Goal: Task Accomplishment & Management: Complete application form

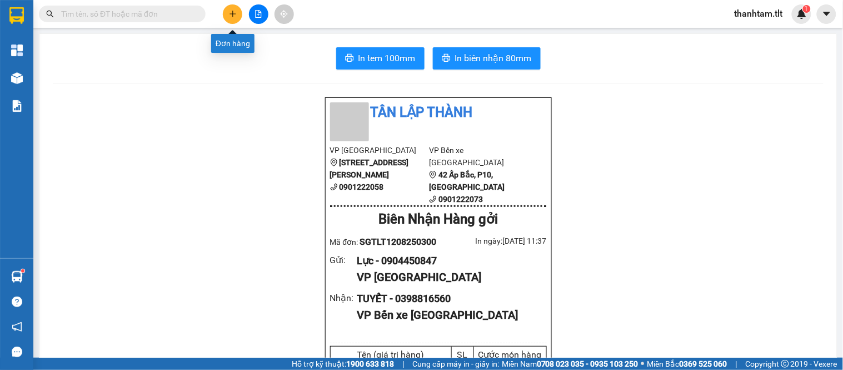
click at [229, 7] on button at bounding box center [232, 13] width 19 height 19
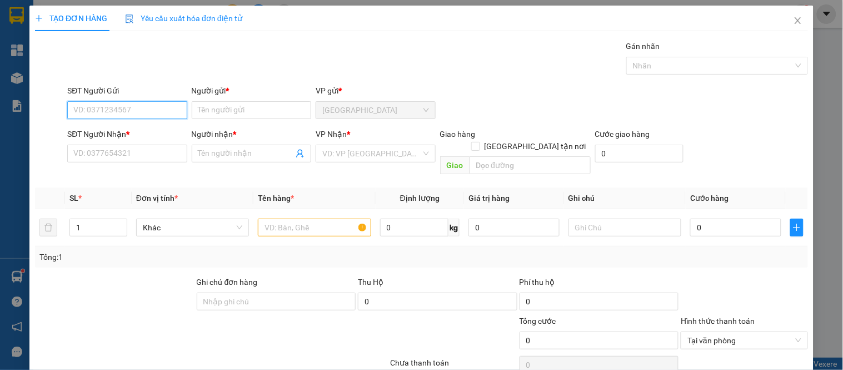
click at [178, 109] on input "SĐT Người Gửi" at bounding box center [126, 110] width 119 height 18
type input "0949827079"
click at [144, 132] on div "0949827079 - HỒNG" at bounding box center [125, 132] width 105 height 12
type input "HỒNG"
type input "0949827079"
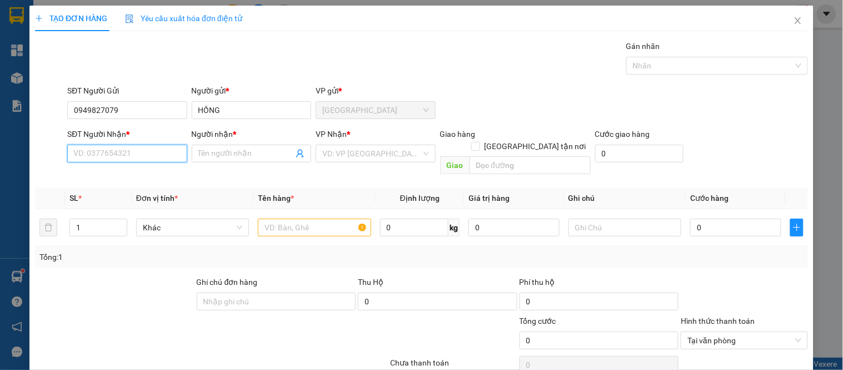
click at [146, 152] on input "SĐT Người Nhận *" at bounding box center [126, 153] width 119 height 18
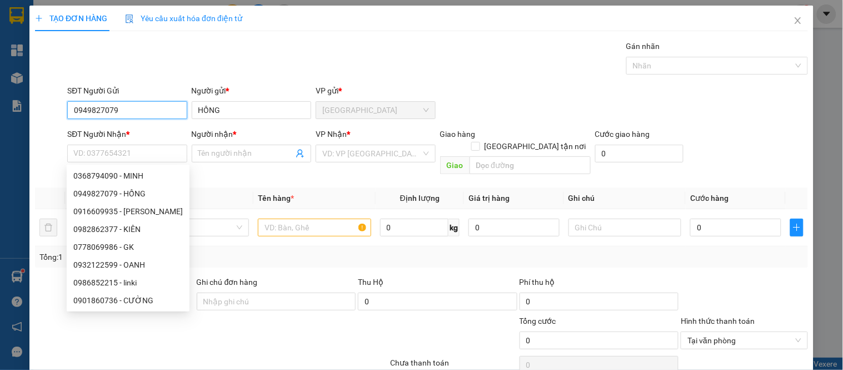
drag, startPoint x: 116, startPoint y: 102, endPoint x: 35, endPoint y: 101, distance: 80.6
click at [34, 100] on div "SĐT Người Gửi 0949827079 0949827079 Người gửi * HỒNG VP gửi * Sài Gòn" at bounding box center [421, 103] width 775 height 39
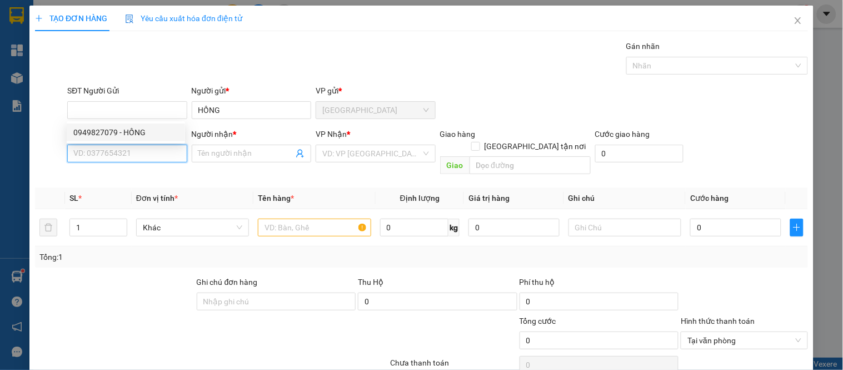
type input "0949827079"
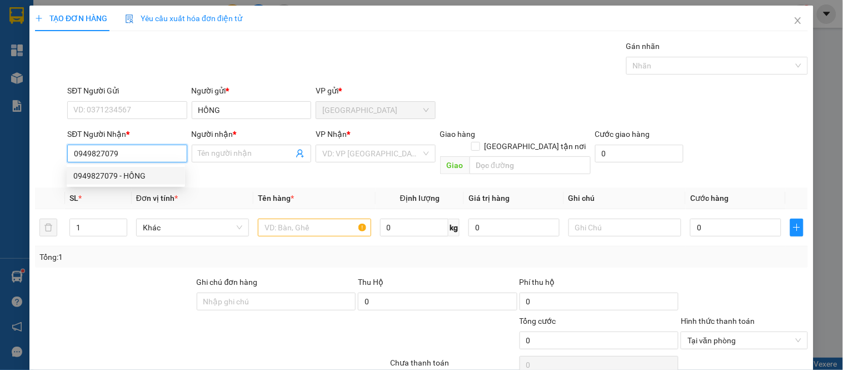
click at [118, 167] on div "0949827079 - HỒNG" at bounding box center [126, 176] width 118 height 18
type input "HỒNG"
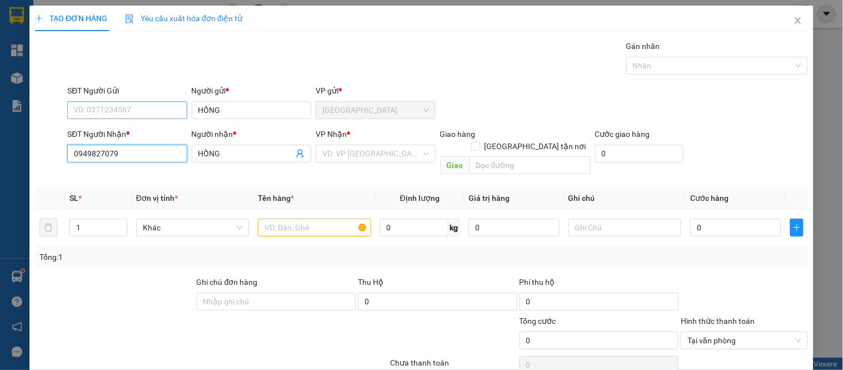
type input "0949827079"
click at [126, 106] on input "SĐT Người Gửi" at bounding box center [126, 110] width 119 height 18
type input "0982862377"
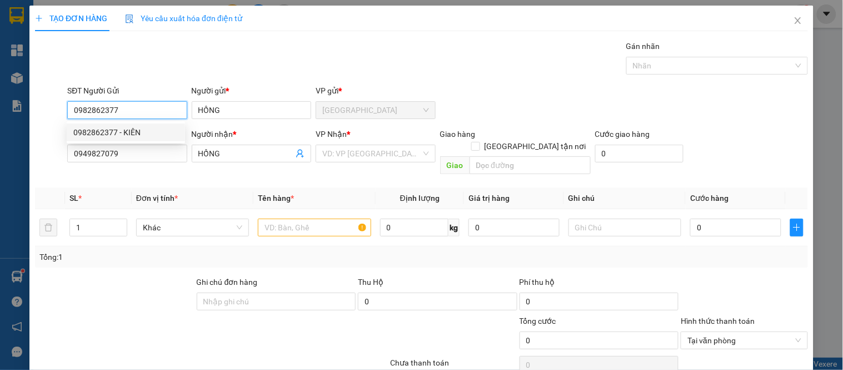
click at [130, 134] on div "0982862377 - KIÊN" at bounding box center [125, 132] width 105 height 12
type input "KIÊN"
type input "0982862377"
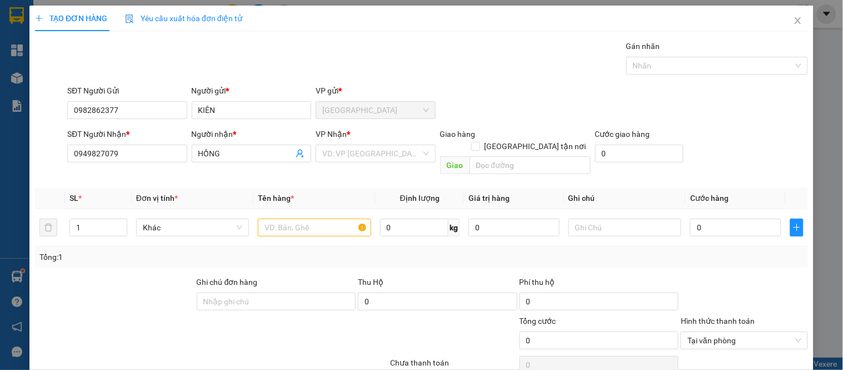
click at [364, 165] on div "VP Nhận * VD: VP Sài Gòn" at bounding box center [375, 147] width 119 height 39
click at [373, 152] on input "search" at bounding box center [371, 153] width 98 height 17
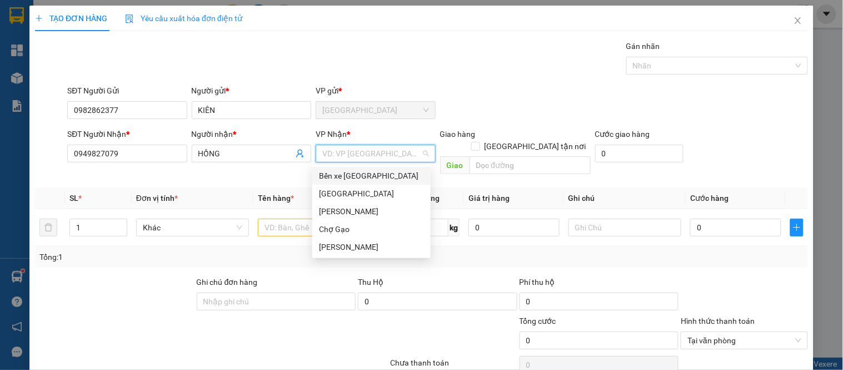
click at [350, 180] on div "Bến xe [GEOGRAPHIC_DATA]" at bounding box center [371, 176] width 105 height 12
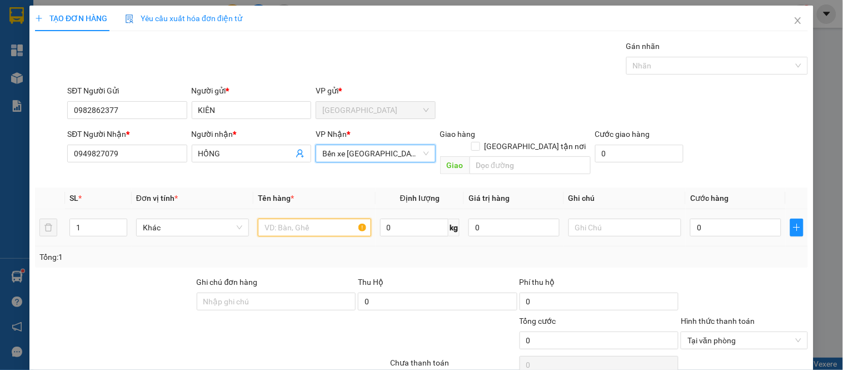
click at [290, 219] on input "text" at bounding box center [314, 227] width 113 height 18
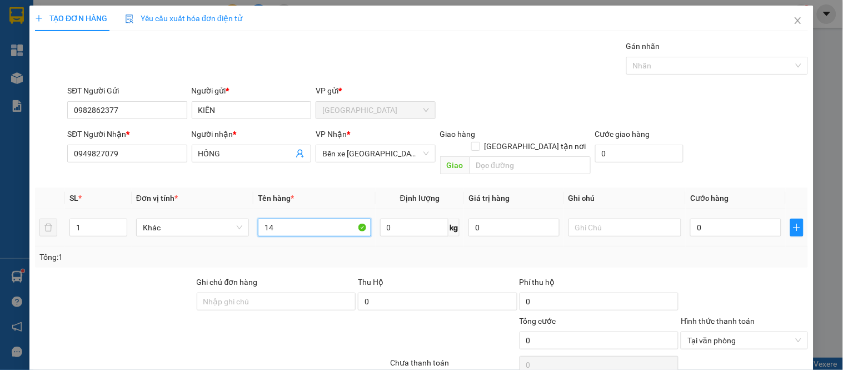
type input "1"
type input "4k b trắng+1x đen"
type input "1"
type input "16"
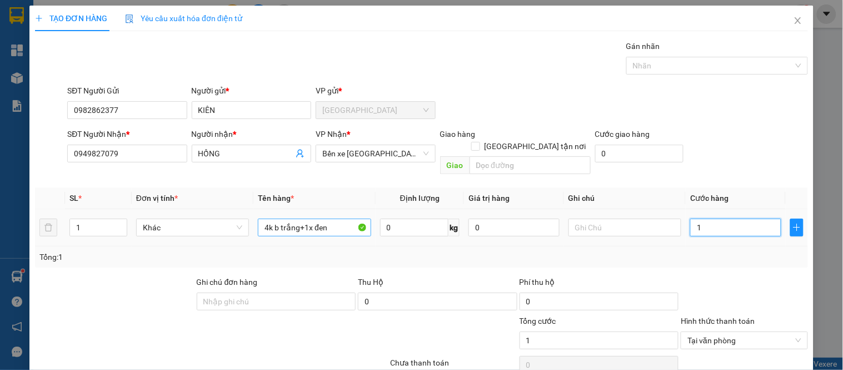
type input "16"
type input "160"
type input "160.000"
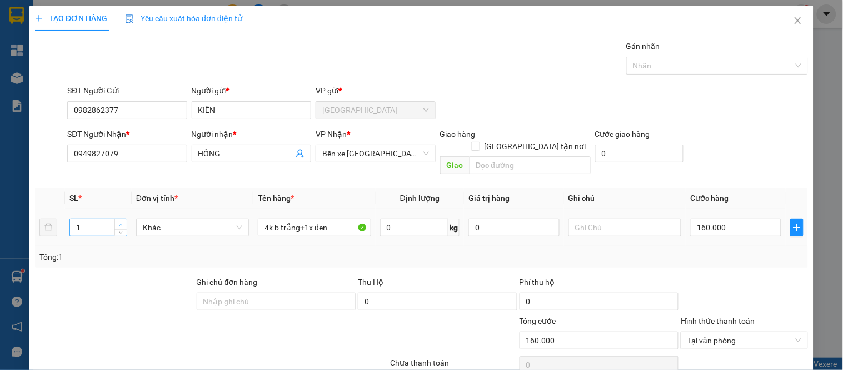
click at [114, 219] on span "Increase Value" at bounding box center [120, 224] width 12 height 10
type input "5"
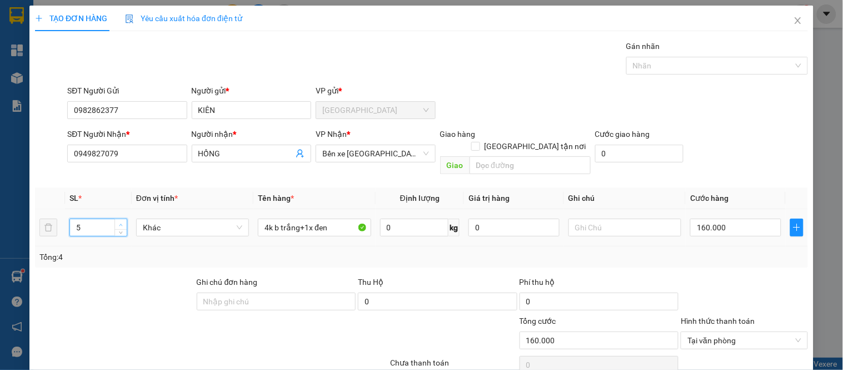
click at [114, 219] on span "Increase Value" at bounding box center [120, 224] width 12 height 10
type input "160.000"
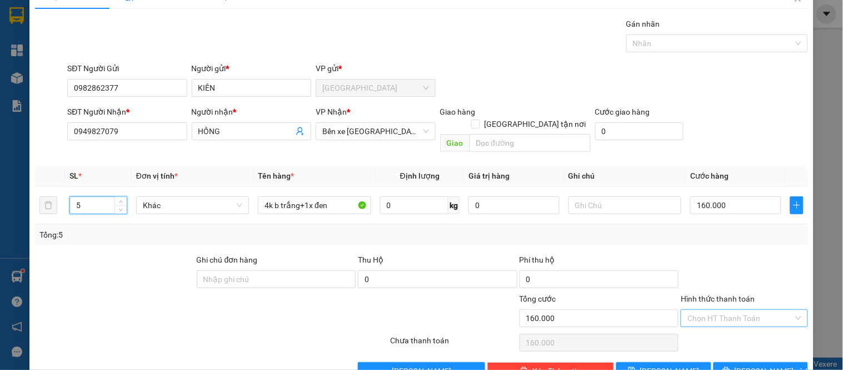
scroll to position [41, 0]
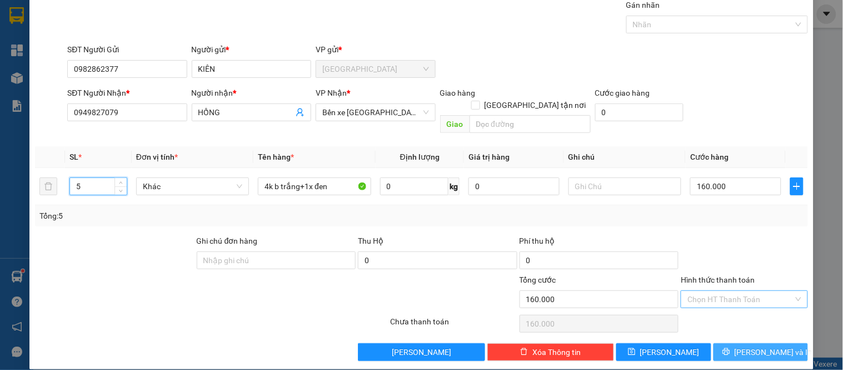
click at [725, 343] on button "Lưu và In" at bounding box center [761, 352] width 94 height 18
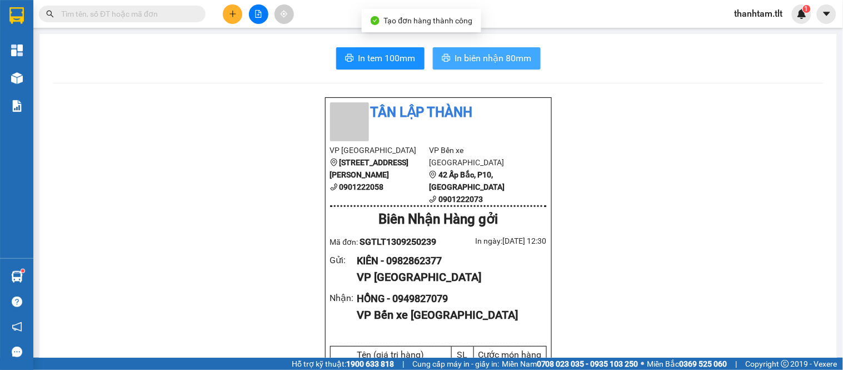
click at [489, 54] on span "In biên nhận 80mm" at bounding box center [493, 58] width 77 height 14
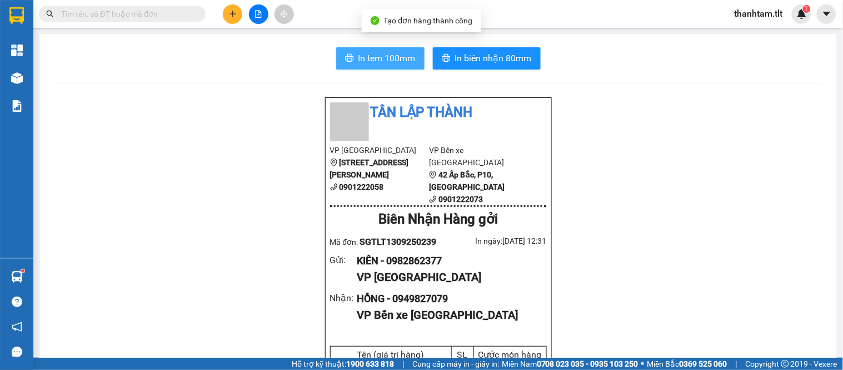
click at [373, 59] on span "In tem 100mm" at bounding box center [386, 58] width 57 height 14
drag, startPoint x: 222, startPoint y: 11, endPoint x: 232, endPoint y: 6, distance: 10.7
click at [223, 11] on div at bounding box center [258, 13] width 83 height 19
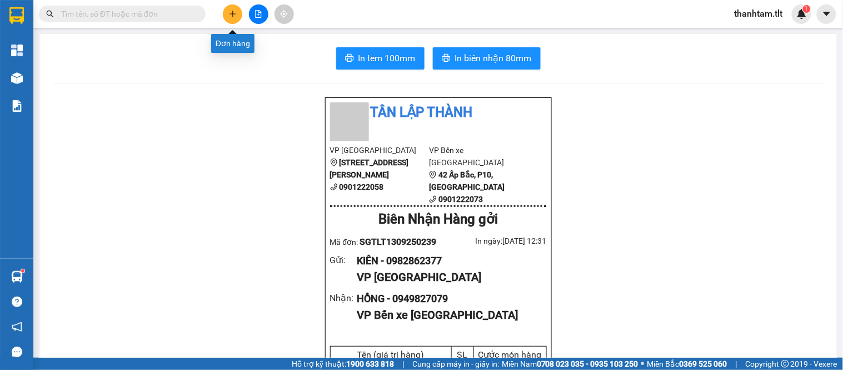
click at [233, 6] on button at bounding box center [232, 13] width 19 height 19
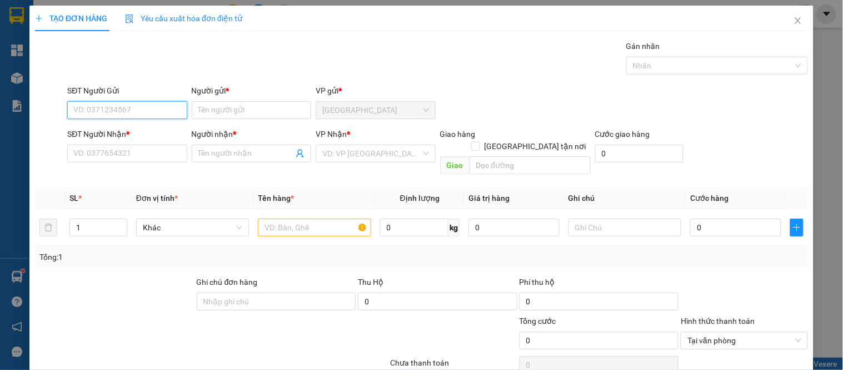
click at [165, 109] on input "SĐT Người Gửi" at bounding box center [126, 110] width 119 height 18
type input "0982649717"
click at [114, 127] on div "0982649717 - THÚY" at bounding box center [125, 132] width 105 height 12
type input "THÚY"
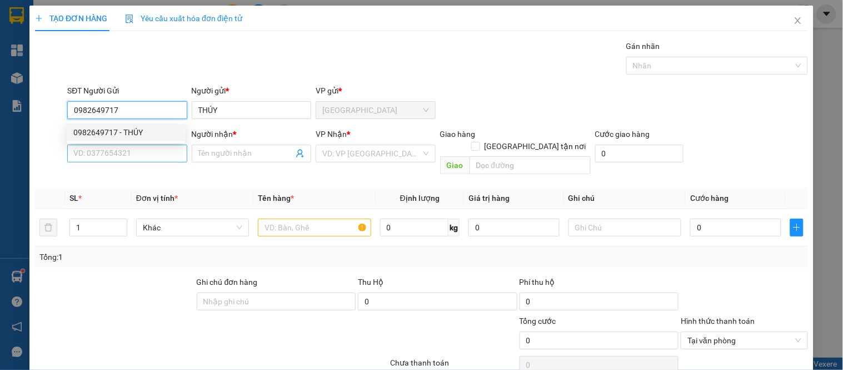
type input "0982649717"
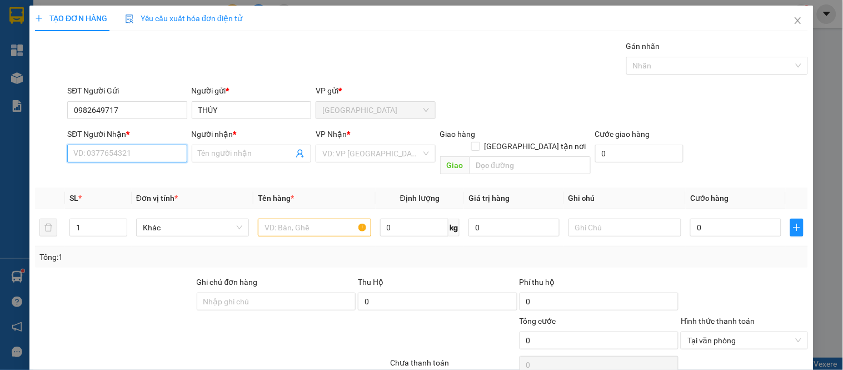
click at [117, 158] on input "SĐT Người Nhận *" at bounding box center [126, 153] width 119 height 18
click at [120, 172] on div "0982712460 - THƯƠNG" at bounding box center [125, 176] width 105 height 12
type input "0982712460"
type input "THƯƠNG"
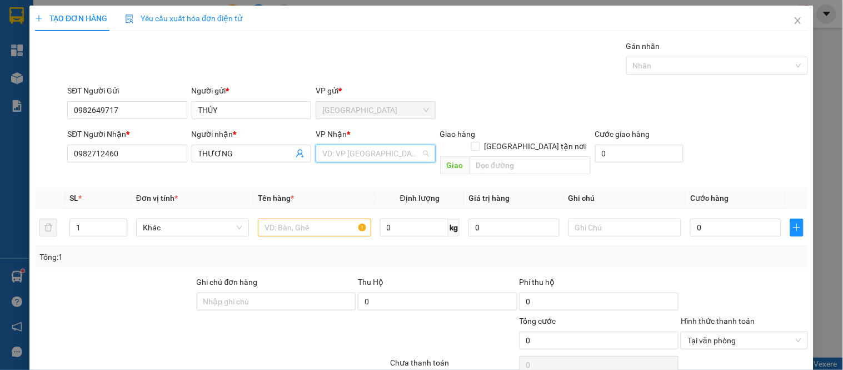
click at [362, 147] on input "search" at bounding box center [371, 153] width 98 height 17
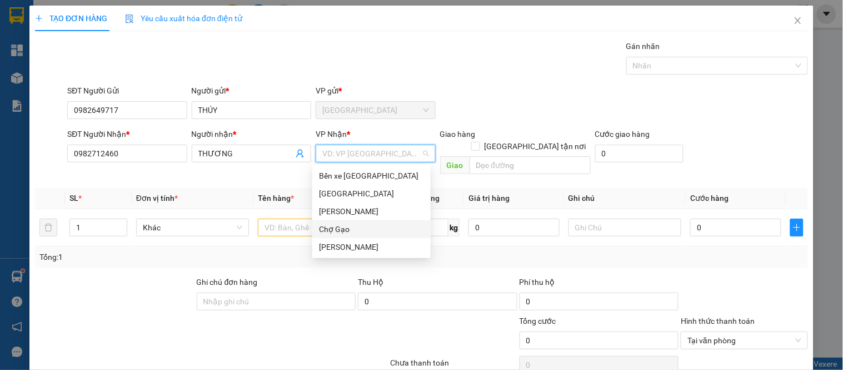
click at [333, 223] on div "Chợ Gạo" at bounding box center [371, 229] width 105 height 12
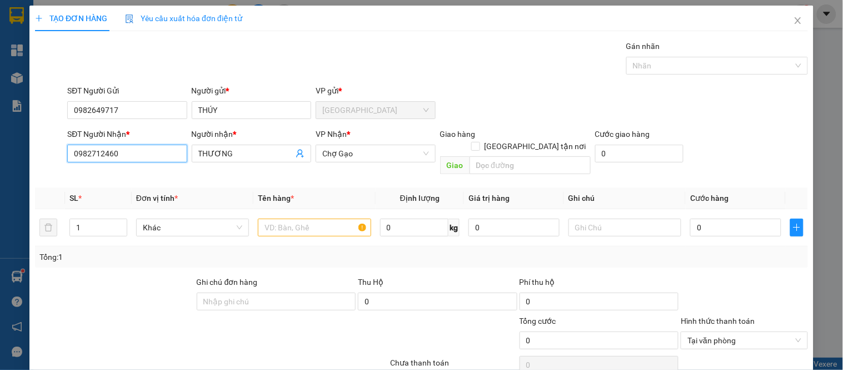
click at [139, 148] on input "0982712460" at bounding box center [126, 153] width 119 height 18
click at [139, 147] on input "0982712460" at bounding box center [126, 153] width 119 height 18
click at [147, 157] on input "0982712460" at bounding box center [126, 153] width 119 height 18
click at [147, 156] on input "0982712460" at bounding box center [126, 153] width 119 height 18
click at [301, 218] on input "text" at bounding box center [314, 227] width 113 height 18
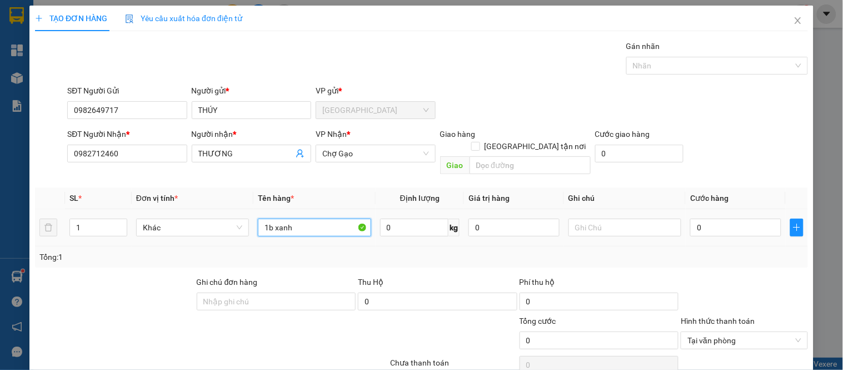
type input "1b xanh"
type input "3"
type input "30"
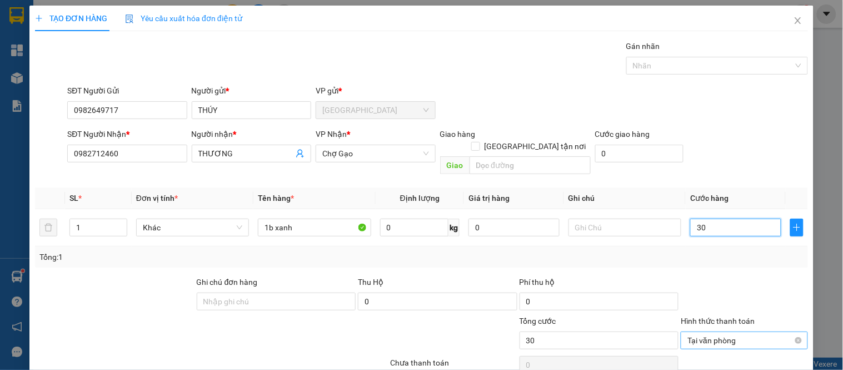
click at [793, 331] on div "Tại văn phòng" at bounding box center [744, 340] width 127 height 18
type input "30.000"
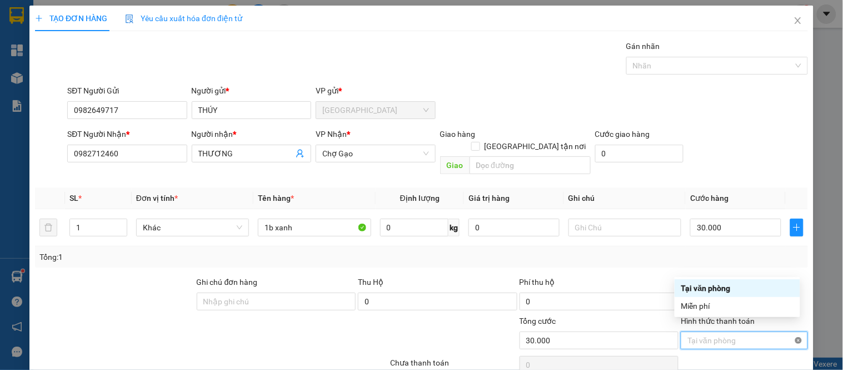
type input "30.000"
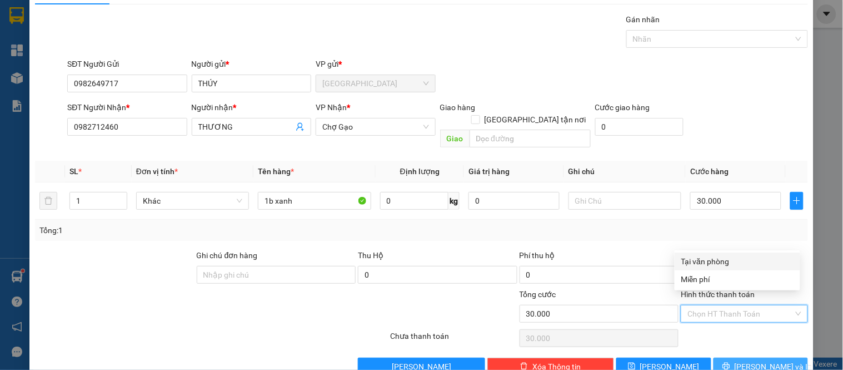
scroll to position [41, 0]
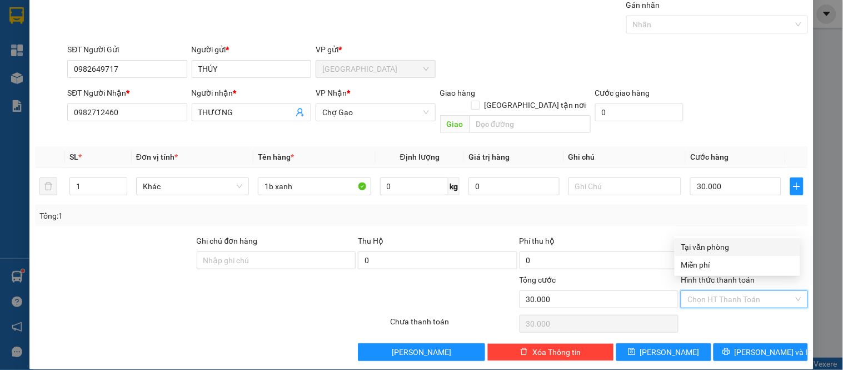
click at [763, 330] on div "Transit Pickup Surcharge Ids Transit Deliver Surcharge Ids Transit Deliver Surc…" at bounding box center [421, 180] width 773 height 362
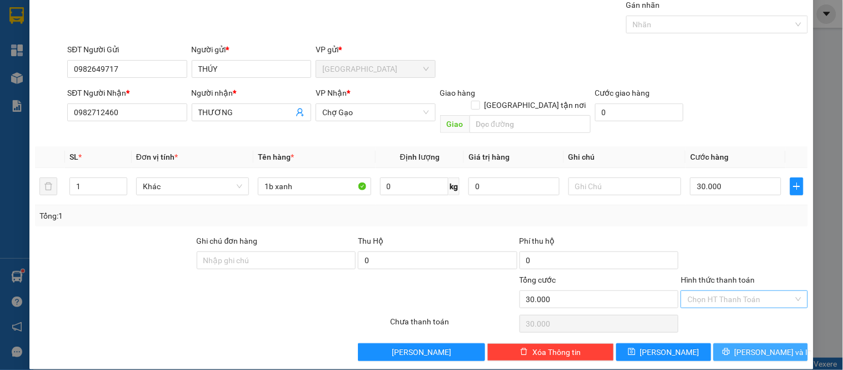
click at [762, 343] on button "Lưu và In" at bounding box center [761, 352] width 94 height 18
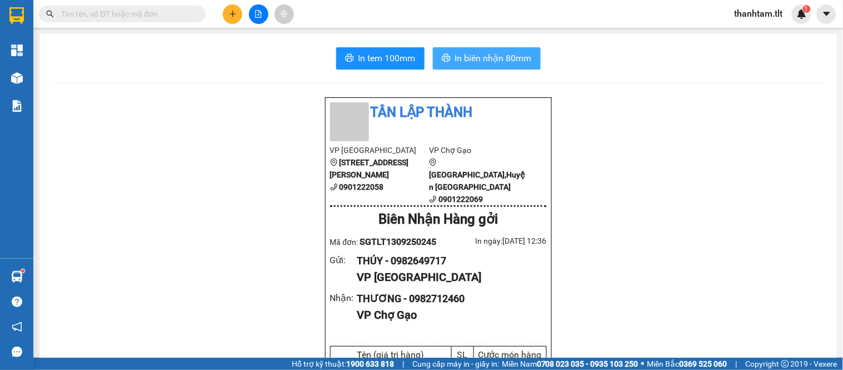
click at [513, 60] on span "In biên nhận 80mm" at bounding box center [493, 58] width 77 height 14
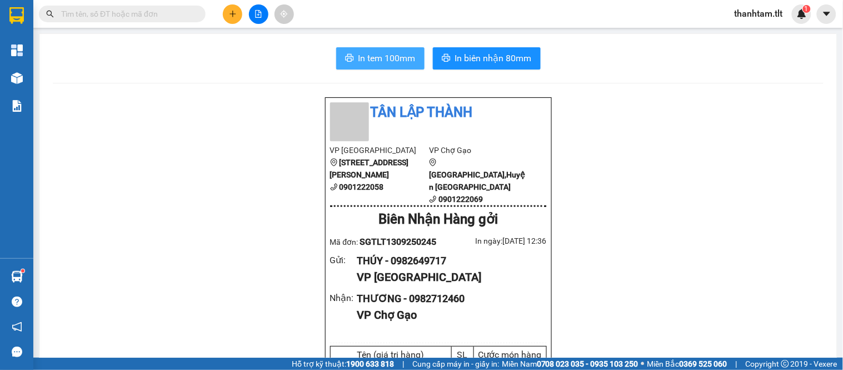
click at [385, 59] on span "In tem 100mm" at bounding box center [386, 58] width 57 height 14
click at [162, 39] on section "Kết quả tìm kiếm ( 0 ) Bộ lọc No Data thanhtam.tlt 1 Tổng Quan Kho hàng mới Báo…" at bounding box center [421, 185] width 843 height 370
click at [237, 12] on button at bounding box center [232, 13] width 19 height 19
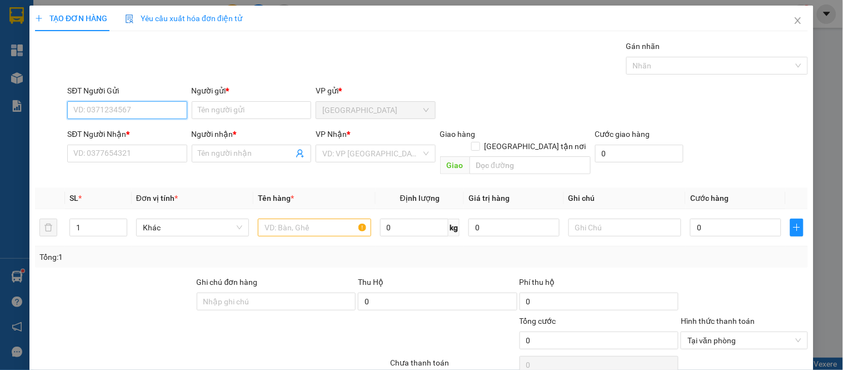
click at [157, 109] on input "SĐT Người Gửi" at bounding box center [126, 110] width 119 height 18
click at [127, 110] on input "SĐT Người Gửi" at bounding box center [126, 110] width 119 height 18
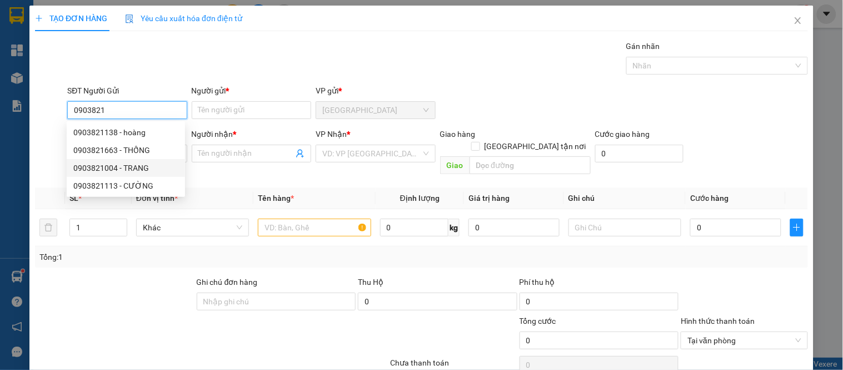
click at [131, 170] on div "0903821004 - TRANG" at bounding box center [125, 168] width 105 height 12
type input "0903821004"
type input "TRANG"
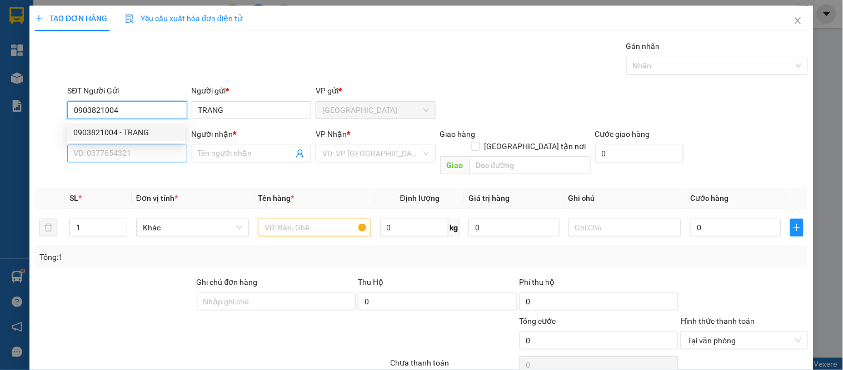
type input "0903821004"
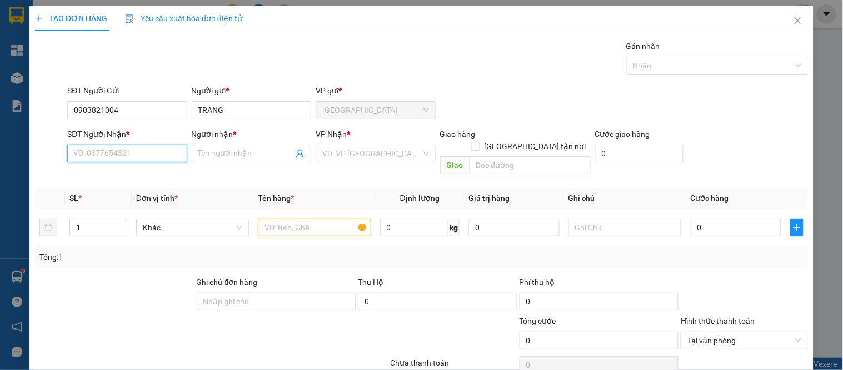
click at [132, 158] on input "SĐT Người Nhận *" at bounding box center [126, 153] width 119 height 18
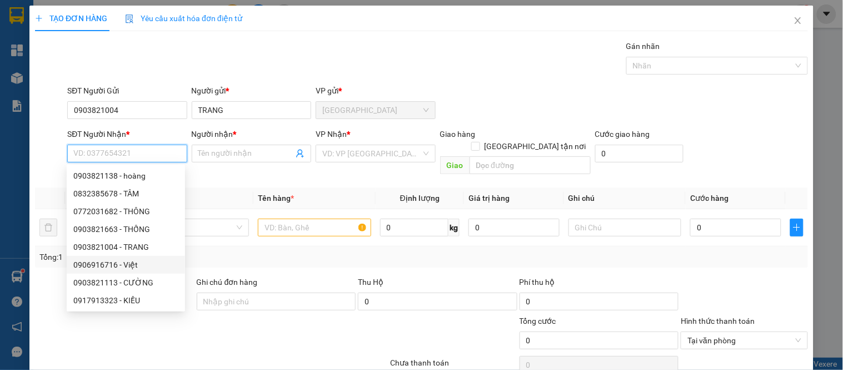
click at [143, 258] on div "0906916716 - Việt" at bounding box center [125, 264] width 105 height 12
type input "0906916716"
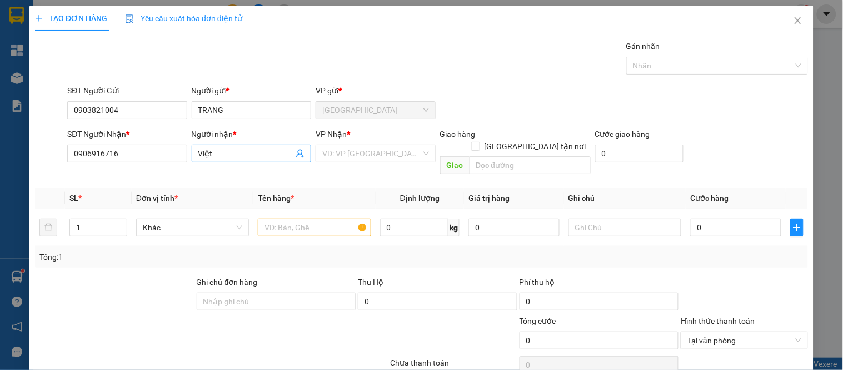
click at [238, 153] on input "Việt" at bounding box center [245, 153] width 95 height 12
click at [237, 153] on input "Việt" at bounding box center [245, 153] width 95 height 12
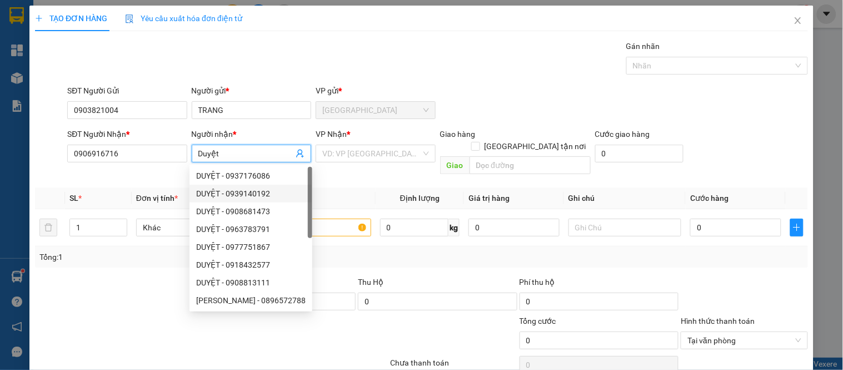
type input "Duyệt"
click at [137, 193] on span "Đơn vị tính *" at bounding box center [157, 197] width 42 height 9
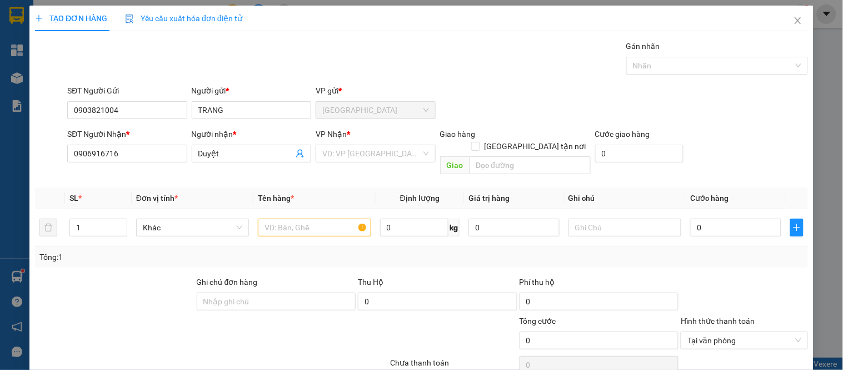
click at [390, 156] on input "search" at bounding box center [371, 153] width 98 height 17
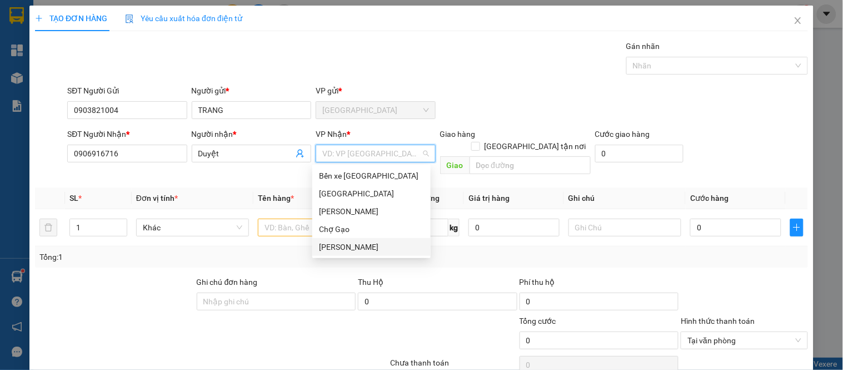
click at [348, 241] on div "[PERSON_NAME]" at bounding box center [371, 247] width 105 height 12
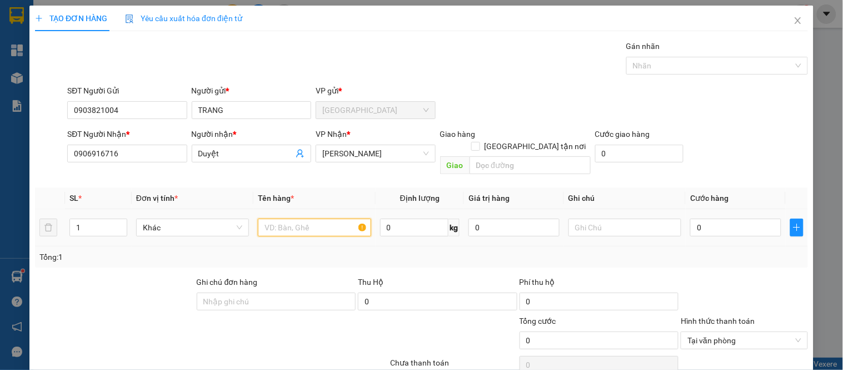
click at [305, 218] on input "text" at bounding box center [314, 227] width 113 height 18
type input "1b trắng"
click at [740, 221] on input "0" at bounding box center [735, 227] width 91 height 18
type input "3"
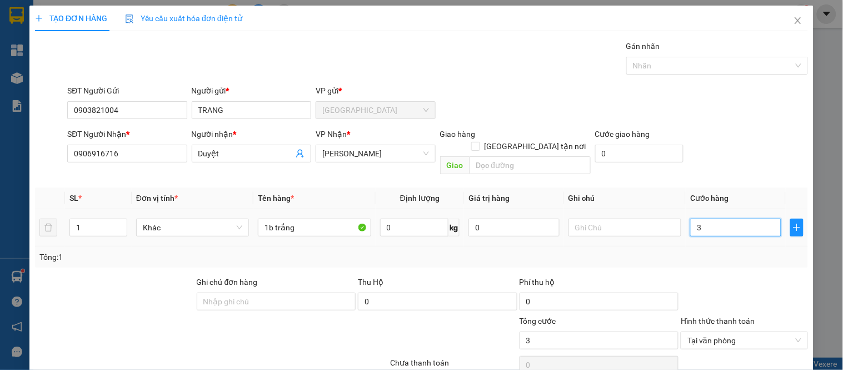
type input "30"
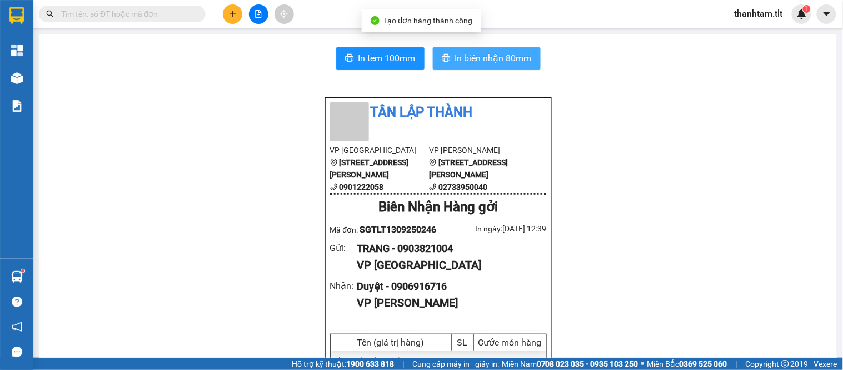
click at [490, 54] on span "In biên nhận 80mm" at bounding box center [493, 58] width 77 height 14
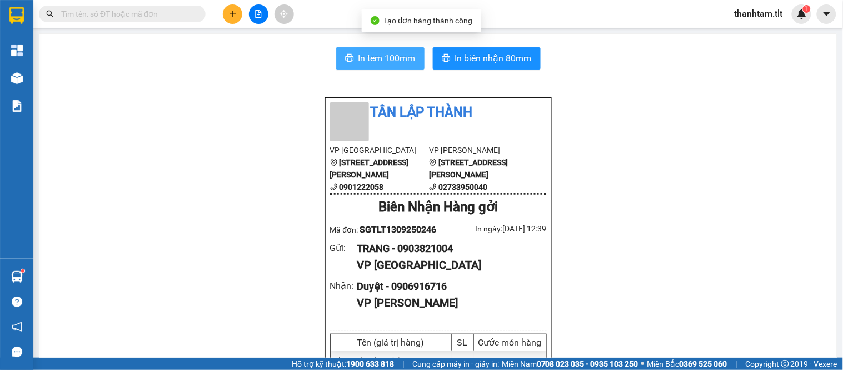
click at [360, 63] on span "In tem 100mm" at bounding box center [386, 58] width 57 height 14
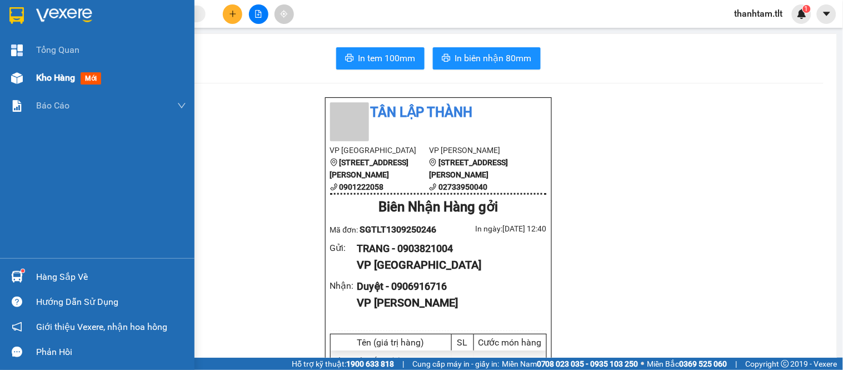
click at [53, 76] on span "Kho hàng" at bounding box center [55, 77] width 39 height 11
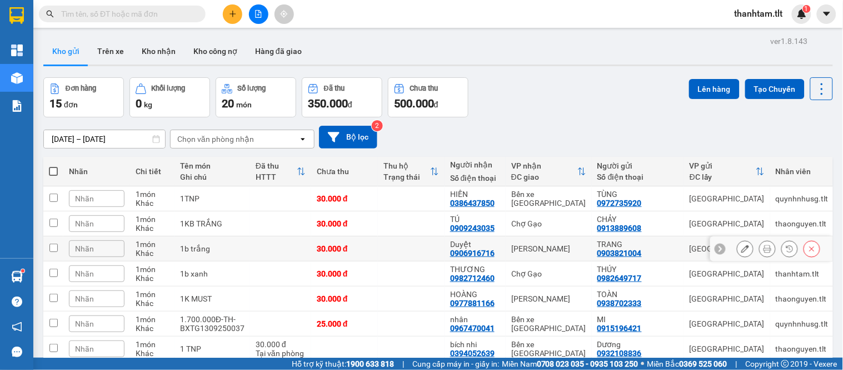
click at [746, 249] on div at bounding box center [778, 248] width 83 height 17
click at [741, 248] on icon at bounding box center [745, 249] width 8 height 8
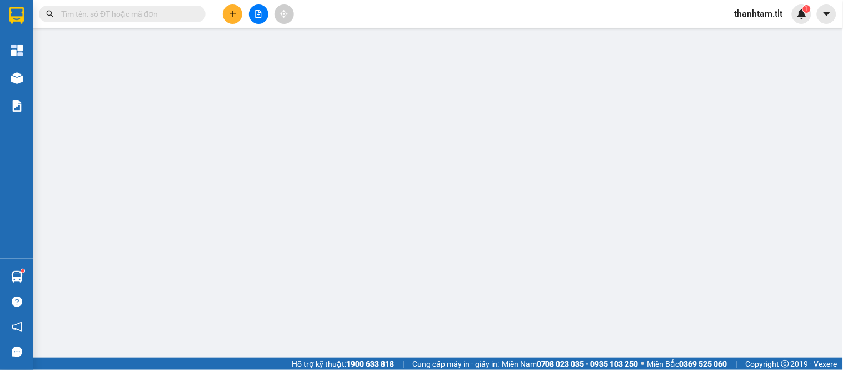
type input "0903821004"
type input "TRANG"
type input "0906916716"
type input "Duyệt"
type input "30.000"
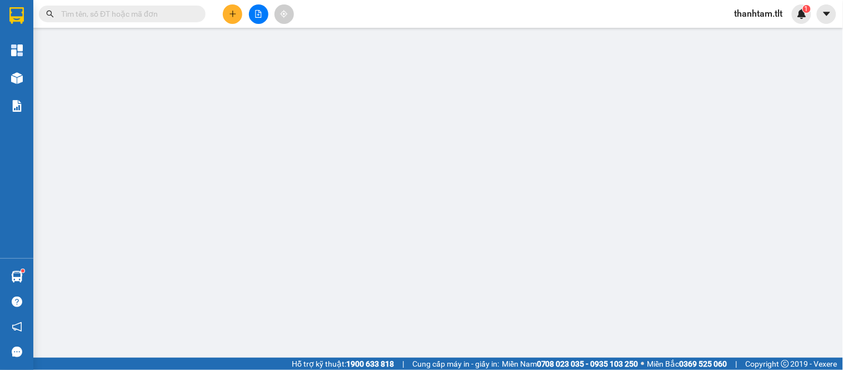
type input "30.000"
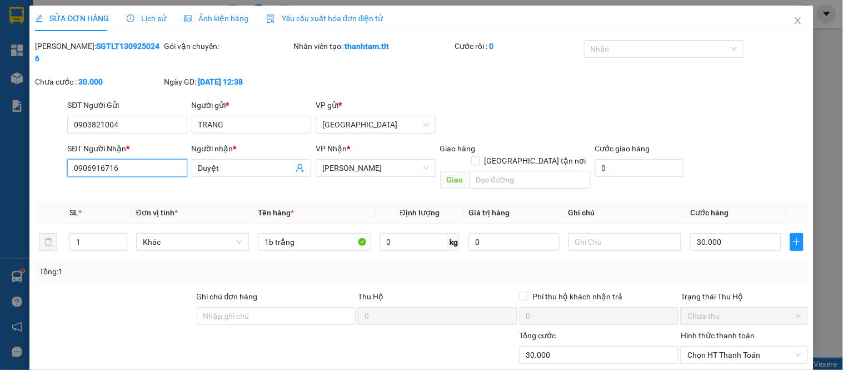
click at [133, 159] on input "0906916716" at bounding box center [126, 168] width 119 height 18
type input "0706916716"
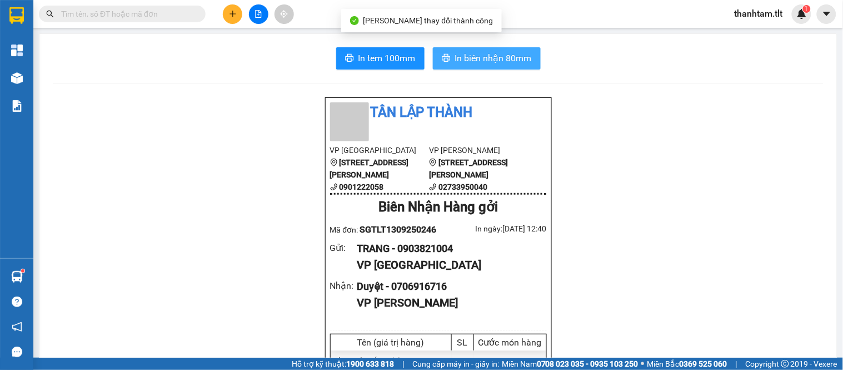
click at [474, 67] on button "In biên nhận 80mm" at bounding box center [487, 58] width 108 height 22
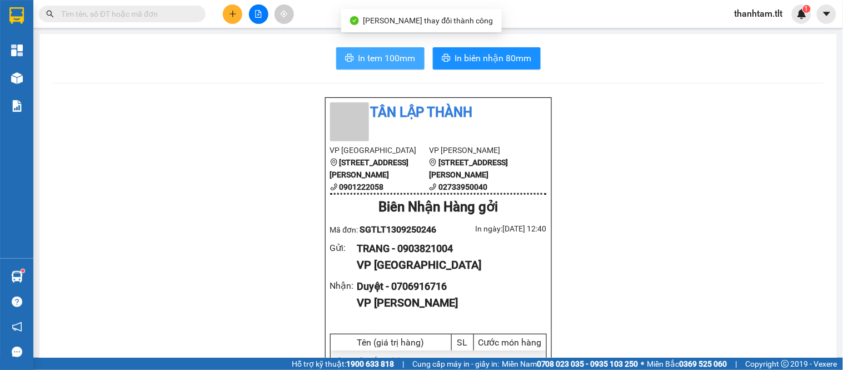
click at [389, 53] on span "In tem 100mm" at bounding box center [386, 58] width 57 height 14
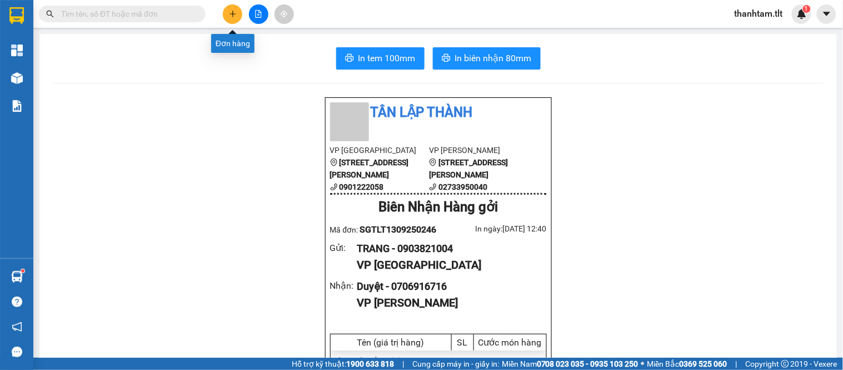
click at [234, 7] on button at bounding box center [232, 13] width 19 height 19
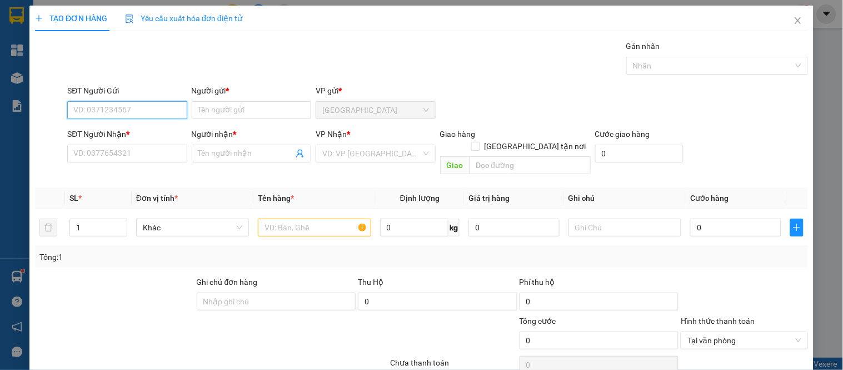
click at [158, 108] on input "SĐT Người Gửi" at bounding box center [126, 110] width 119 height 18
click at [148, 140] on div "SĐT Người Nhận *" at bounding box center [126, 136] width 119 height 17
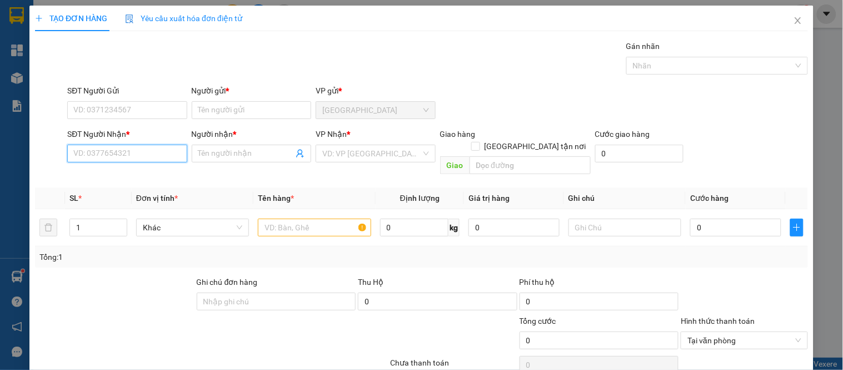
click at [126, 155] on input "SĐT Người Nhận *" at bounding box center [126, 153] width 119 height 18
type input "0913954785"
click at [119, 178] on div "0913954785 - THANH" at bounding box center [127, 176] width 109 height 12
type input "THANH"
type input "0913954785"
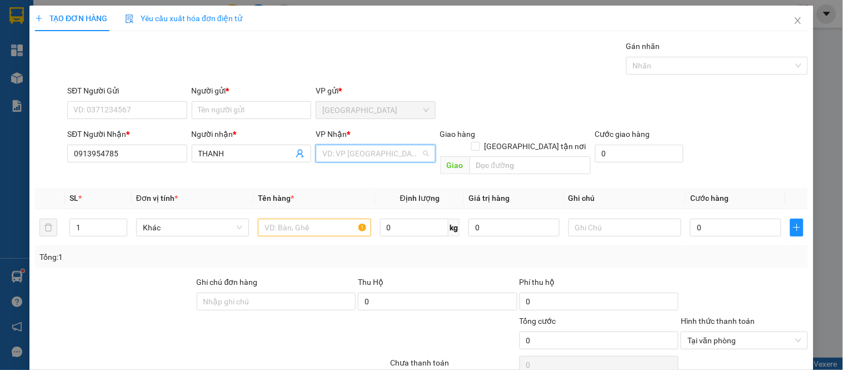
click at [329, 156] on input "search" at bounding box center [371, 153] width 98 height 17
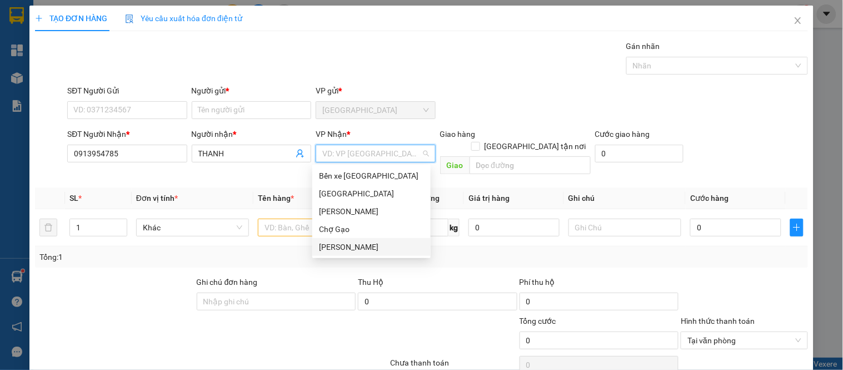
click at [356, 249] on div "[PERSON_NAME]" at bounding box center [371, 247] width 105 height 12
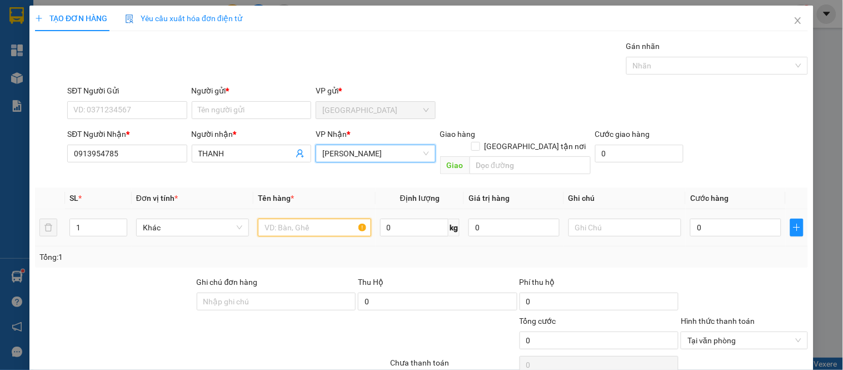
click at [311, 218] on input "text" at bounding box center [314, 227] width 113 height 18
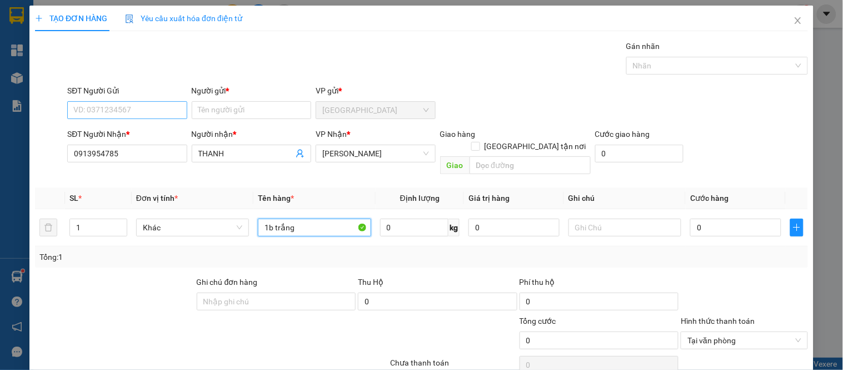
type input "1b trắng"
click at [134, 114] on input "SĐT Người Gửi" at bounding box center [126, 110] width 119 height 18
type input "0703080198"
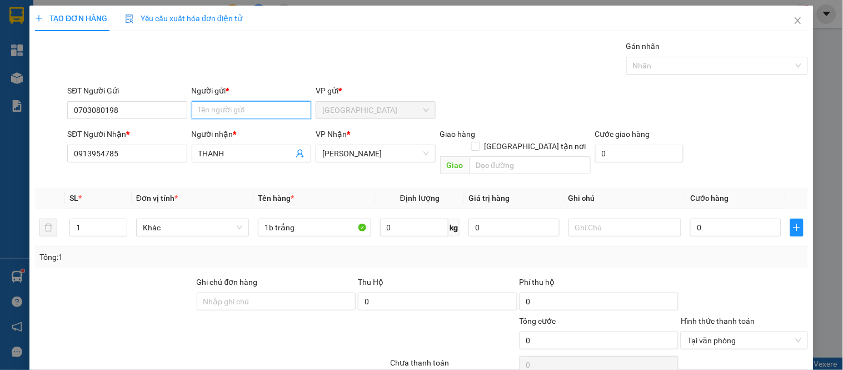
click at [245, 107] on input "Người gửi *" at bounding box center [251, 110] width 119 height 18
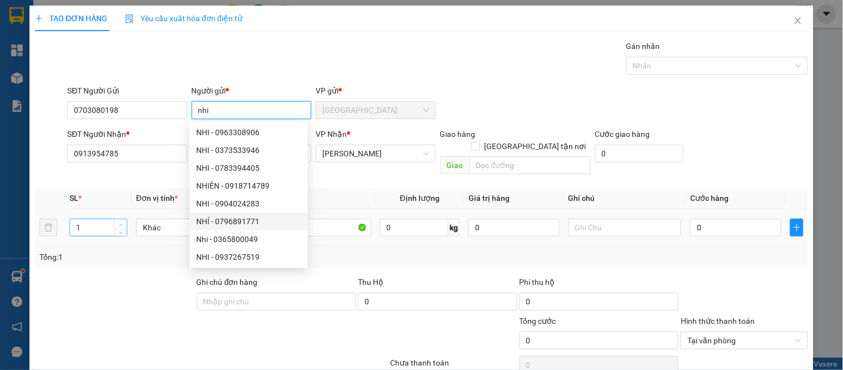
type input "nhi"
type input "2"
click at [118, 219] on span "Increase Value" at bounding box center [120, 224] width 12 height 10
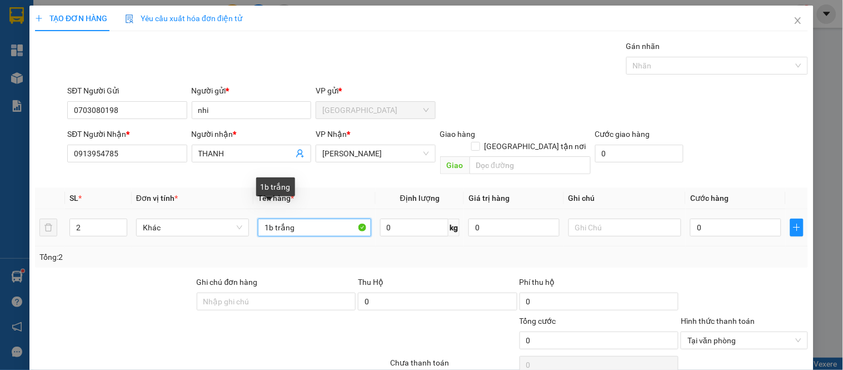
drag, startPoint x: 265, startPoint y: 216, endPoint x: 254, endPoint y: 226, distance: 14.5
click at [254, 223] on td "1b trắng" at bounding box center [314, 227] width 122 height 37
type input "2b trắng"
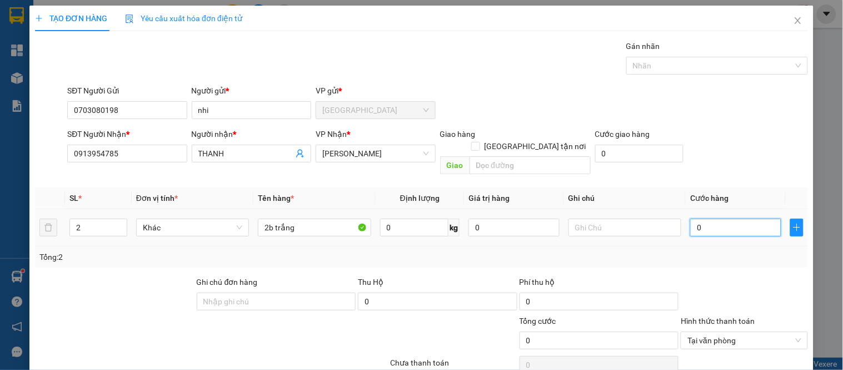
click at [726, 219] on input "0" at bounding box center [735, 227] width 91 height 18
type input "6"
type input "60"
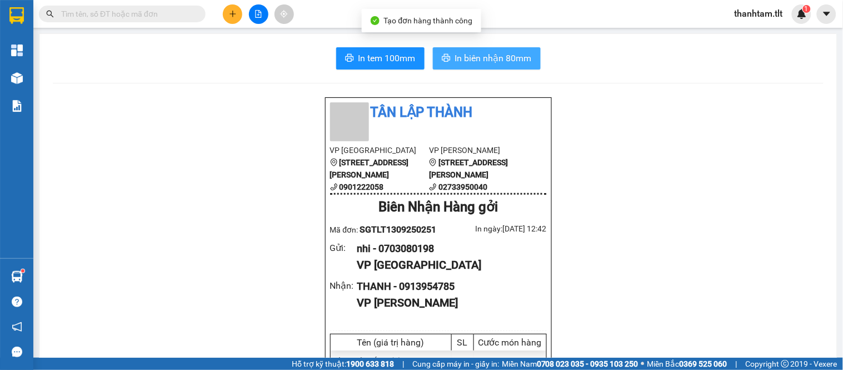
click at [501, 62] on span "In biên nhận 80mm" at bounding box center [493, 58] width 77 height 14
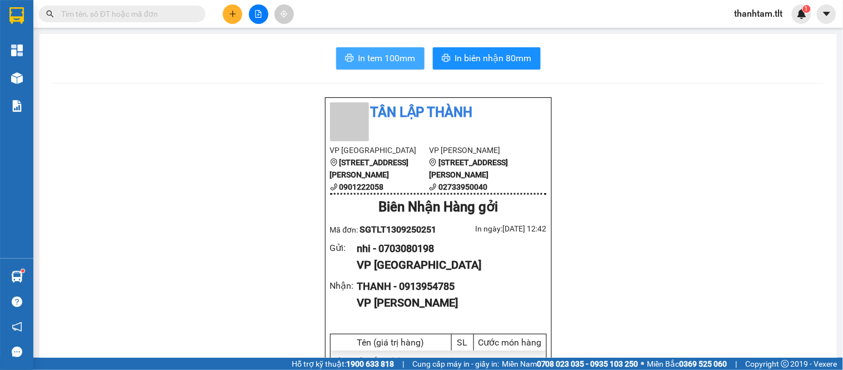
click at [390, 62] on span "In tem 100mm" at bounding box center [386, 58] width 57 height 14
click at [235, 18] on button at bounding box center [232, 13] width 19 height 19
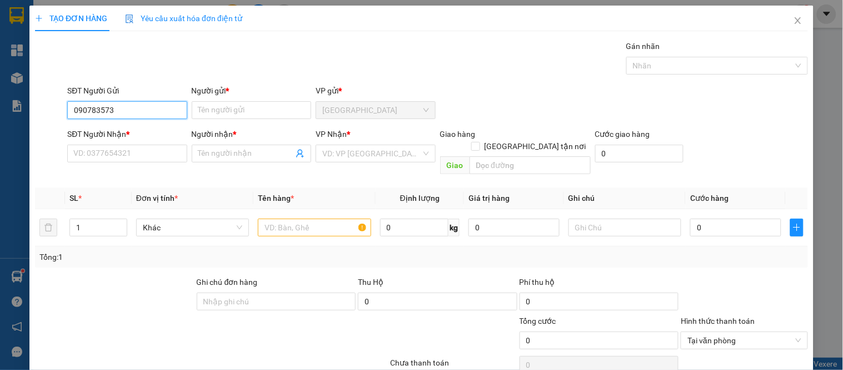
type input "0907835735"
drag, startPoint x: 162, startPoint y: 128, endPoint x: 160, endPoint y: 135, distance: 7.4
click at [161, 129] on div "0907835735 - TRƯỜNG TC" at bounding box center [125, 132] width 105 height 12
type input "TRƯỜNG TC"
type input "0907835735"
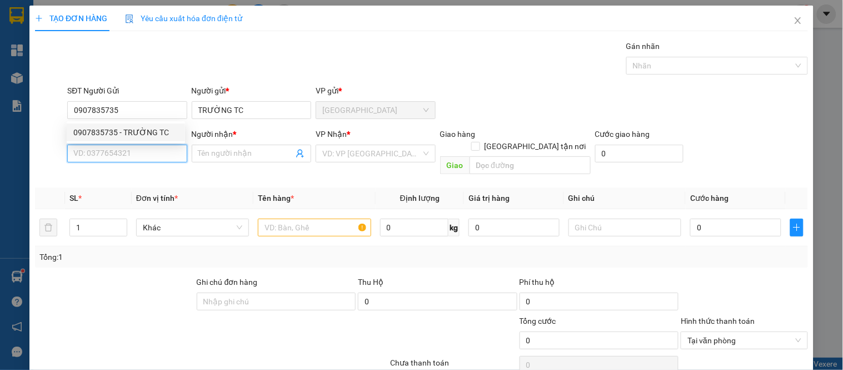
click at [148, 162] on input "SĐT Người Nhận *" at bounding box center [126, 153] width 119 height 18
type input "0368777940"
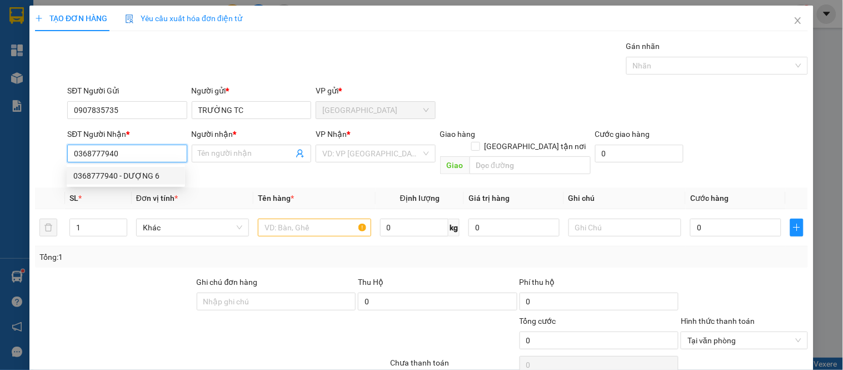
drag, startPoint x: 148, startPoint y: 178, endPoint x: 203, endPoint y: 178, distance: 55.6
click at [147, 179] on div "0368777940 - DƯỢNG 6" at bounding box center [125, 176] width 105 height 12
type input "DƯỢNG 6"
type input "0368777940"
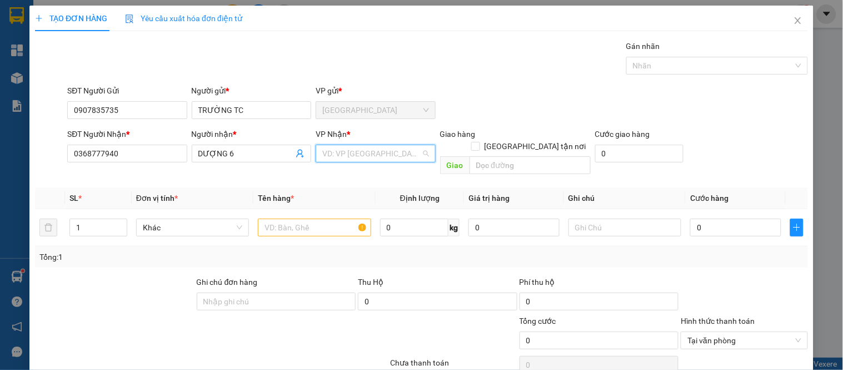
drag, startPoint x: 356, startPoint y: 157, endPoint x: 374, endPoint y: 188, distance: 36.1
click at [357, 157] on input "search" at bounding box center [371, 153] width 98 height 17
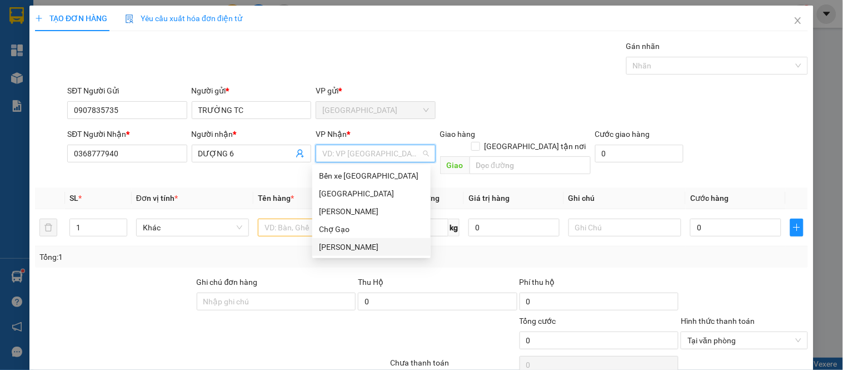
click at [341, 245] on div "[PERSON_NAME]" at bounding box center [371, 247] width 105 height 12
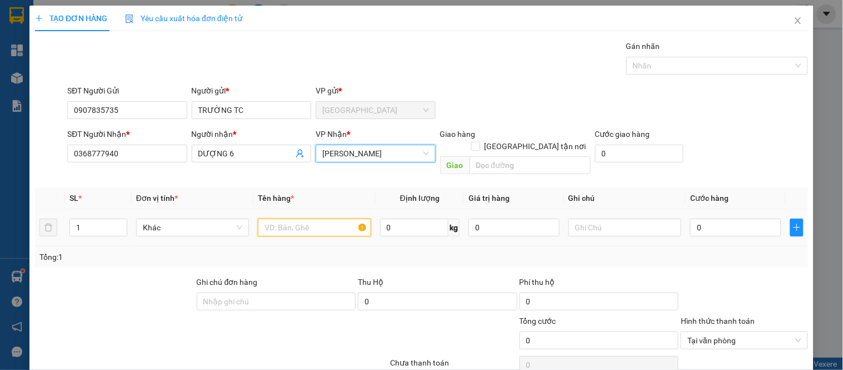
click at [306, 218] on input "text" at bounding box center [314, 227] width 113 height 18
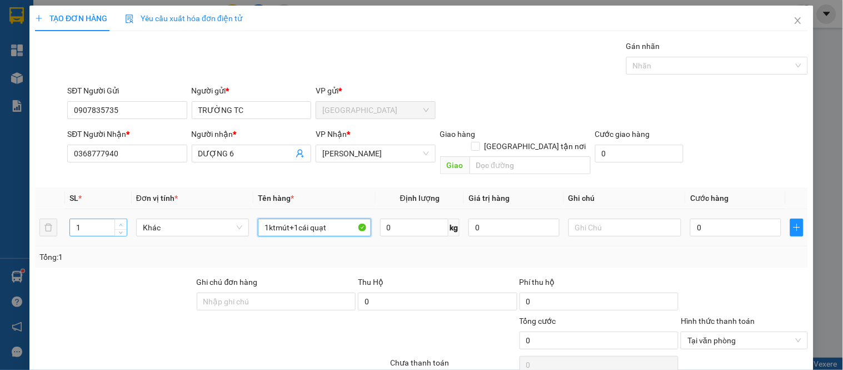
type input "1ktmút+1cái quạt"
type input "2"
click at [121, 223] on icon "up" at bounding box center [121, 225] width 4 height 4
click at [717, 225] on div "0" at bounding box center [735, 227] width 91 height 22
click at [719, 218] on input "0" at bounding box center [735, 227] width 91 height 18
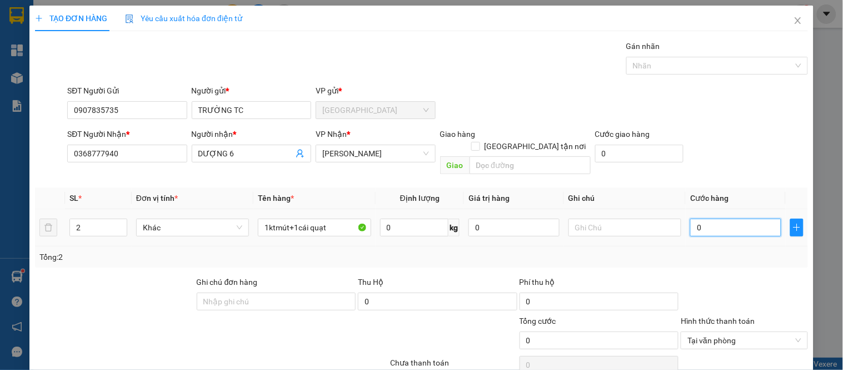
type input "6"
type input "60"
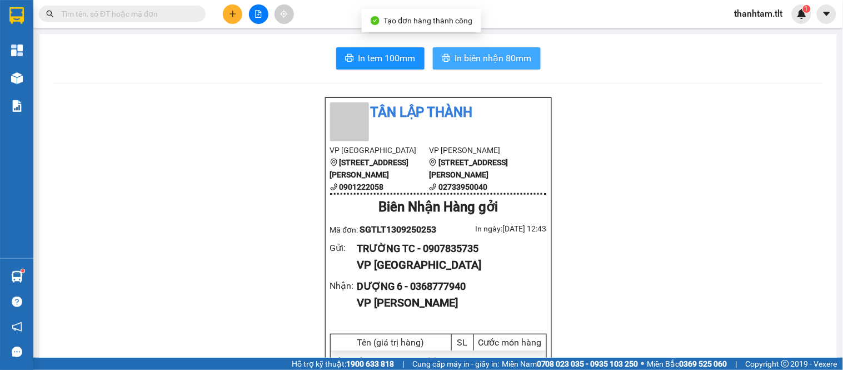
click at [463, 53] on span "In biên nhận 80mm" at bounding box center [493, 58] width 77 height 14
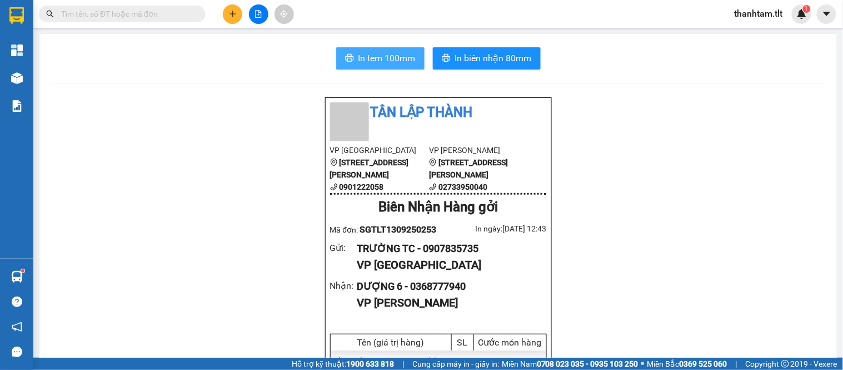
click at [397, 67] on button "In tem 100mm" at bounding box center [380, 58] width 88 height 22
click at [231, 14] on icon "plus" at bounding box center [233, 14] width 8 height 8
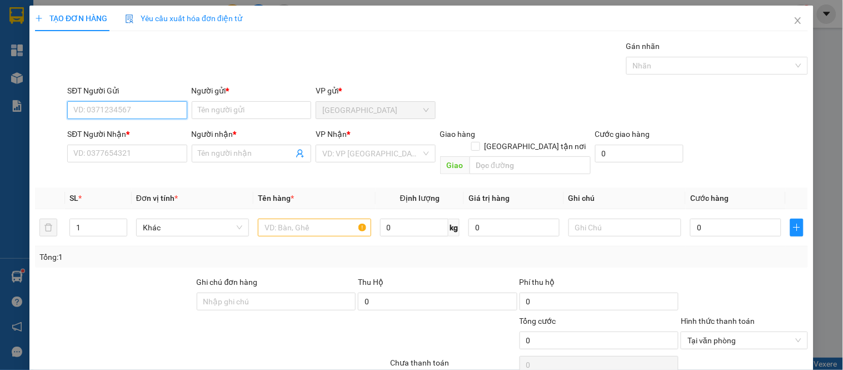
click at [172, 118] on input "SĐT Người Gửi" at bounding box center [126, 110] width 119 height 18
click at [170, 115] on input "SĐT Người Gửi" at bounding box center [126, 110] width 119 height 18
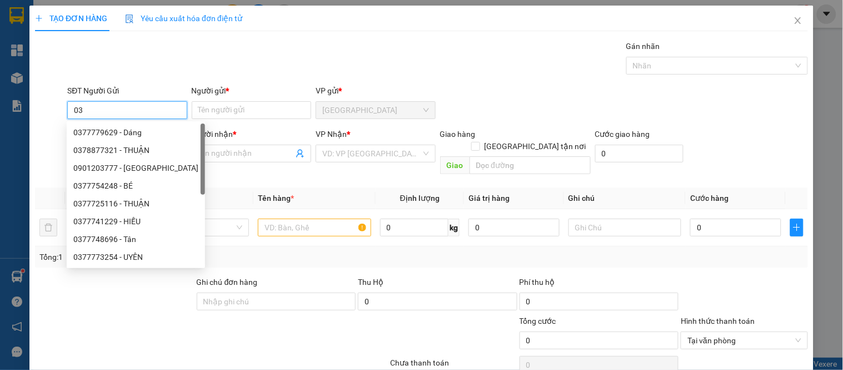
type input "0"
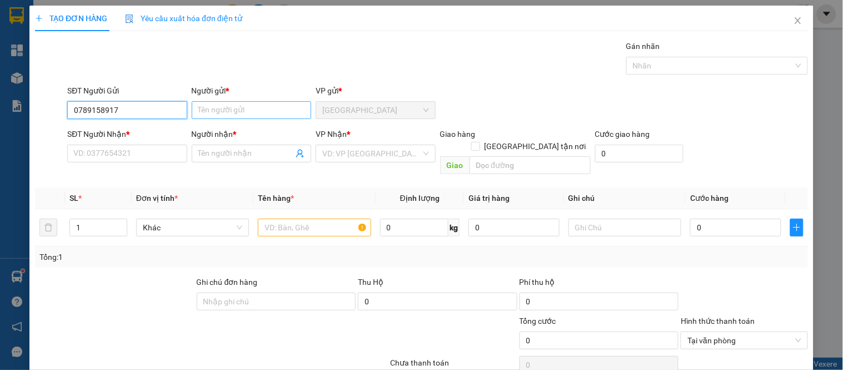
type input "0789158917"
click at [218, 113] on input "Người gửi *" at bounding box center [251, 110] width 119 height 18
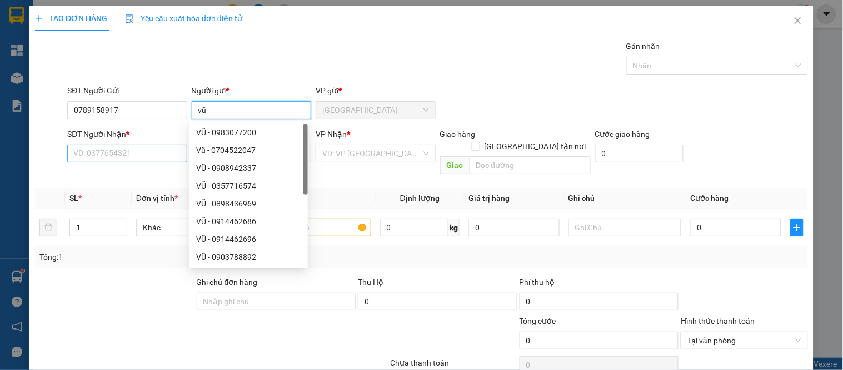
type input "vũ"
click at [106, 159] on input "SĐT Người Nhận *" at bounding box center [126, 153] width 119 height 18
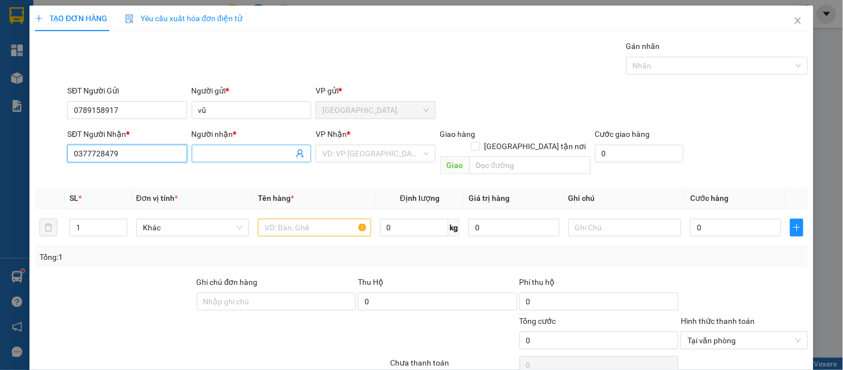
type input "0377728479"
click at [226, 150] on input "Người nhận *" at bounding box center [245, 153] width 95 height 12
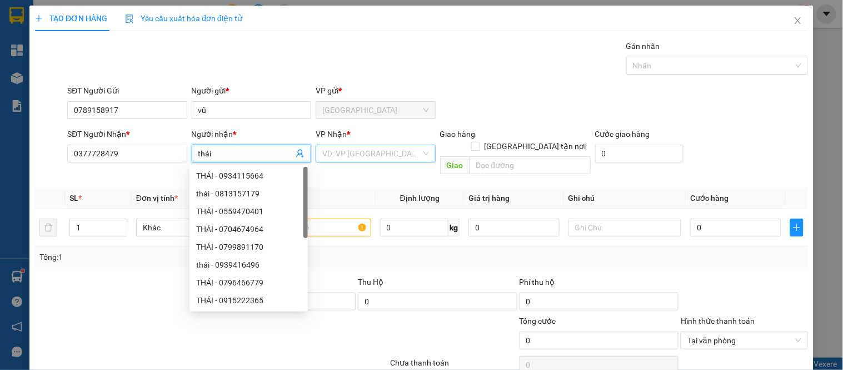
type input "thái"
click at [367, 154] on input "search" at bounding box center [371, 153] width 98 height 17
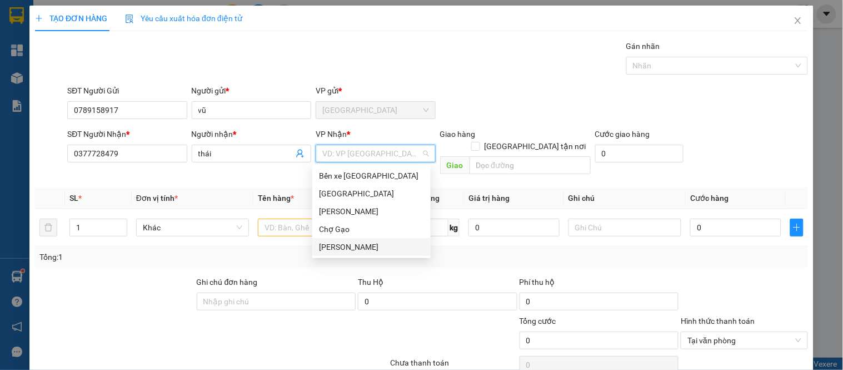
drag, startPoint x: 348, startPoint y: 246, endPoint x: 335, endPoint y: 237, distance: 16.0
click at [347, 246] on div "[PERSON_NAME]" at bounding box center [371, 247] width 105 height 12
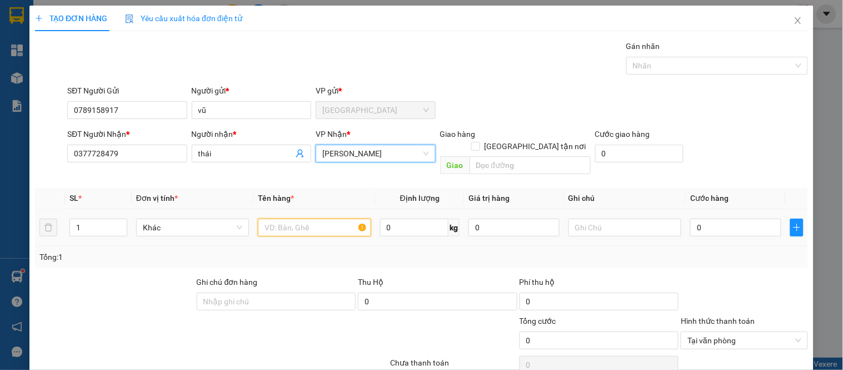
click at [296, 218] on input "text" at bounding box center [314, 227] width 113 height 18
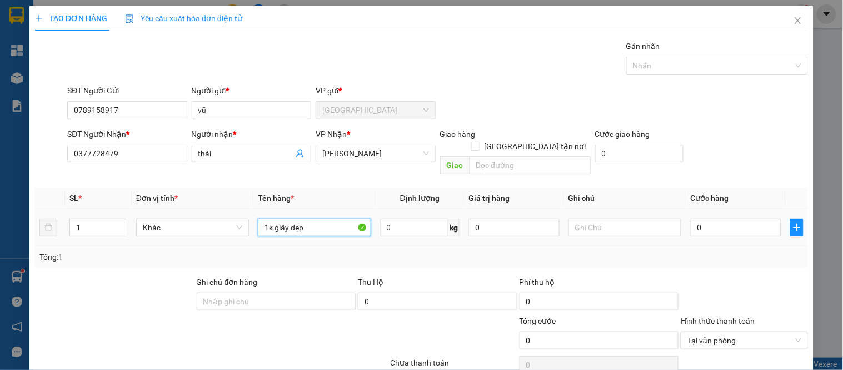
type input "1k giấy dẹp"
type input "2"
type input "25"
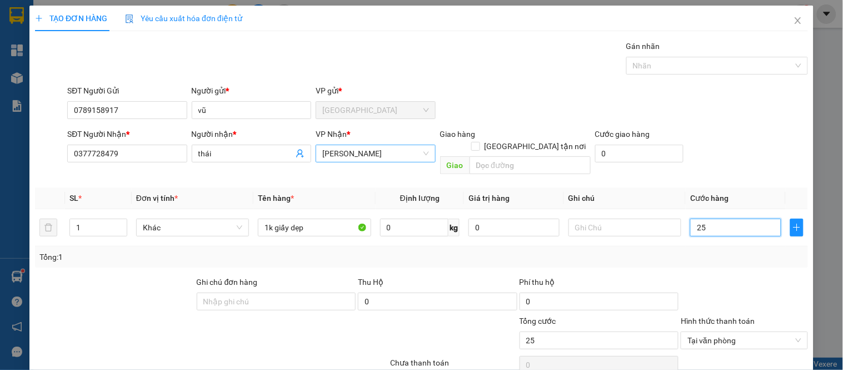
click at [356, 151] on span "[PERSON_NAME]" at bounding box center [375, 153] width 106 height 17
type input "25.000"
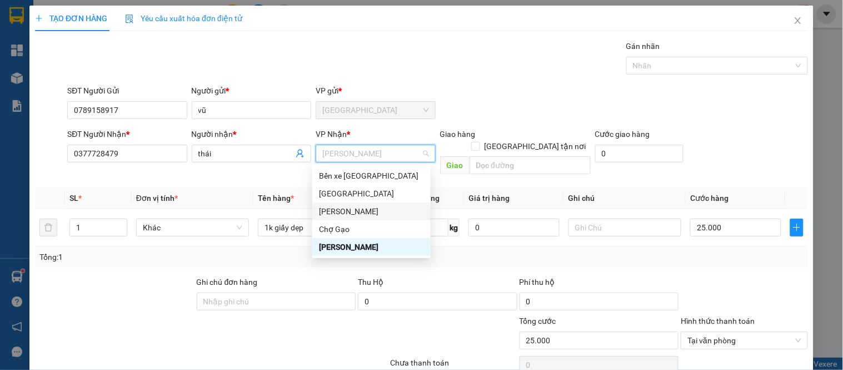
click at [330, 213] on div "Cao Tốc" at bounding box center [371, 211] width 105 height 12
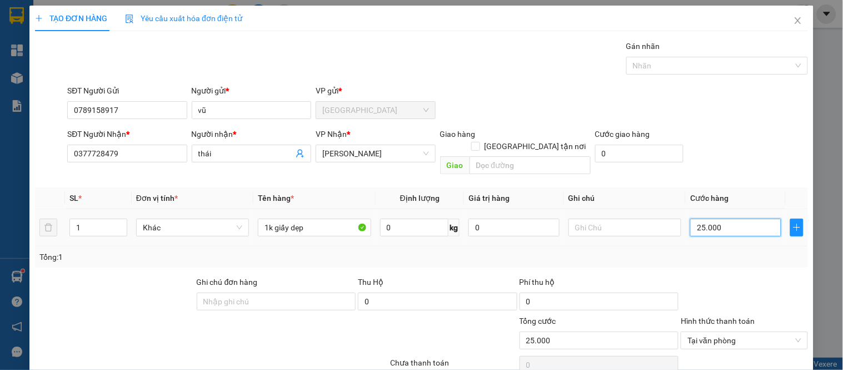
click at [738, 218] on input "25.000" at bounding box center [735, 227] width 91 height 18
click at [731, 297] on div at bounding box center [744, 295] width 129 height 39
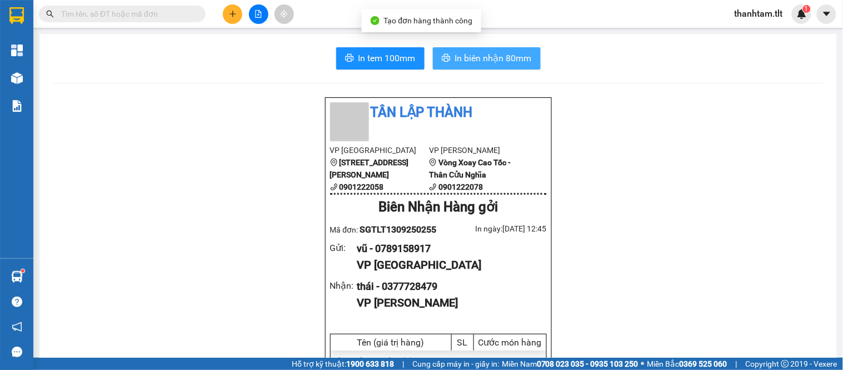
click at [511, 54] on span "In biên nhận 80mm" at bounding box center [493, 58] width 77 height 14
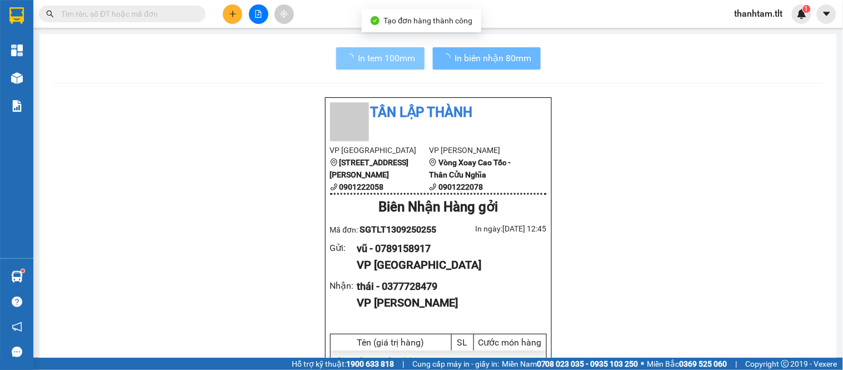
drag, startPoint x: 511, startPoint y: 54, endPoint x: 373, endPoint y: 54, distance: 137.8
click at [373, 54] on span "In tem 100mm" at bounding box center [386, 58] width 57 height 14
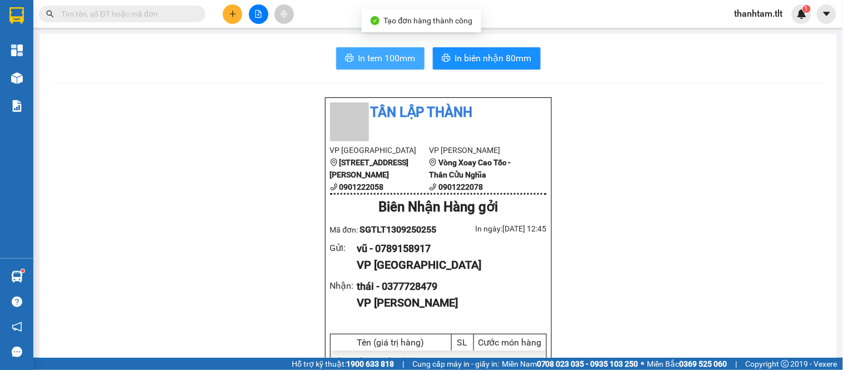
drag, startPoint x: 374, startPoint y: 54, endPoint x: 376, endPoint y: 47, distance: 6.9
click at [376, 51] on span "In tem 100mm" at bounding box center [386, 58] width 57 height 14
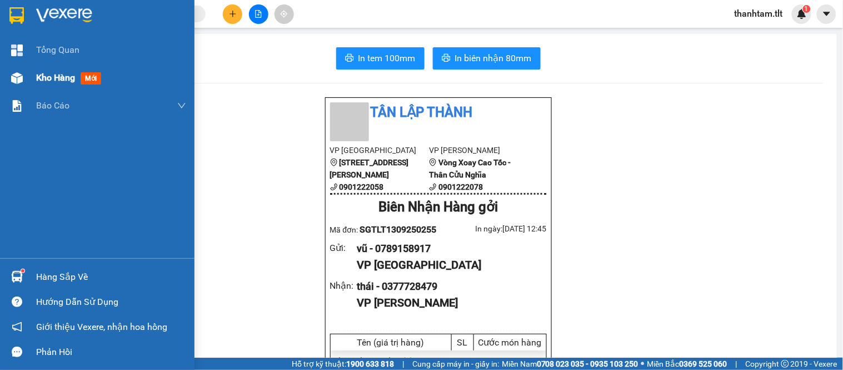
click at [32, 71] on div "Kho hàng mới" at bounding box center [97, 78] width 195 height 28
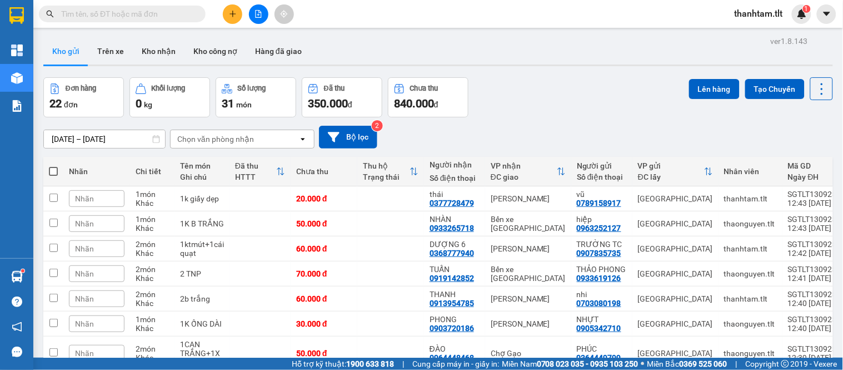
click at [128, 8] on input "text" at bounding box center [126, 14] width 131 height 12
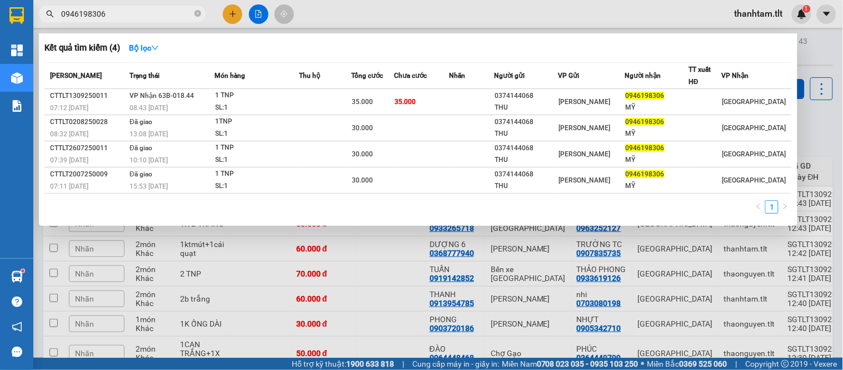
drag, startPoint x: 447, startPoint y: 355, endPoint x: 137, endPoint y: 14, distance: 459.9
click at [137, 14] on input "0946198306" at bounding box center [126, 14] width 131 height 12
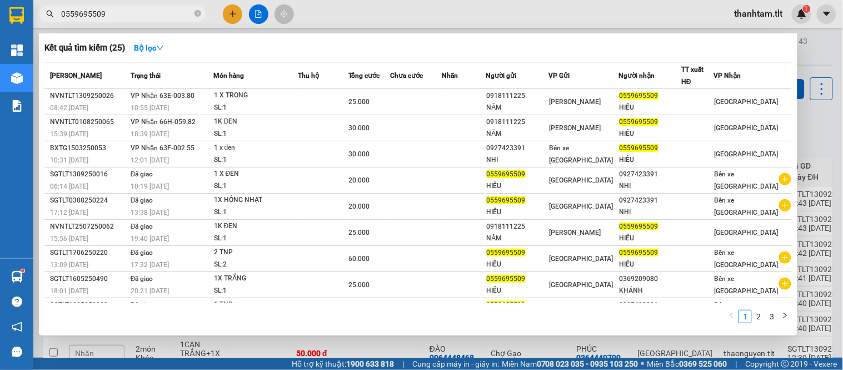
type input "0559695509"
click at [765, 8] on div at bounding box center [421, 185] width 843 height 370
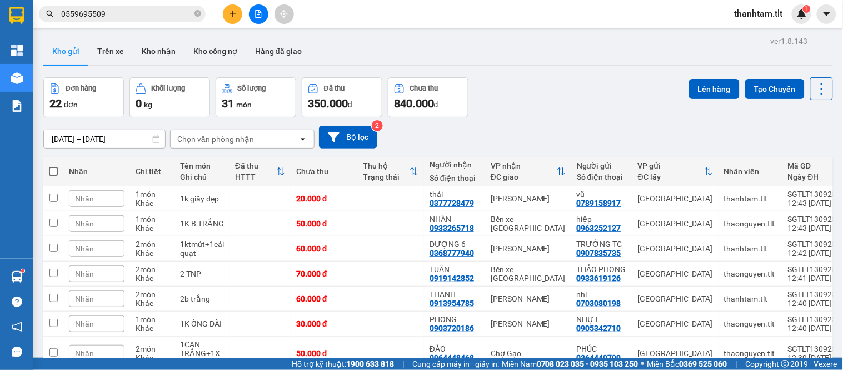
click at [742, 12] on span "thanhtam.tlt" at bounding box center [759, 14] width 66 height 14
click at [776, 34] on span "Đăng xuất" at bounding box center [765, 34] width 47 height 12
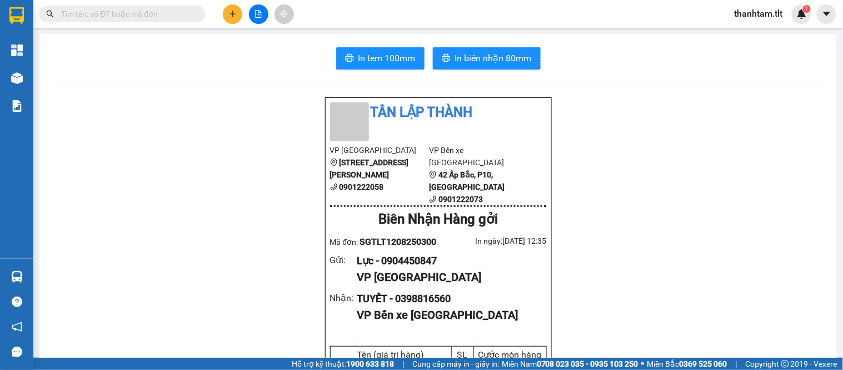
click at [157, 14] on input "text" at bounding box center [126, 14] width 131 height 12
click at [157, 9] on input "text" at bounding box center [126, 14] width 131 height 12
drag, startPoint x: 146, startPoint y: 20, endPoint x: 152, endPoint y: 16, distance: 7.1
click at [147, 19] on span at bounding box center [122, 14] width 167 height 17
click at [159, 13] on input "text" at bounding box center [126, 14] width 131 height 12
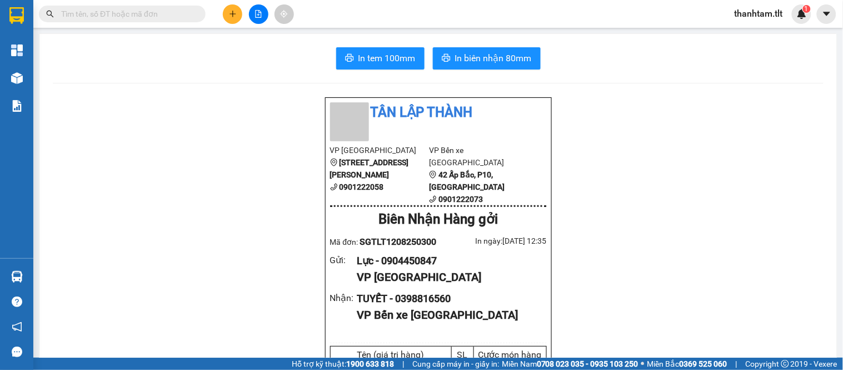
click at [167, 13] on input "text" at bounding box center [126, 14] width 131 height 12
paste input "0982712460"
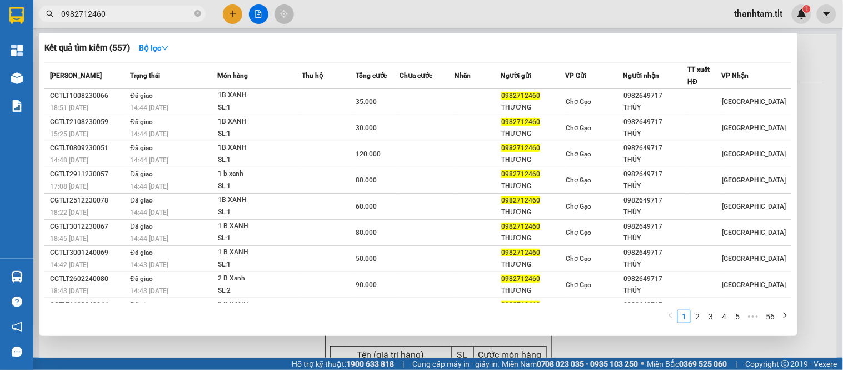
type input "0982712460"
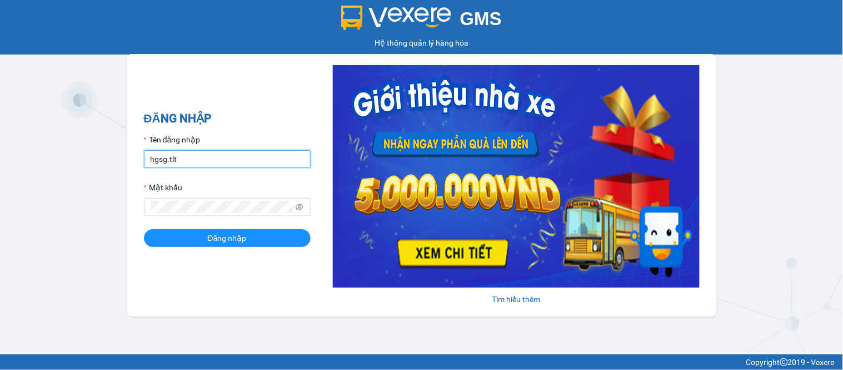
click at [195, 158] on input "hgsg.tlt" at bounding box center [227, 159] width 167 height 18
type input "n"
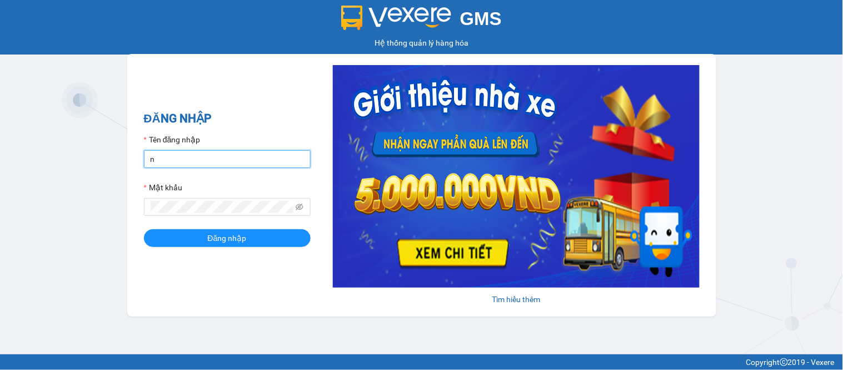
click at [175, 159] on input "n" at bounding box center [227, 159] width 167 height 18
type input "minhduc84.tlt"
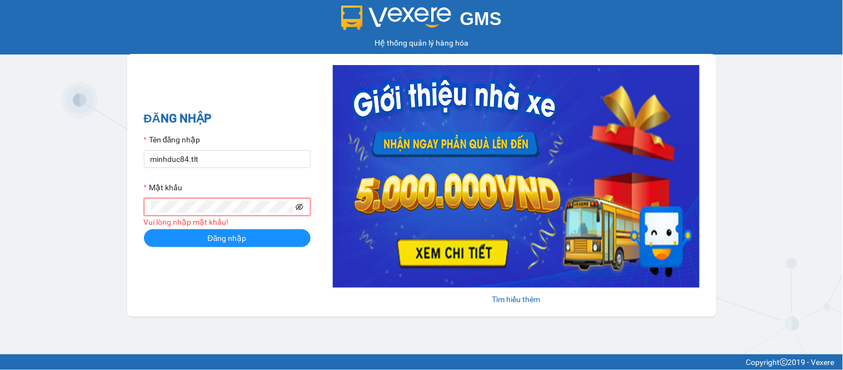
click at [302, 203] on icon "eye-invisible" at bounding box center [300, 207] width 8 height 8
click at [144, 229] on button "Đăng nhập" at bounding box center [227, 238] width 167 height 18
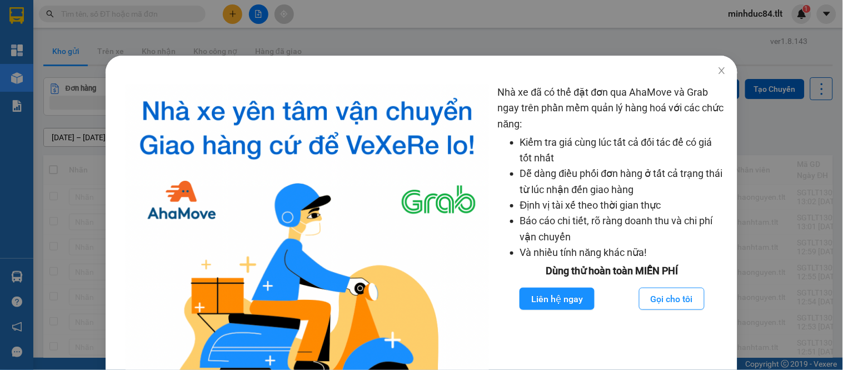
click at [769, 134] on div "Nhà xe đã có thể đặt đơn qua AhaMove và Grab ngay trên phần mềm quản lý hàng ho…" at bounding box center [421, 185] width 843 height 370
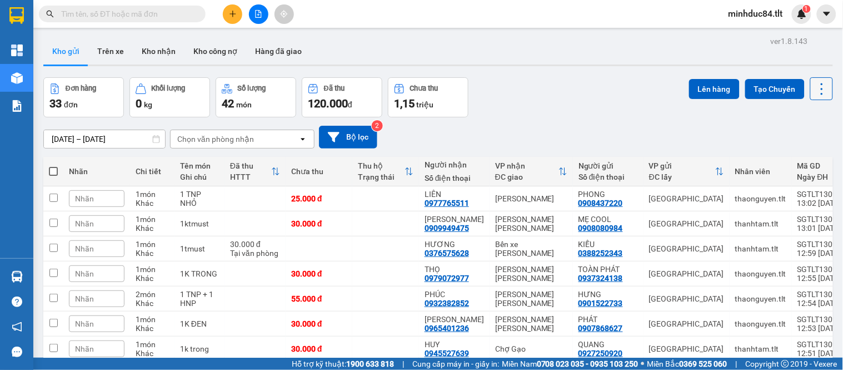
click at [814, 90] on icon at bounding box center [822, 89] width 16 height 16
click at [799, 157] on span "Làm mới" at bounding box center [796, 158] width 31 height 11
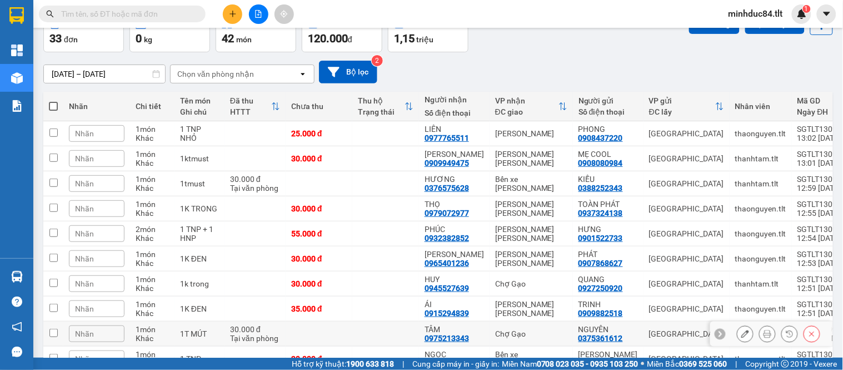
scroll to position [129, 0]
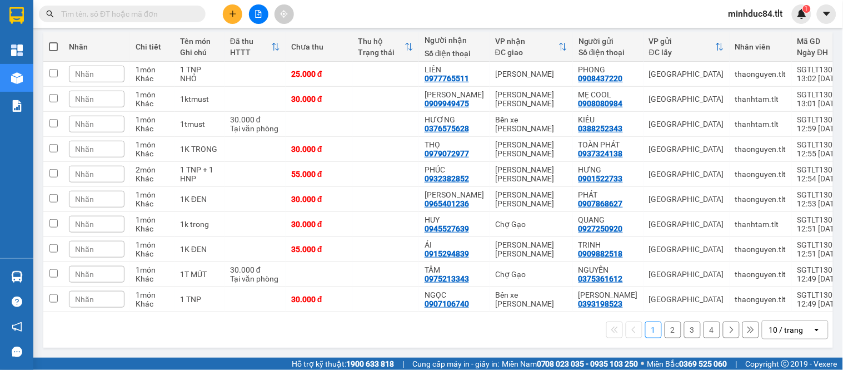
click at [778, 325] on div "10 / trang" at bounding box center [786, 329] width 34 height 11
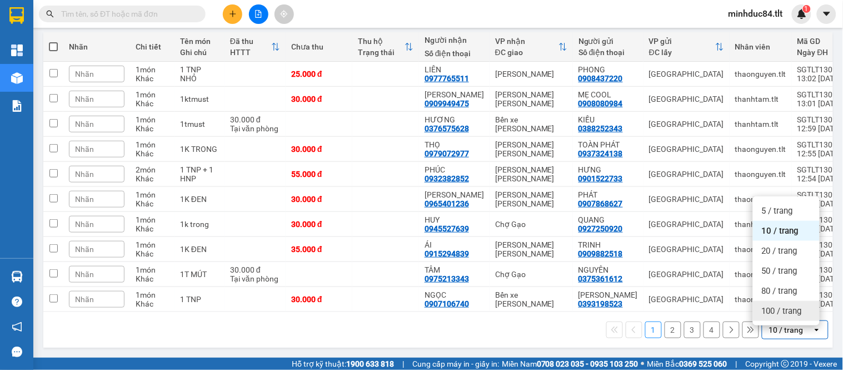
click at [778, 301] on div "100 / trang" at bounding box center [786, 311] width 67 height 20
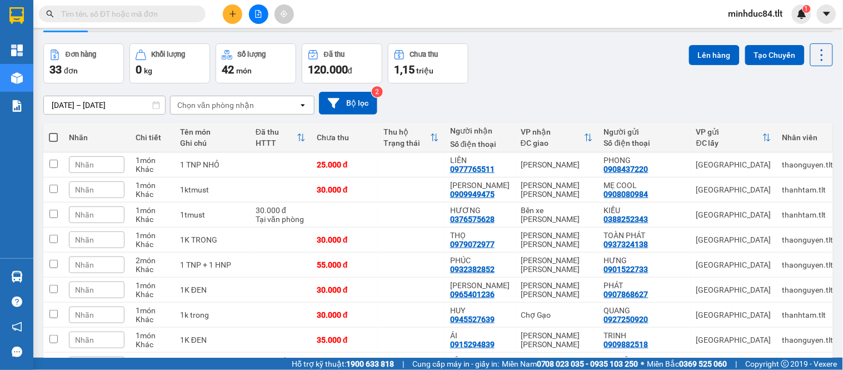
scroll to position [4, 0]
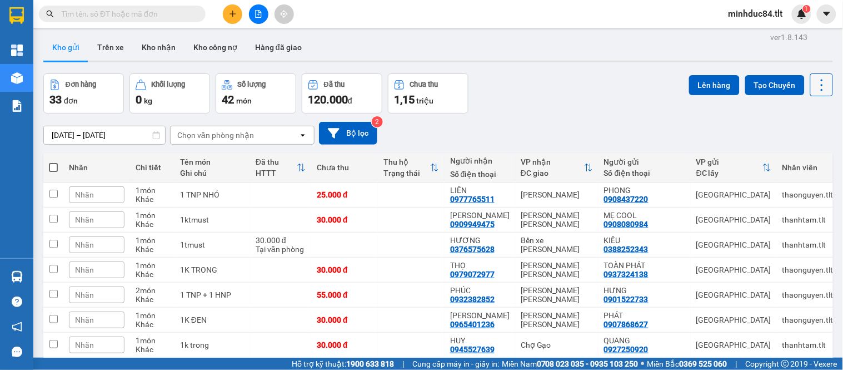
click at [814, 87] on icon at bounding box center [822, 85] width 16 height 16
click at [806, 153] on span "Làm mới" at bounding box center [796, 154] width 31 height 11
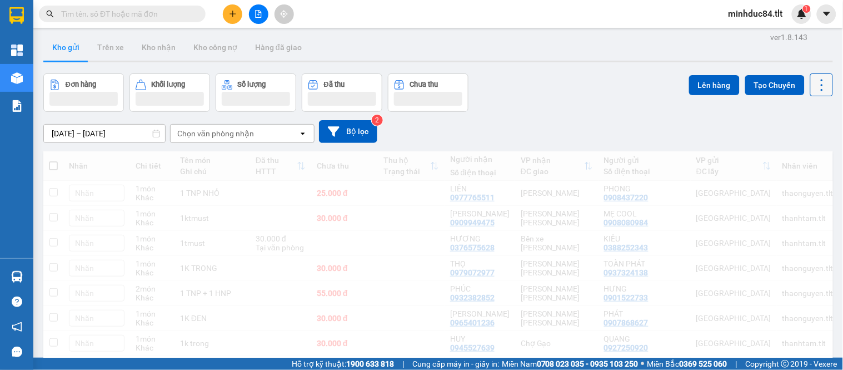
click at [814, 81] on icon at bounding box center [822, 85] width 16 height 16
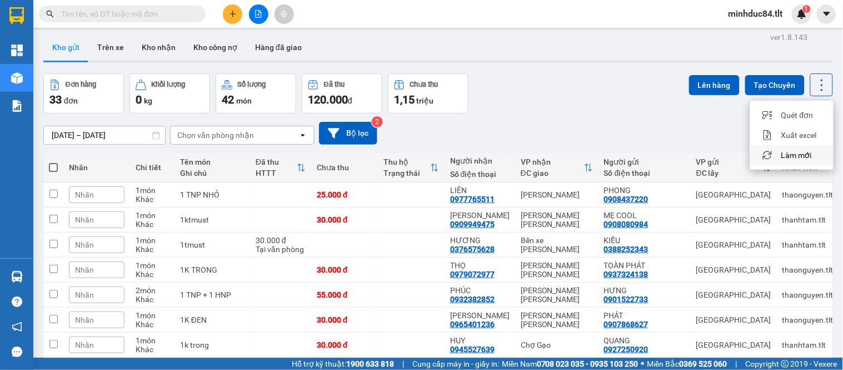
click at [807, 156] on span "Làm mới" at bounding box center [796, 154] width 31 height 11
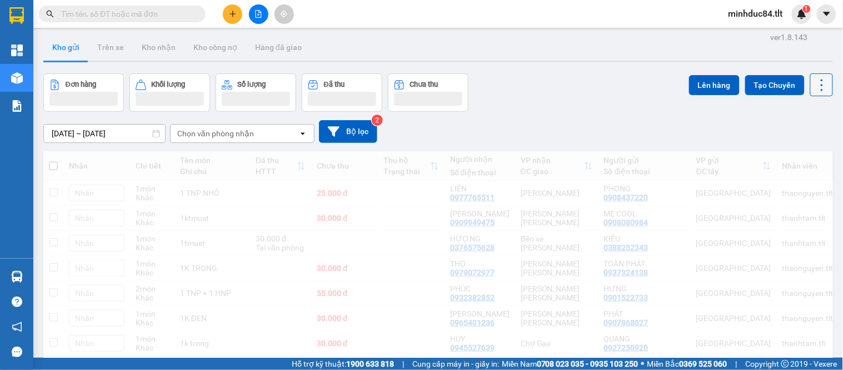
click at [821, 84] on icon at bounding box center [822, 85] width 2 height 12
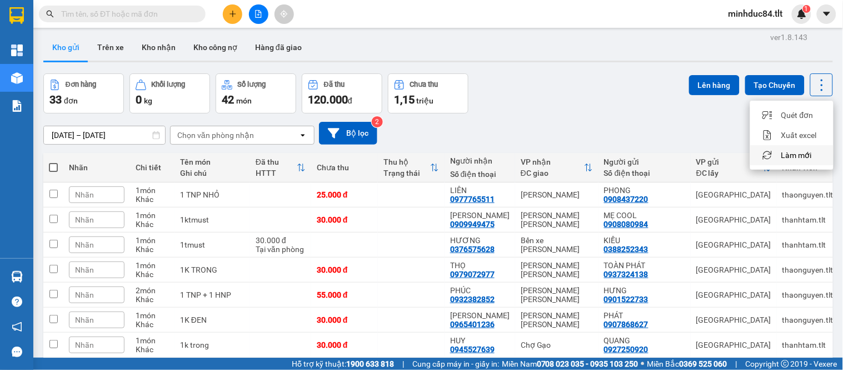
click at [798, 157] on span "Làm mới" at bounding box center [796, 154] width 31 height 11
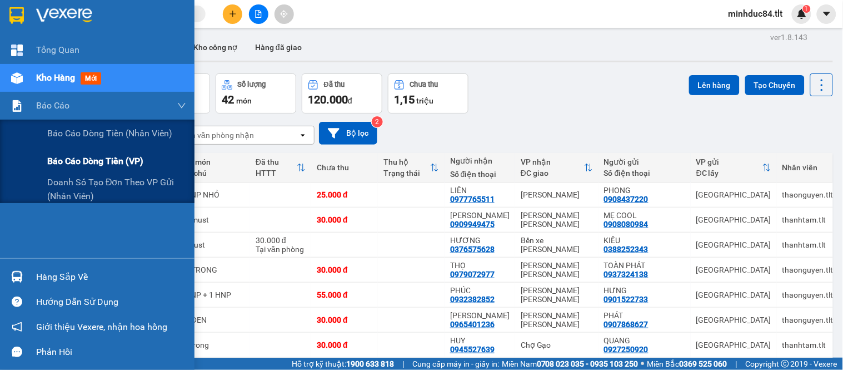
click at [71, 152] on div "Báo cáo dòng tiền (VP)" at bounding box center [116, 161] width 139 height 28
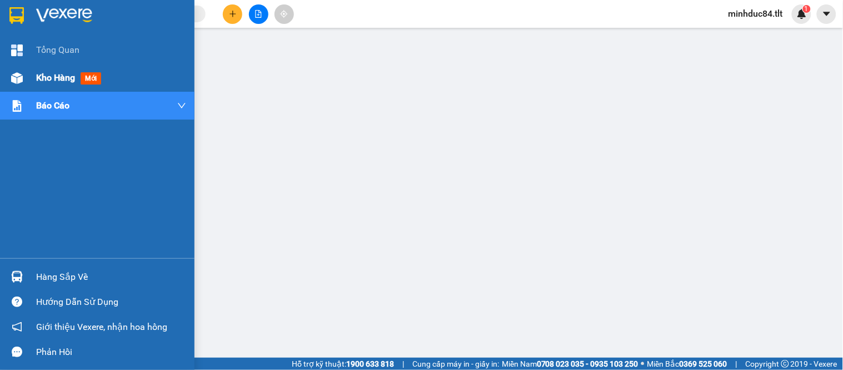
click at [37, 83] on span "Kho hàng" at bounding box center [55, 77] width 39 height 11
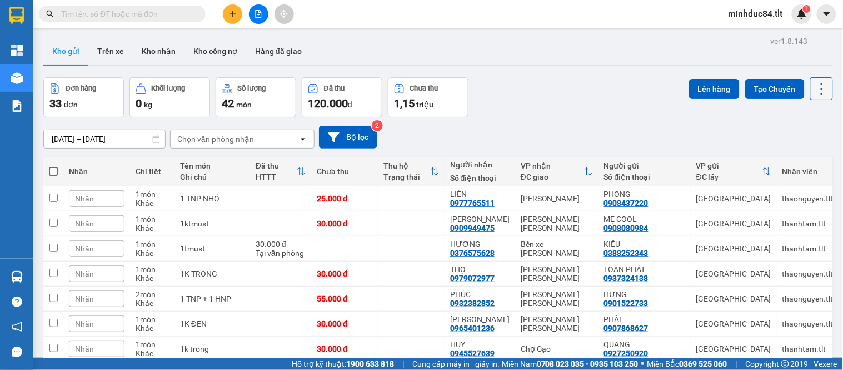
click at [814, 87] on icon at bounding box center [822, 89] width 16 height 16
click at [793, 162] on span "Làm mới" at bounding box center [796, 158] width 31 height 11
click at [748, 13] on span "minhduc84.tlt" at bounding box center [756, 14] width 72 height 14
click at [592, 64] on div at bounding box center [438, 65] width 790 height 2
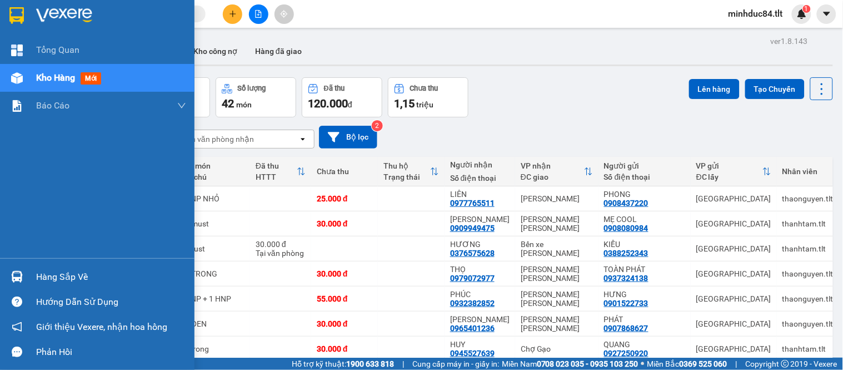
click at [71, 278] on div "Hàng sắp về" at bounding box center [111, 276] width 150 height 17
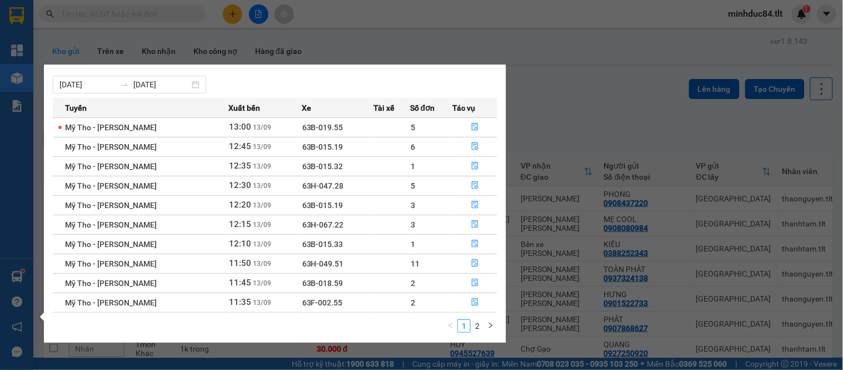
scroll to position [19, 0]
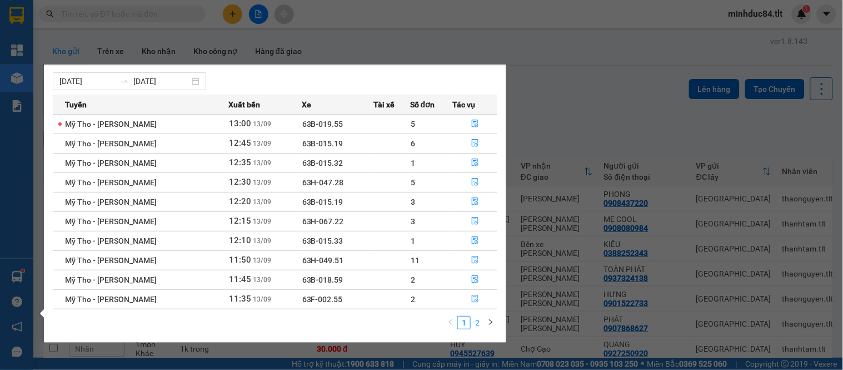
click at [481, 323] on link "2" at bounding box center [477, 322] width 12 height 12
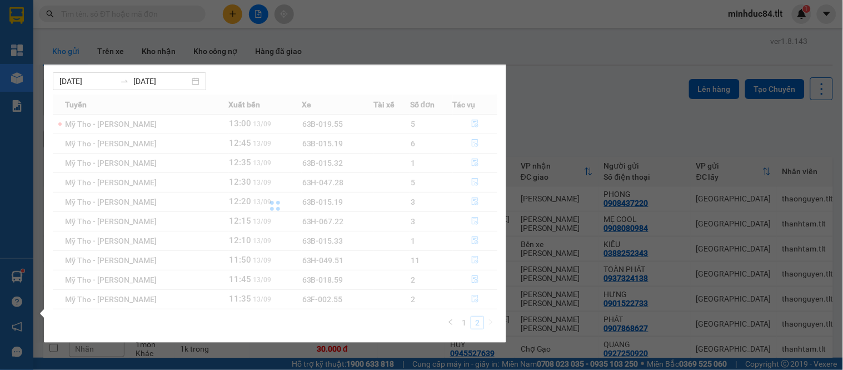
scroll to position [0, 0]
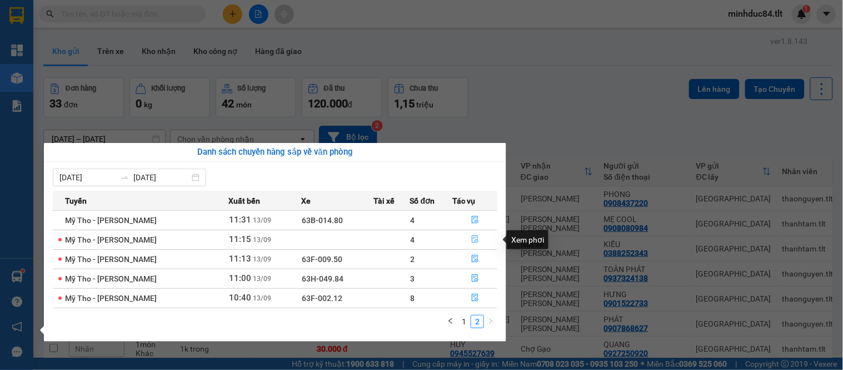
click at [469, 241] on button "button" at bounding box center [475, 240] width 44 height 18
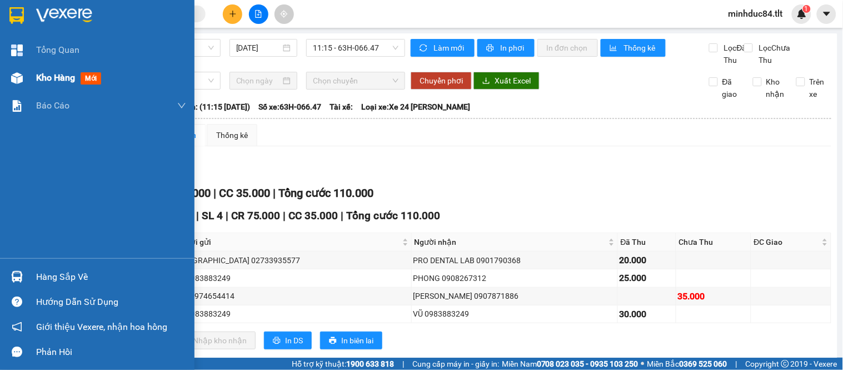
click at [21, 78] on img at bounding box center [17, 78] width 12 height 12
click at [20, 78] on img at bounding box center [17, 78] width 12 height 12
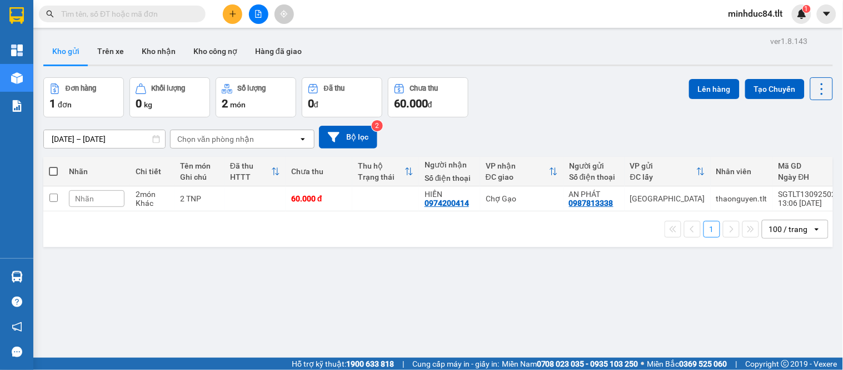
click at [754, 12] on span "minhduc84.tlt" at bounding box center [756, 14] width 72 height 14
click at [752, 35] on span "Đăng xuất" at bounding box center [760, 34] width 49 height 12
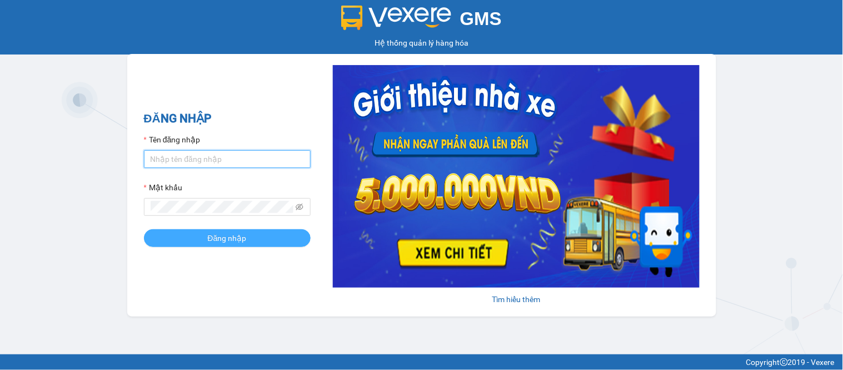
type input "hgsg.tlt"
click at [195, 232] on button "Đăng nhập" at bounding box center [227, 238] width 167 height 18
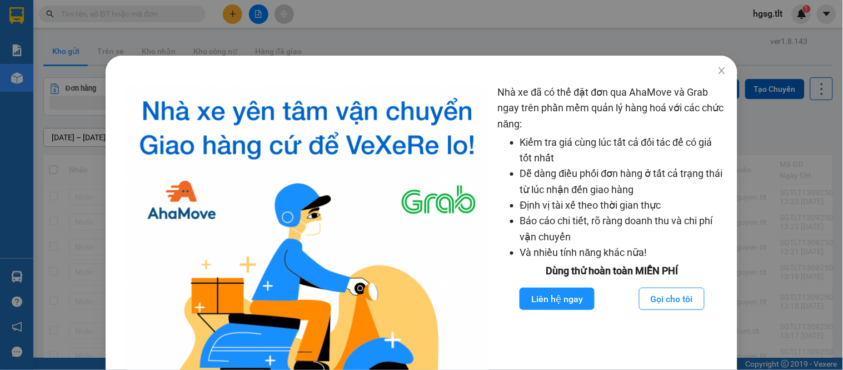
click at [786, 124] on div "Nhà xe đã có thể đặt đơn qua AhaMove và Grab ngay trên phần mềm quản lý hàng ho…" at bounding box center [421, 185] width 843 height 370
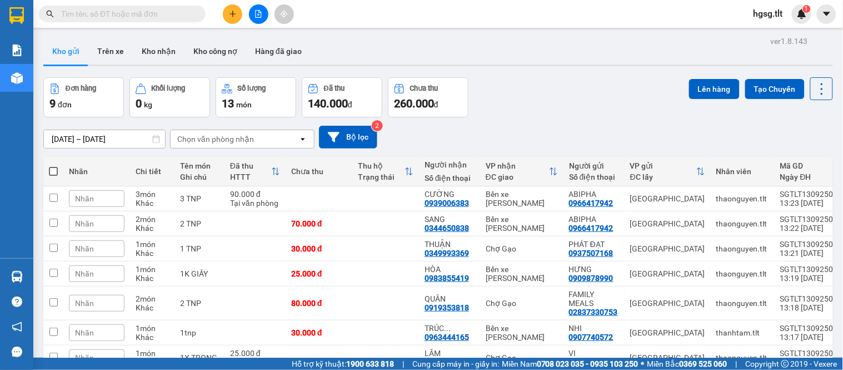
click at [818, 83] on icon at bounding box center [822, 89] width 16 height 16
click at [798, 156] on span "Làm mới" at bounding box center [796, 158] width 31 height 11
click at [814, 89] on icon at bounding box center [822, 89] width 16 height 16
click at [796, 158] on span "Làm mới" at bounding box center [796, 158] width 31 height 11
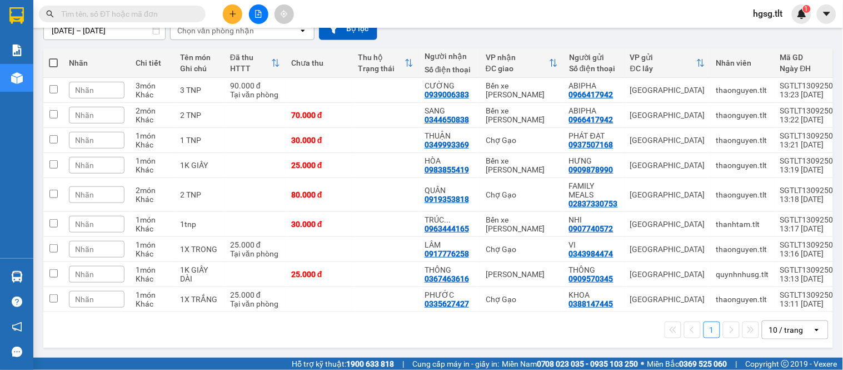
click at [769, 332] on div "10 / trang" at bounding box center [786, 329] width 34 height 11
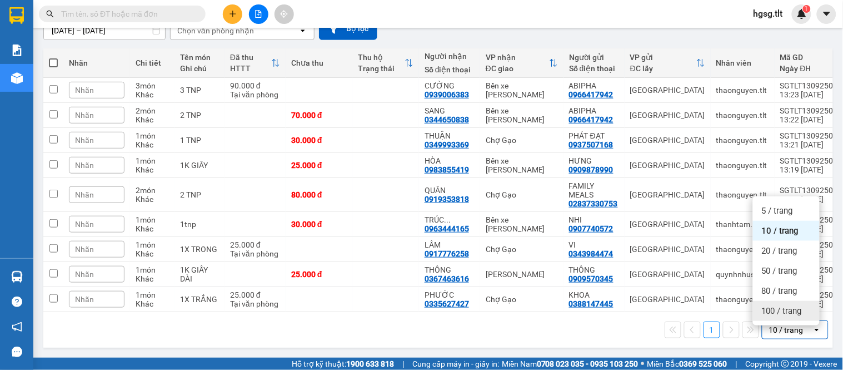
click at [779, 309] on span "100 / trang" at bounding box center [782, 310] width 40 height 11
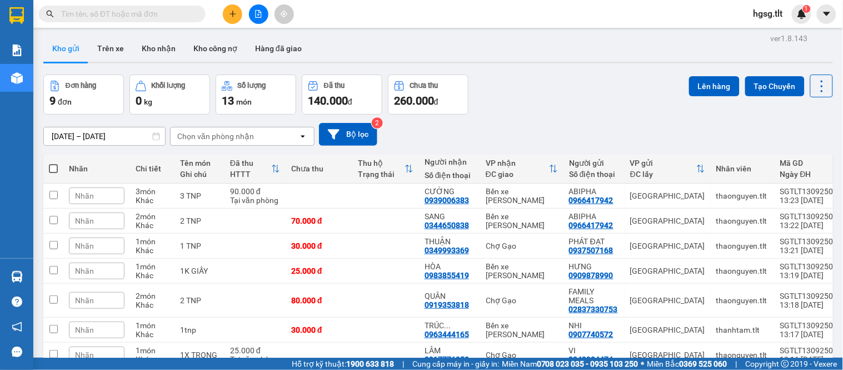
scroll to position [0, 0]
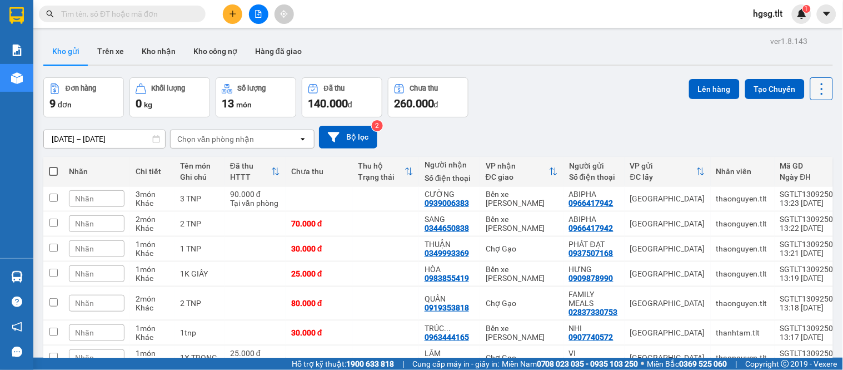
click at [814, 93] on icon at bounding box center [822, 89] width 16 height 16
click at [798, 162] on span "Làm mới" at bounding box center [796, 158] width 31 height 11
click at [173, 34] on div "ver 1.8.143 Kho gửi Trên xe Kho [PERSON_NAME] công nợ Hàng đã [PERSON_NAME] hàn…" at bounding box center [438, 246] width 799 height 427
click at [142, 16] on input "text" at bounding box center [126, 14] width 131 height 12
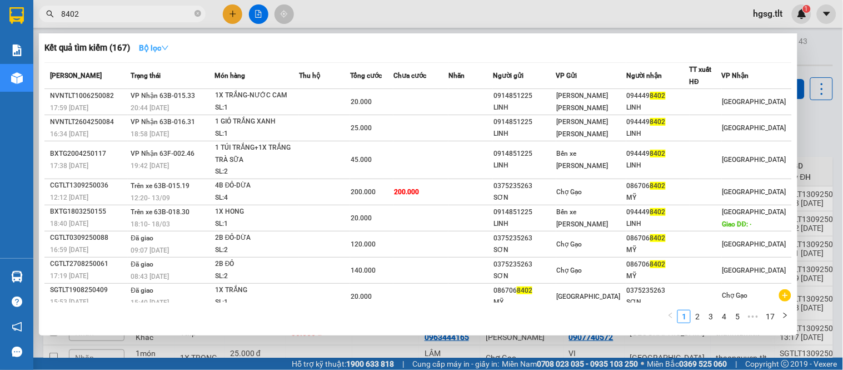
type input "8402"
click at [137, 42] on button "Bộ lọc" at bounding box center [154, 48] width 48 height 18
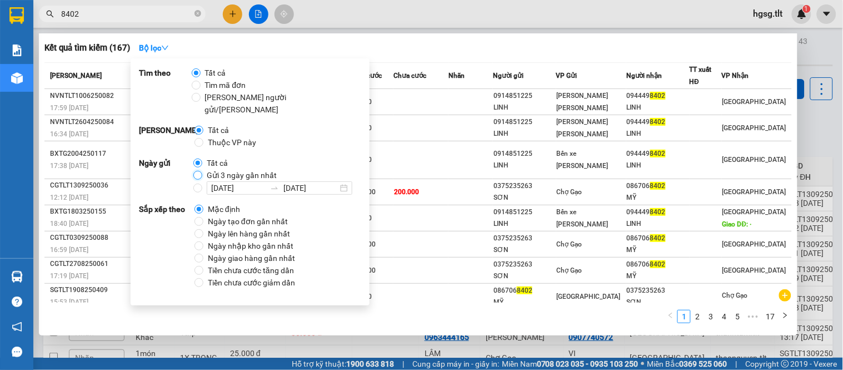
click at [197, 171] on input "Gửi 3 ngày gần nhất" at bounding box center [197, 175] width 9 height 9
radio input "true"
radio input "false"
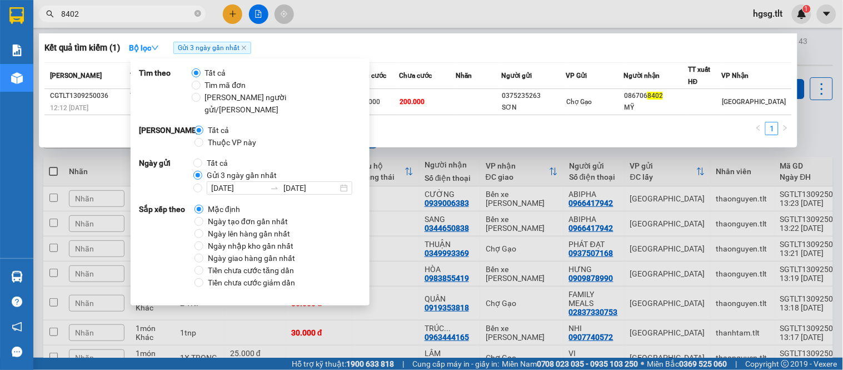
click at [454, 48] on div "Kết quả tìm kiếm ( 1 ) Bộ lọc Gửi 3 ngày gần nhất" at bounding box center [417, 48] width 747 height 18
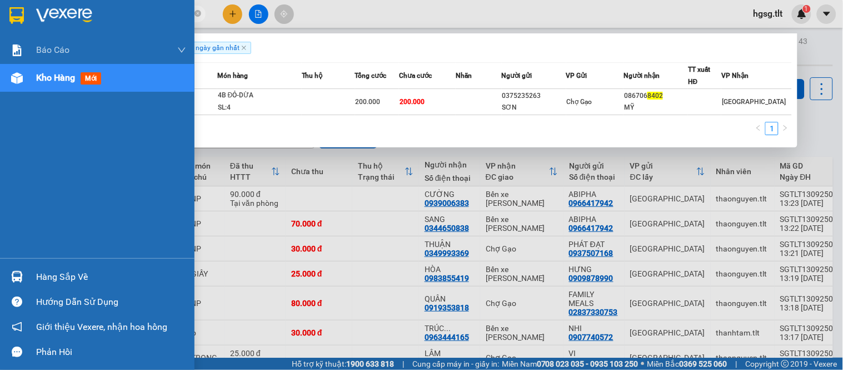
click at [63, 287] on div "Hàng sắp về" at bounding box center [97, 276] width 195 height 25
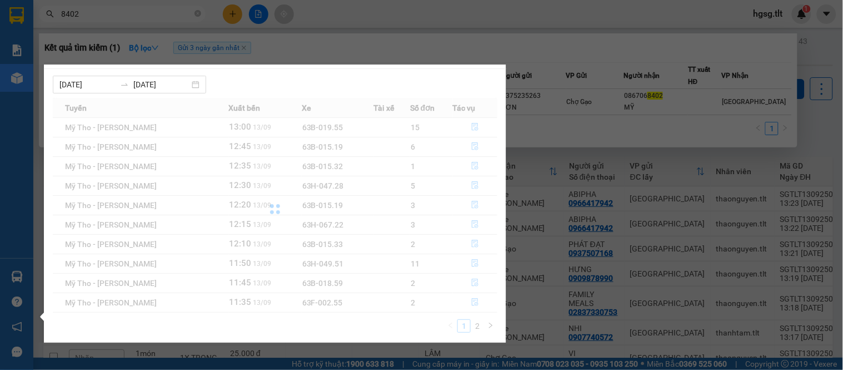
scroll to position [19, 0]
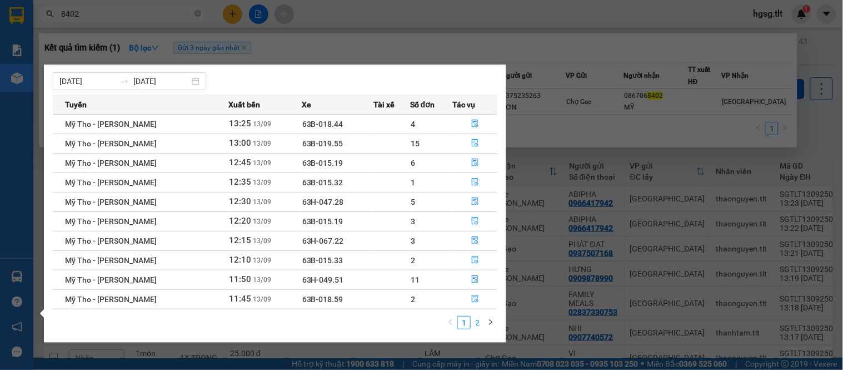
click at [482, 321] on link "2" at bounding box center [477, 322] width 12 height 12
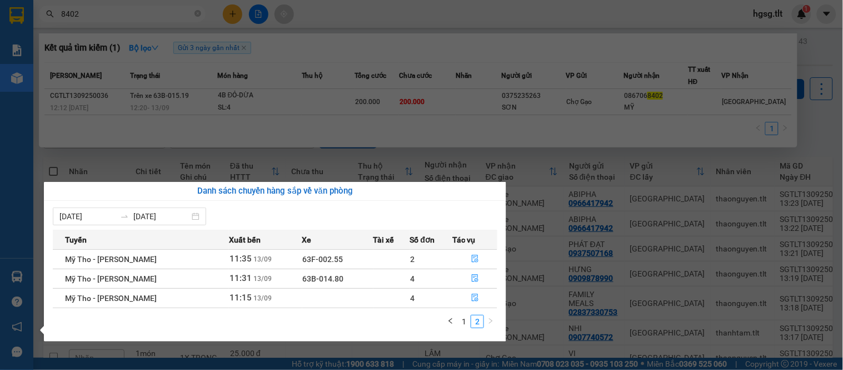
scroll to position [0, 0]
click at [473, 301] on icon "file-done" at bounding box center [475, 297] width 8 height 8
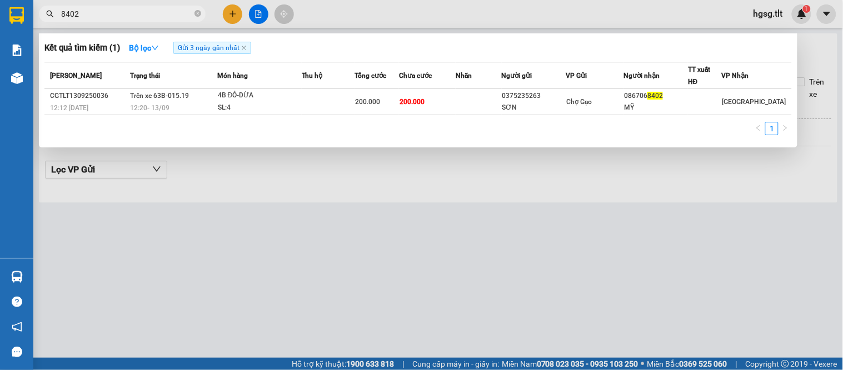
click at [480, 288] on div at bounding box center [421, 185] width 843 height 370
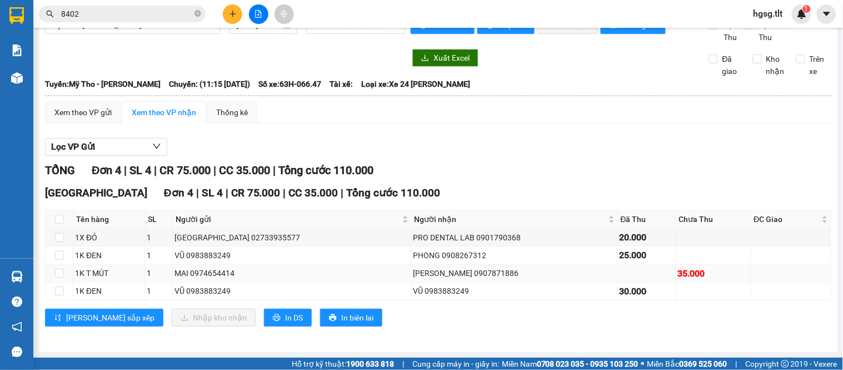
scroll to position [35, 0]
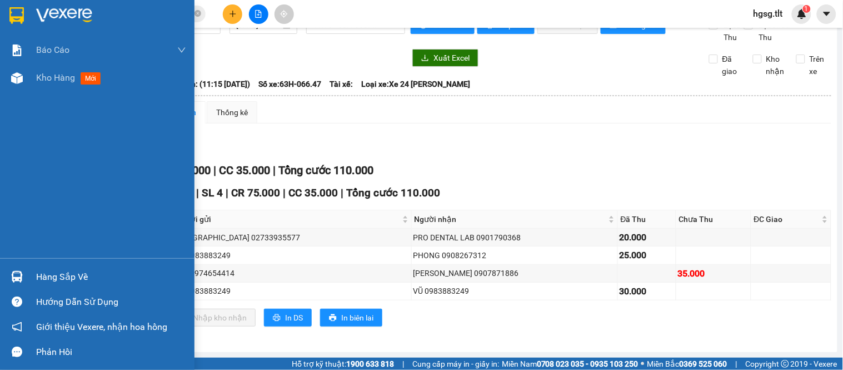
click at [33, 272] on div "Hàng sắp về" at bounding box center [97, 276] width 195 height 25
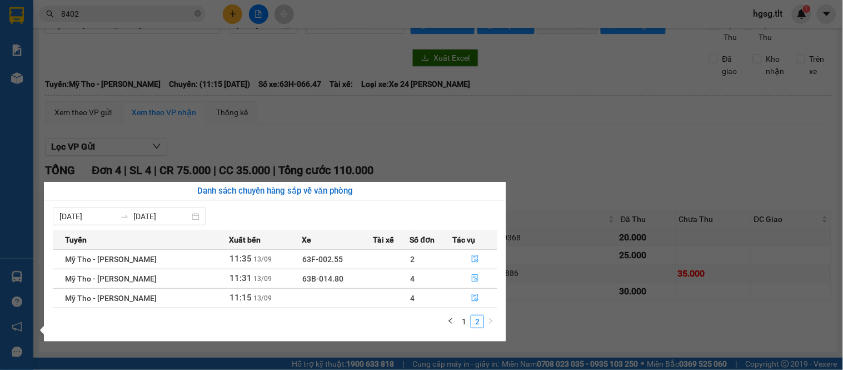
click at [475, 274] on button "button" at bounding box center [475, 279] width 44 height 18
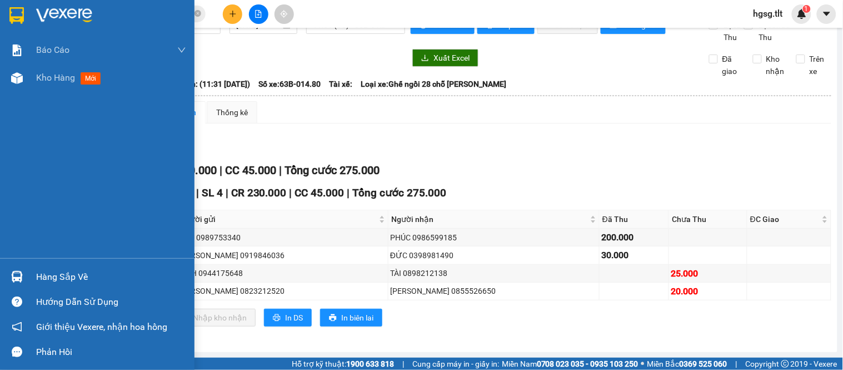
click at [29, 271] on div "Hàng sắp về" at bounding box center [97, 276] width 195 height 25
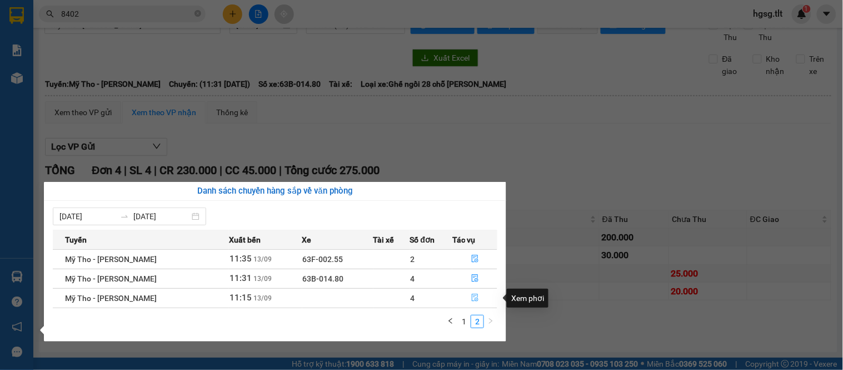
click at [474, 298] on icon "file-done" at bounding box center [475, 297] width 8 height 8
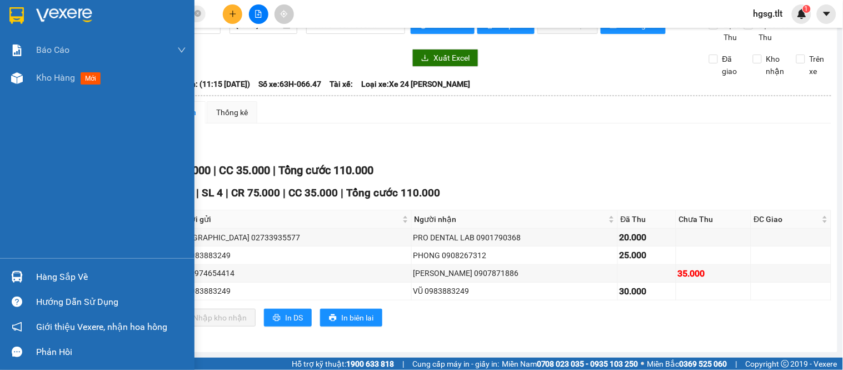
click at [41, 269] on div "Hàng sắp về" at bounding box center [111, 276] width 150 height 17
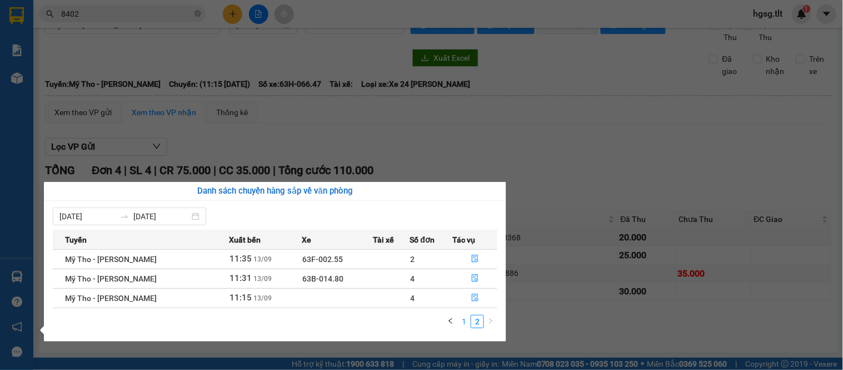
click at [466, 321] on link "1" at bounding box center [464, 321] width 12 height 12
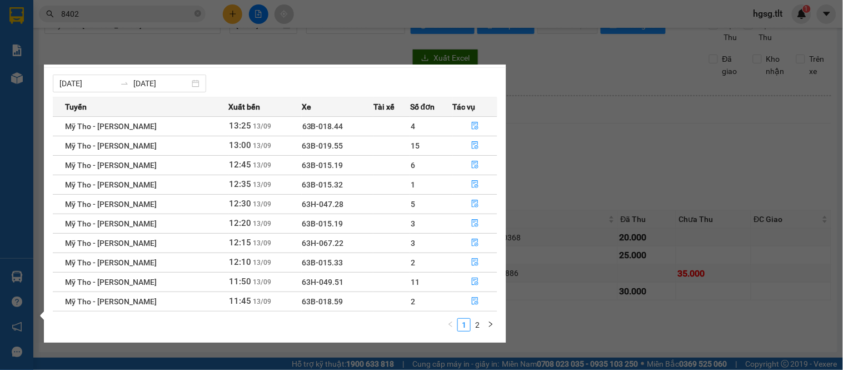
scroll to position [19, 0]
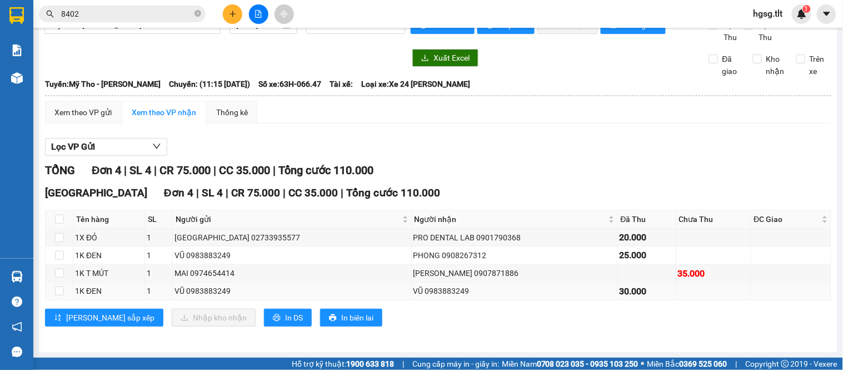
click at [554, 282] on section "Kết quả tìm kiếm ( 1 ) Bộ lọc Gửi 3 ngày gần nhất Mã ĐH Trạng thái Món hàng Thu…" at bounding box center [421, 185] width 843 height 370
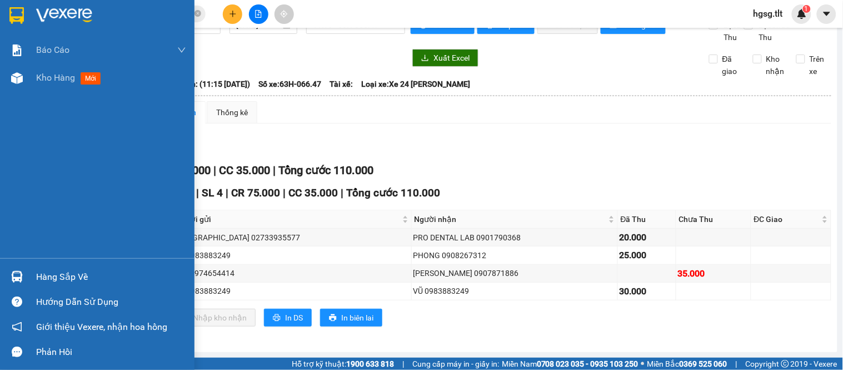
click at [21, 274] on img at bounding box center [17, 277] width 12 height 12
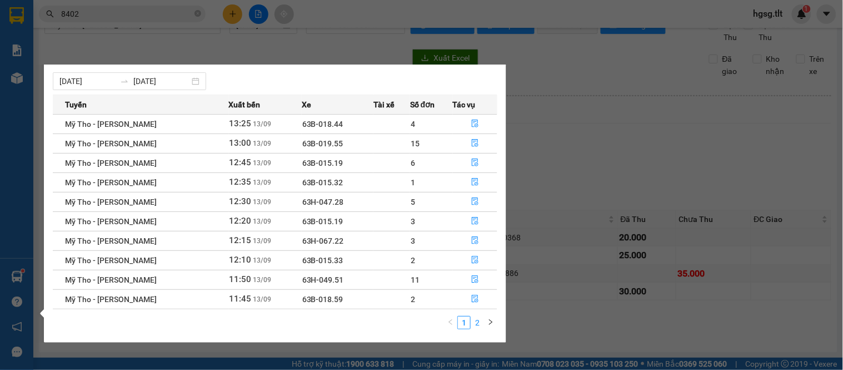
click at [476, 322] on link "2" at bounding box center [477, 322] width 12 height 12
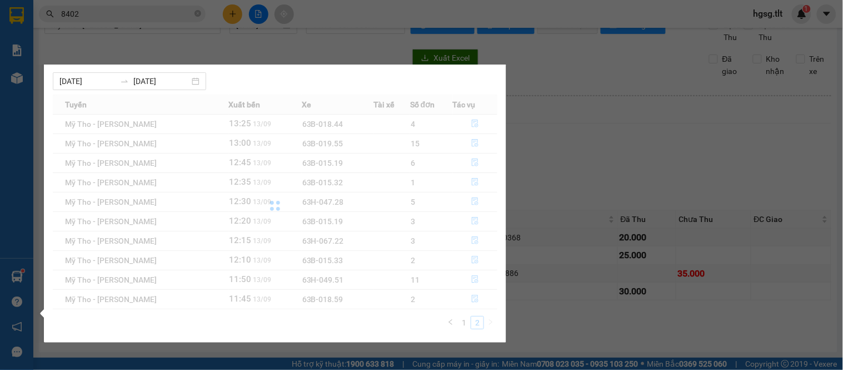
scroll to position [0, 0]
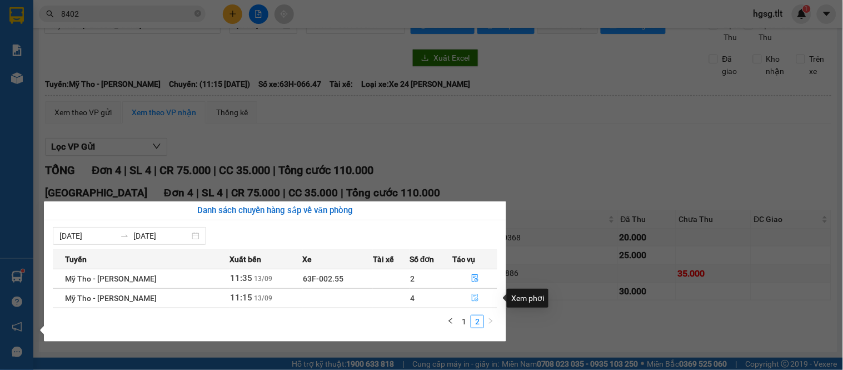
click at [476, 298] on icon "file-done" at bounding box center [475, 297] width 7 height 8
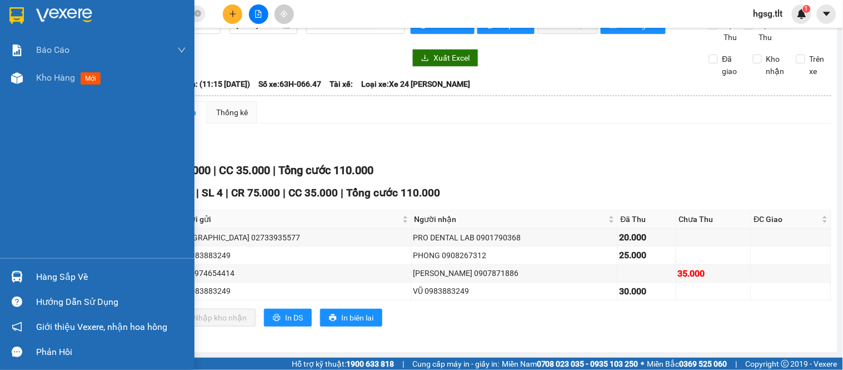
click at [38, 270] on div "Hàng sắp về" at bounding box center [111, 276] width 150 height 17
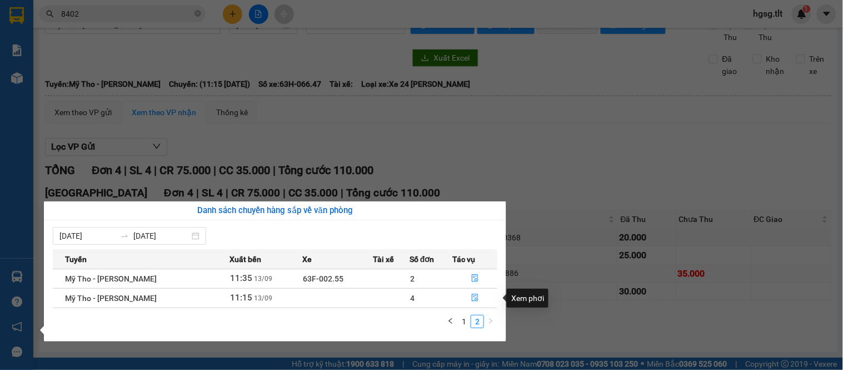
click at [545, 272] on section "Kết quả tìm kiếm ( 1 ) Bộ lọc Gửi 3 ngày gần nhất Mã ĐH Trạng thái Món hàng Thu…" at bounding box center [421, 185] width 843 height 370
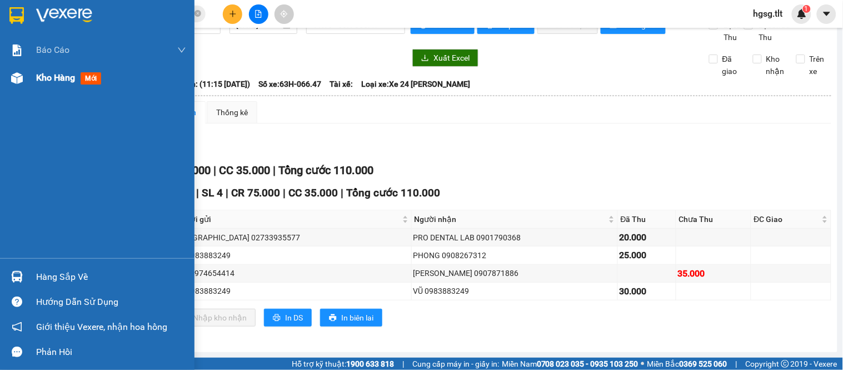
click at [59, 81] on span "Kho hàng" at bounding box center [55, 77] width 39 height 11
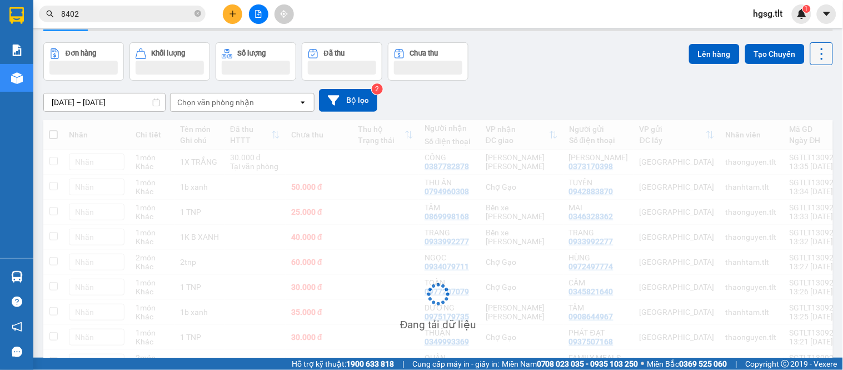
click at [819, 53] on button at bounding box center [821, 53] width 23 height 23
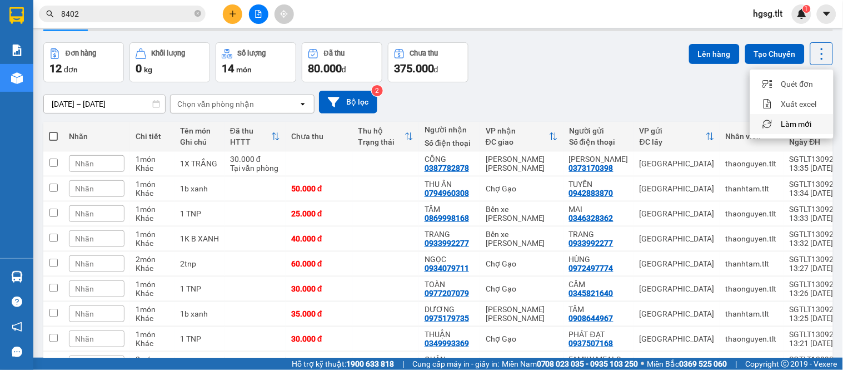
click at [798, 124] on span "Làm mới" at bounding box center [796, 123] width 31 height 11
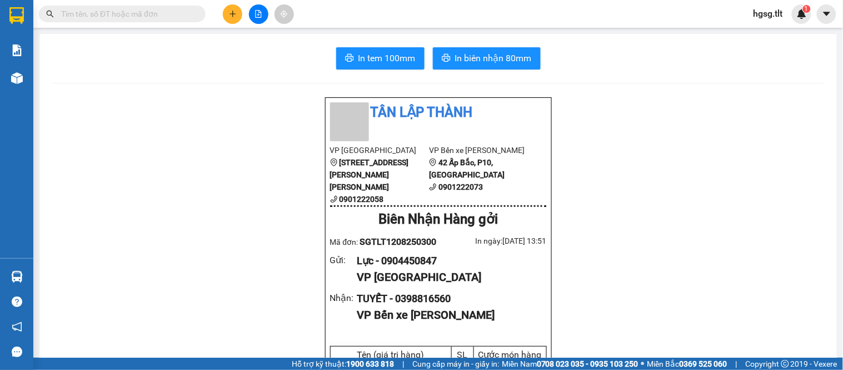
click at [118, 11] on input "text" at bounding box center [126, 14] width 131 height 12
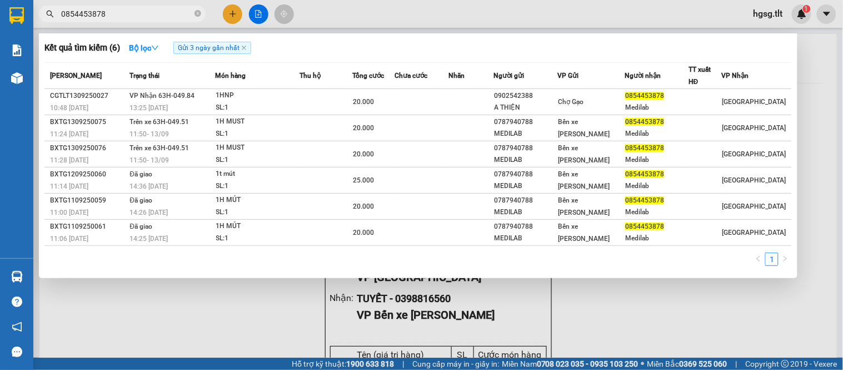
type input "0854453878"
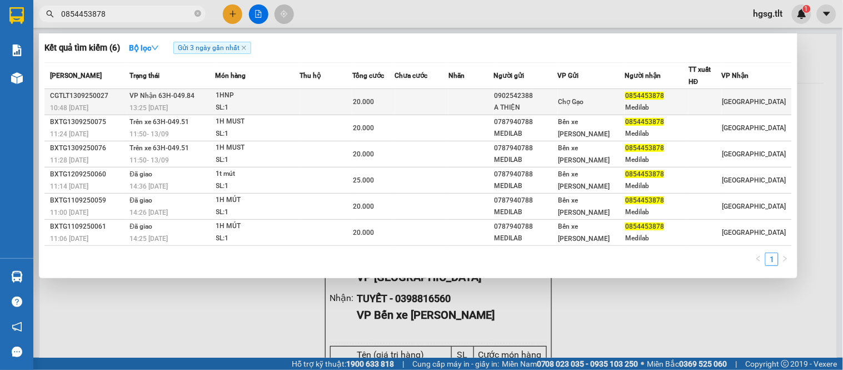
click at [227, 102] on div "SL: 1" at bounding box center [257, 108] width 83 height 12
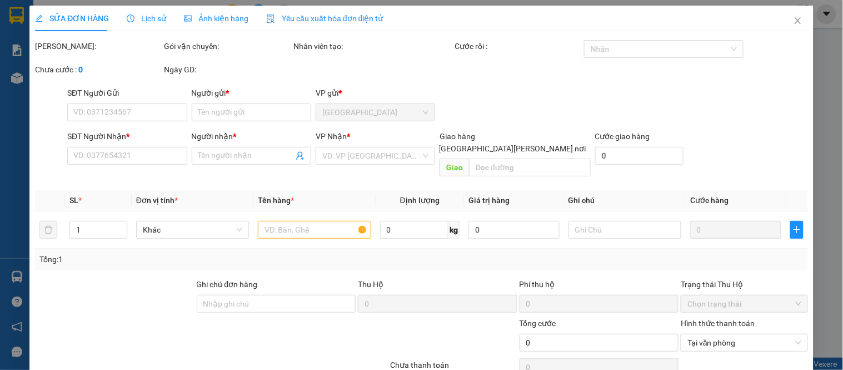
type input "0902542388"
type input "A THIỆN"
type input "0854453878"
type input "Medilab"
type input "20.000"
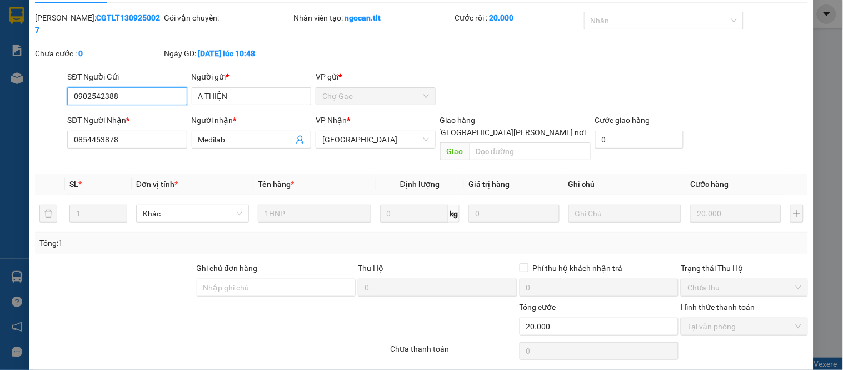
scroll to position [43, 0]
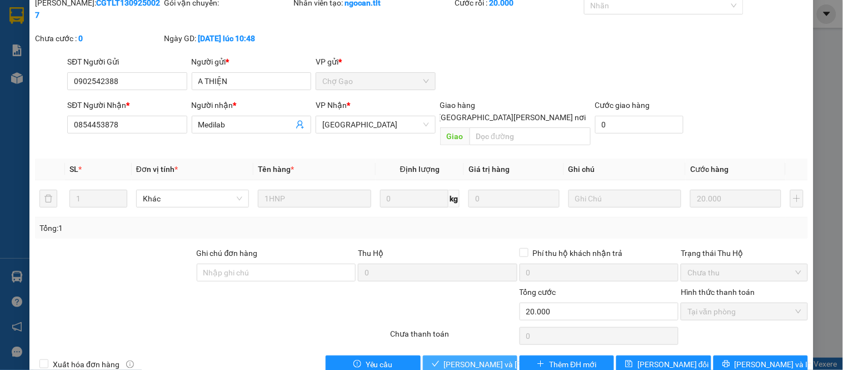
click at [470, 358] on span "Lưu và Giao hàng" at bounding box center [519, 364] width 150 height 12
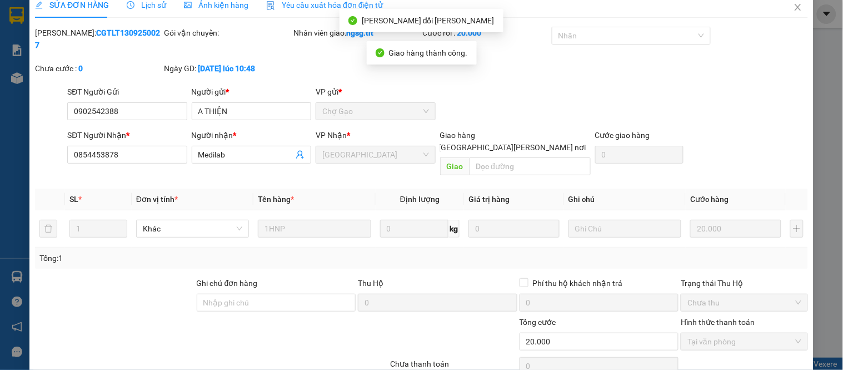
scroll to position [0, 0]
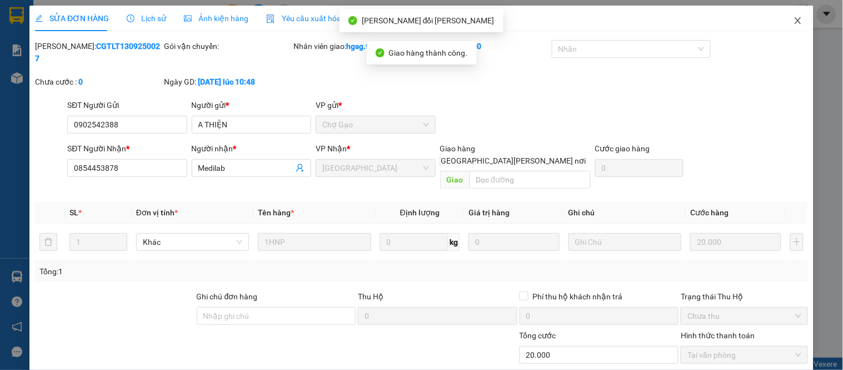
click at [783, 24] on span "Close" at bounding box center [798, 21] width 31 height 31
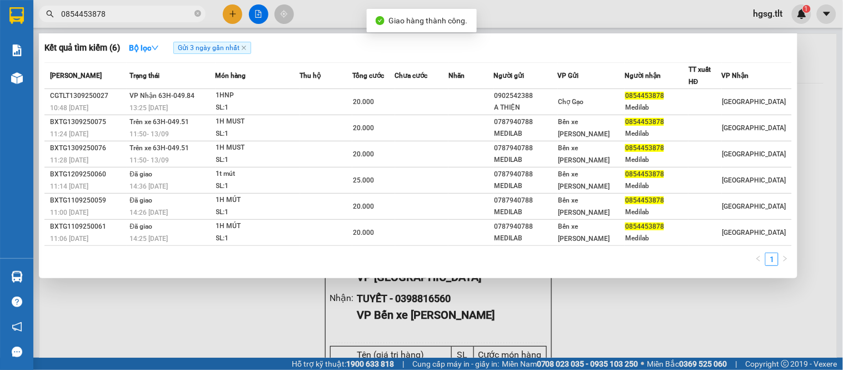
click at [135, 17] on input "0854453878" at bounding box center [126, 14] width 131 height 12
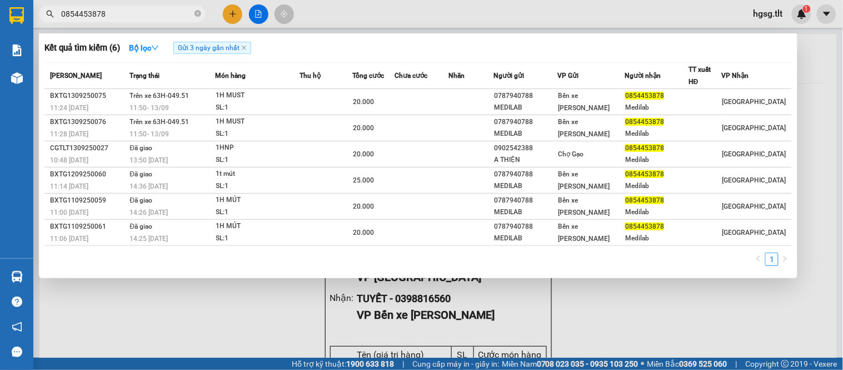
drag, startPoint x: 237, startPoint y: 9, endPoint x: 222, endPoint y: 33, distance: 27.9
click at [235, 9] on div at bounding box center [421, 185] width 843 height 370
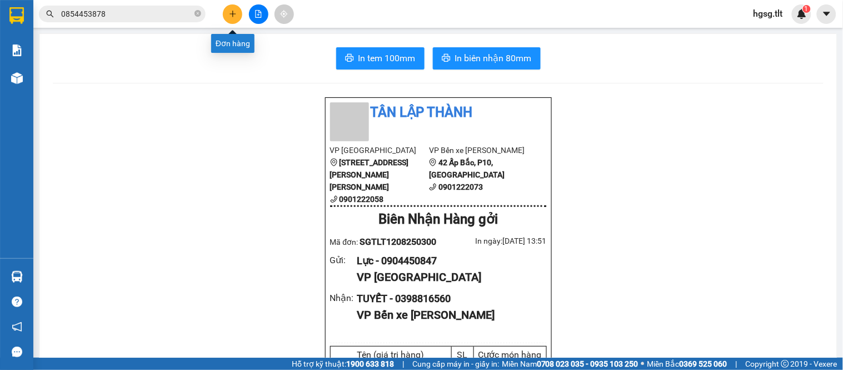
click at [235, 8] on button at bounding box center [232, 13] width 19 height 19
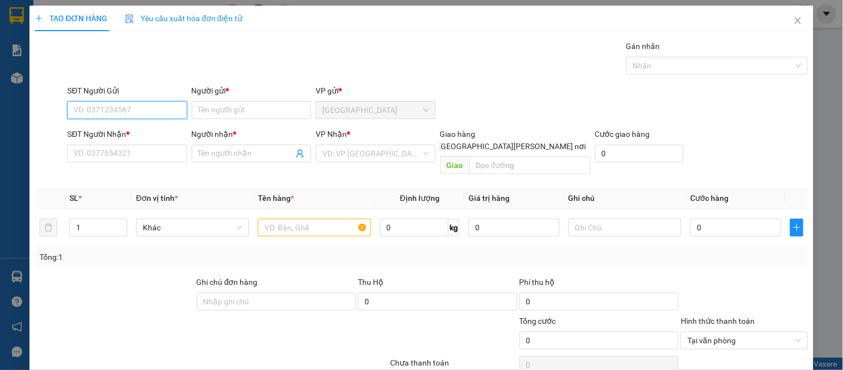
drag, startPoint x: 114, startPoint y: 104, endPoint x: 108, endPoint y: 103, distance: 6.2
click at [113, 104] on input "SĐT Người Gửi" at bounding box center [126, 110] width 119 height 18
type input "0947775687"
click at [150, 133] on div "0947775687 - TRÂM ANH" at bounding box center [127, 132] width 109 height 12
type input "TRÂM ANH"
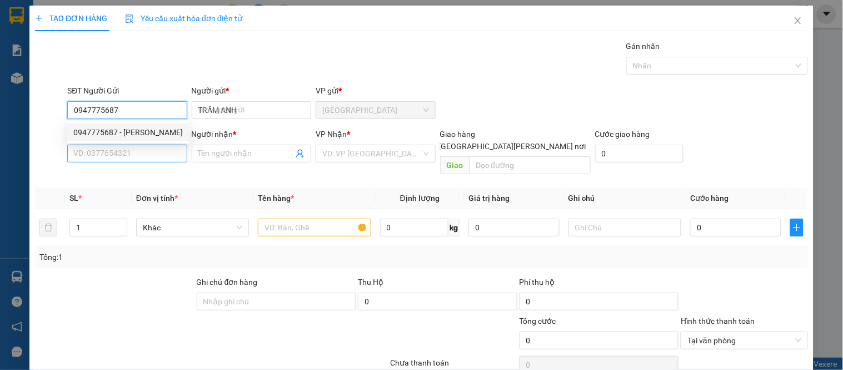
type input "0947775687"
click at [161, 156] on input "SĐT Người Nhận *" at bounding box center [126, 153] width 119 height 18
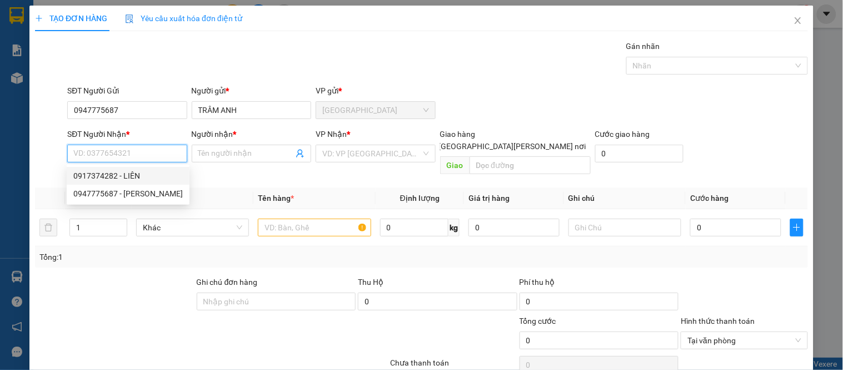
click at [133, 176] on div "0917374282 - LIÊN" at bounding box center [127, 176] width 109 height 12
type input "0917374282"
type input "LIÊN"
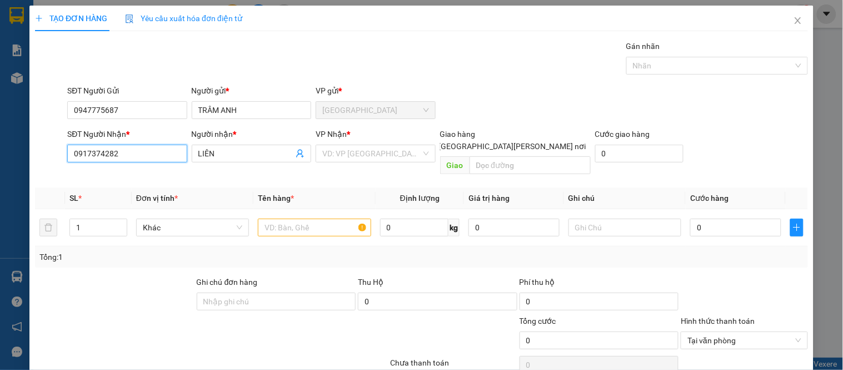
drag, startPoint x: 120, startPoint y: 153, endPoint x: 0, endPoint y: 193, distance: 126.5
click at [0, 193] on div "TẠO ĐƠN HÀNG Yêu cầu xuất hóa đơn điện tử Transit Pickup Surcharge Ids Transit …" at bounding box center [421, 185] width 843 height 370
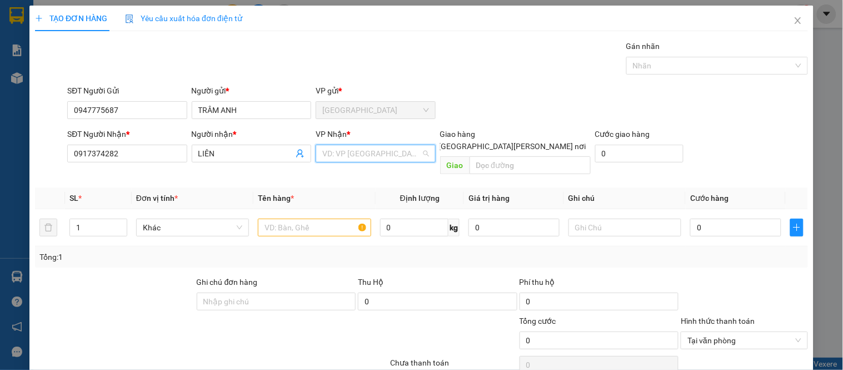
drag, startPoint x: 362, startPoint y: 151, endPoint x: 375, endPoint y: 198, distance: 49.3
click at [362, 151] on input "search" at bounding box center [371, 153] width 98 height 17
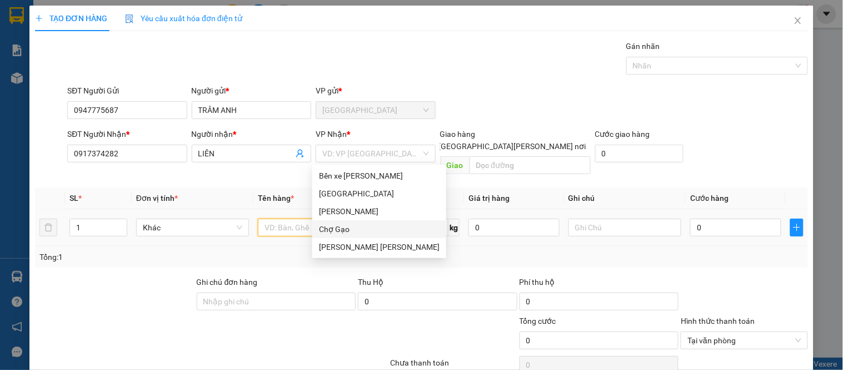
drag, startPoint x: 286, startPoint y: 214, endPoint x: 275, endPoint y: 212, distance: 10.7
click at [285, 218] on input "text" at bounding box center [314, 227] width 113 height 18
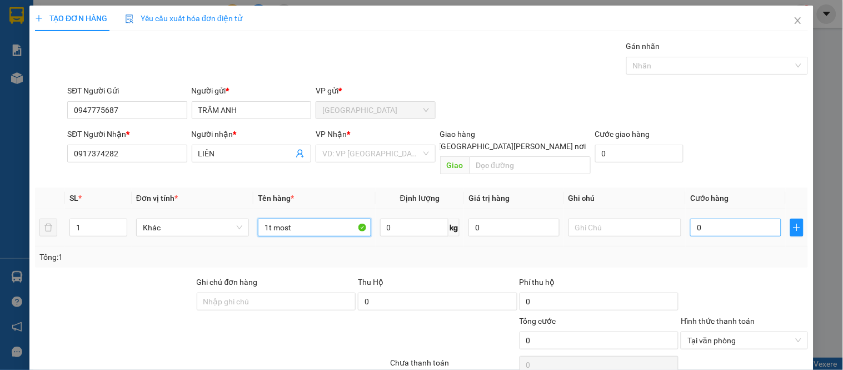
type input "1t most"
drag, startPoint x: 712, startPoint y: 212, endPoint x: 650, endPoint y: 217, distance: 62.4
click at [713, 218] on input "0" at bounding box center [735, 227] width 91 height 18
click at [371, 148] on input "search" at bounding box center [371, 153] width 98 height 17
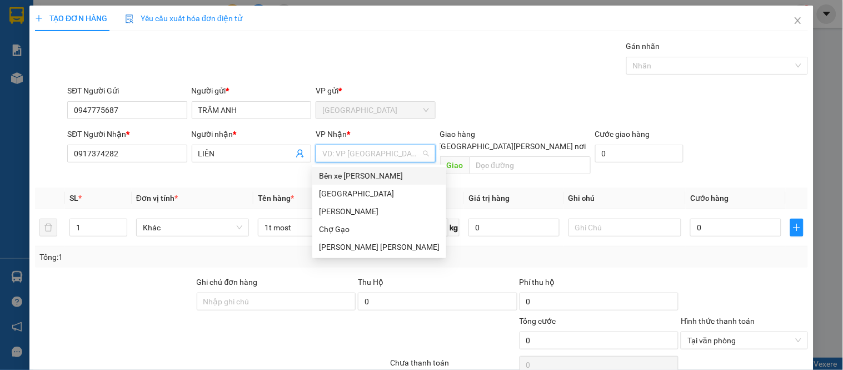
click at [353, 175] on div "Bến xe [GEOGRAPHIC_DATA]" at bounding box center [379, 176] width 121 height 12
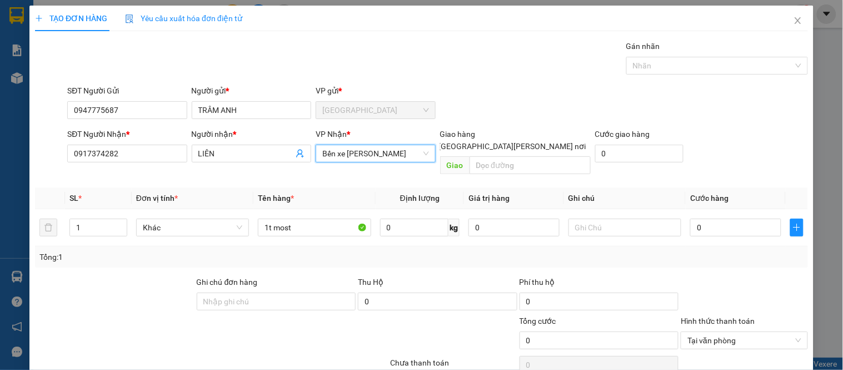
drag, startPoint x: 364, startPoint y: 150, endPoint x: 359, endPoint y: 206, distance: 56.4
click at [364, 151] on span "Bến xe [GEOGRAPHIC_DATA]" at bounding box center [375, 153] width 106 height 17
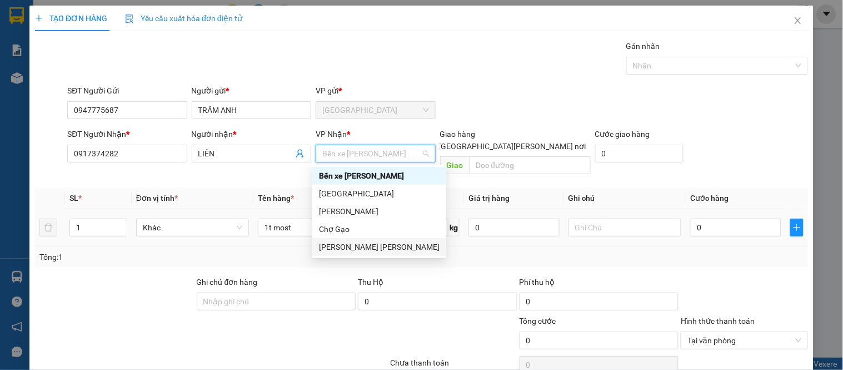
drag, startPoint x: 348, startPoint y: 245, endPoint x: 443, endPoint y: 197, distance: 106.1
click at [348, 245] on div "[PERSON_NAME]" at bounding box center [379, 247] width 121 height 12
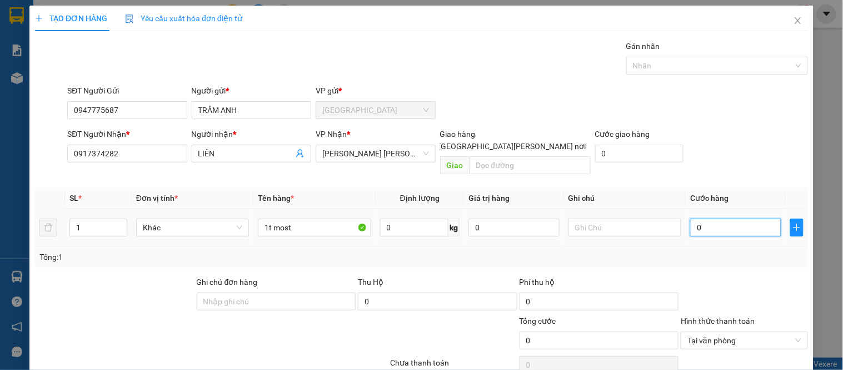
type input "2"
type input "25"
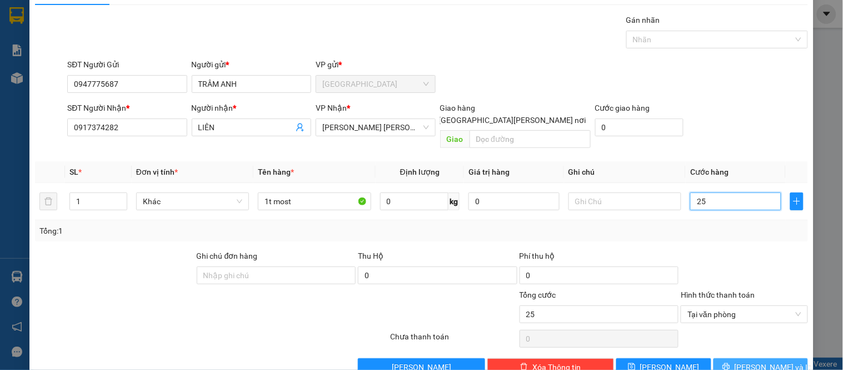
scroll to position [41, 0]
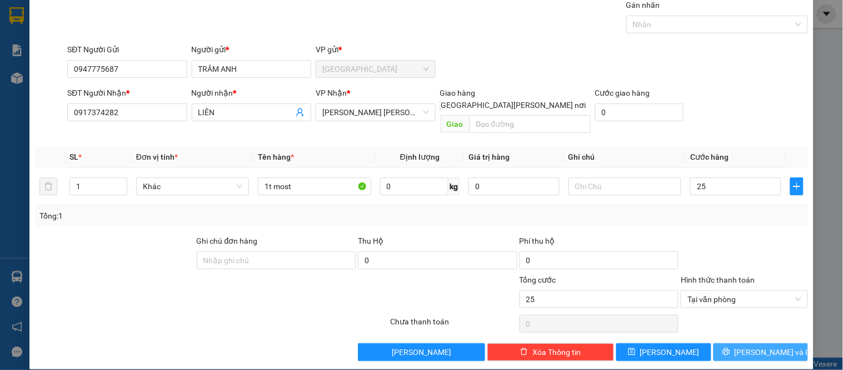
type input "25.000"
drag, startPoint x: 735, startPoint y: 335, endPoint x: 725, endPoint y: 337, distance: 10.4
click at [735, 343] on button "Lưu và In" at bounding box center [761, 352] width 94 height 18
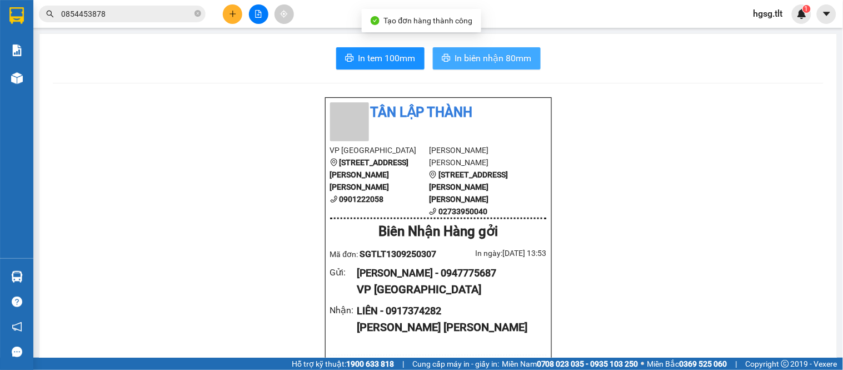
click at [501, 54] on span "In biên nhận 80mm" at bounding box center [493, 58] width 77 height 14
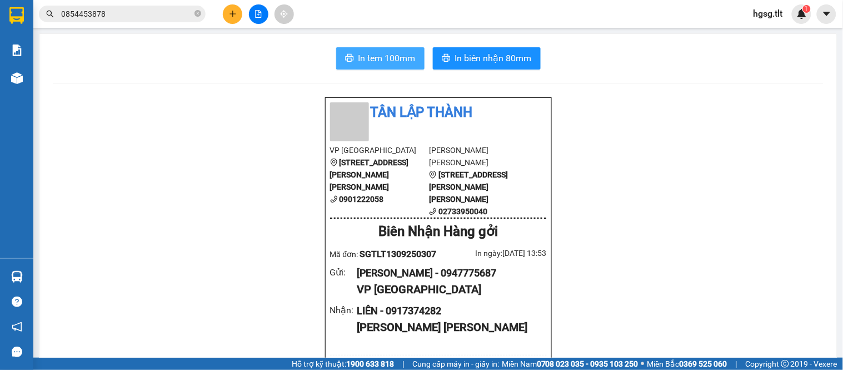
drag, startPoint x: 378, startPoint y: 57, endPoint x: 351, endPoint y: 48, distance: 27.9
click at [376, 57] on span "In tem 100mm" at bounding box center [386, 58] width 57 height 14
click at [161, 4] on div "Kết quả tìm kiếm ( 6 ) Bộ lọc Gửi 3 ngày gần nhất Mã ĐH Trạng thái Món hàng Thu…" at bounding box center [108, 13] width 217 height 19
click at [161, 10] on input "0854453878" at bounding box center [126, 14] width 131 height 12
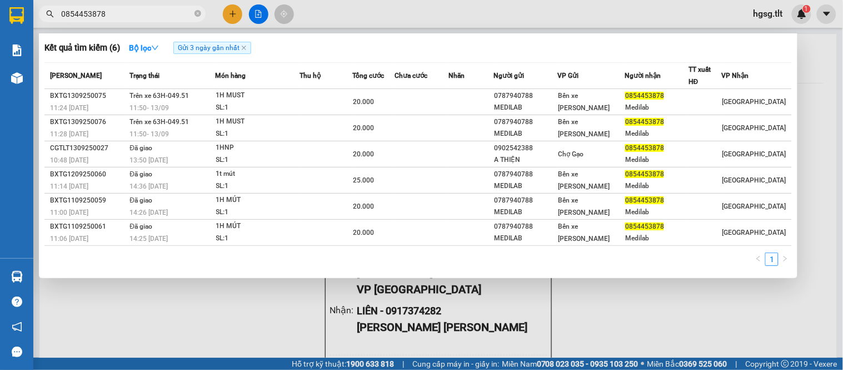
click at [161, 10] on input "0854453878" at bounding box center [126, 14] width 131 height 12
click at [835, 133] on div at bounding box center [421, 185] width 843 height 370
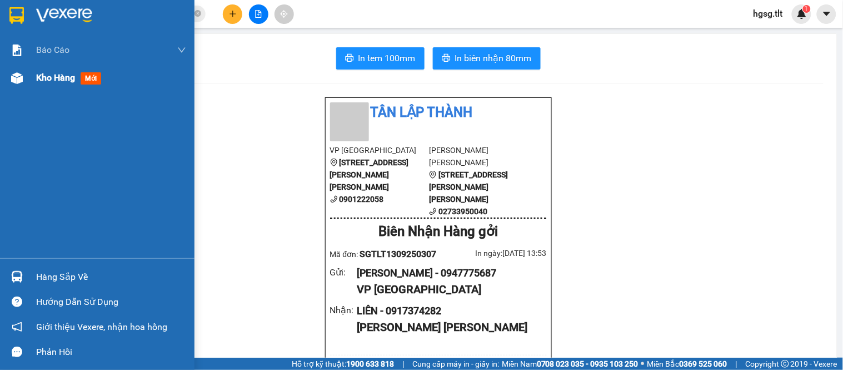
drag, startPoint x: 46, startPoint y: 71, endPoint x: 48, endPoint y: 82, distance: 10.9
click at [46, 72] on span "Kho hàng" at bounding box center [55, 77] width 39 height 11
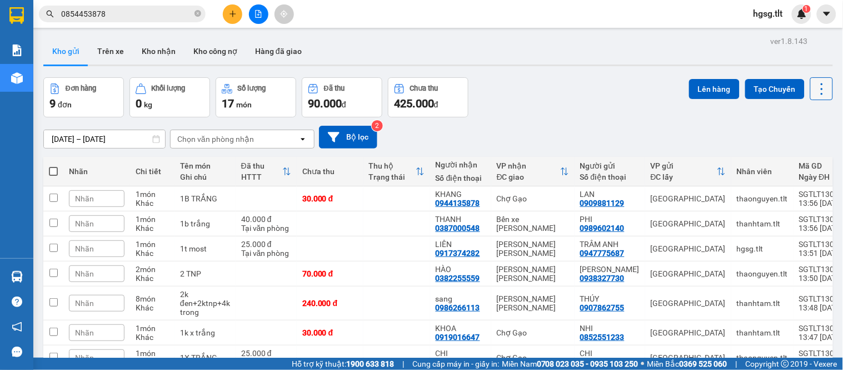
click at [814, 90] on icon at bounding box center [822, 89] width 16 height 16
drag, startPoint x: 804, startPoint y: 158, endPoint x: 686, endPoint y: 167, distance: 118.2
click at [797, 158] on span "Làm mới" at bounding box center [796, 158] width 31 height 11
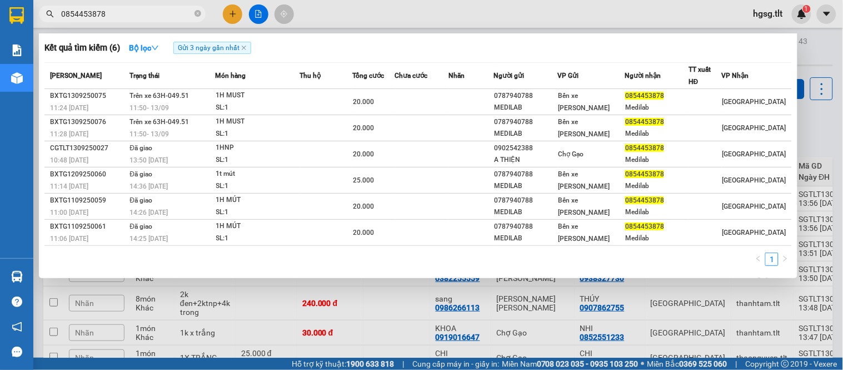
click at [148, 8] on input "0854453878" at bounding box center [126, 14] width 131 height 12
click at [810, 121] on div at bounding box center [421, 185] width 843 height 370
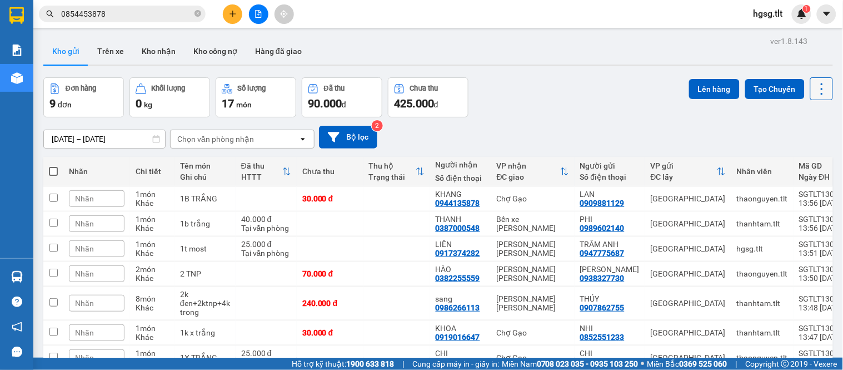
click at [814, 92] on icon at bounding box center [822, 89] width 16 height 16
drag, startPoint x: 791, startPoint y: 157, endPoint x: 771, endPoint y: 167, distance: 22.1
click at [790, 157] on span "Làm mới" at bounding box center [796, 158] width 31 height 11
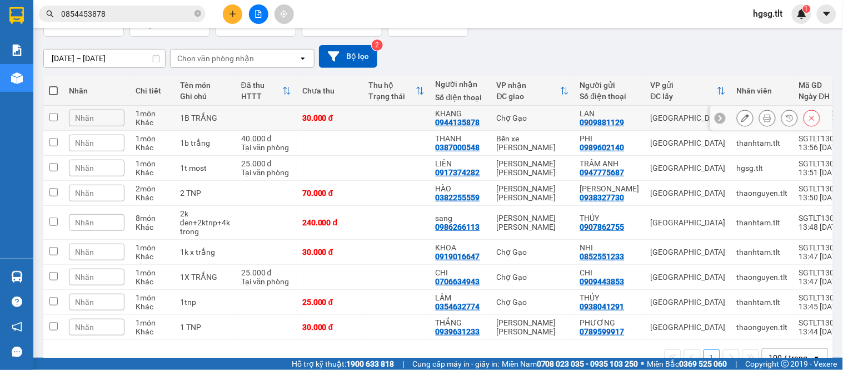
scroll to position [52, 0]
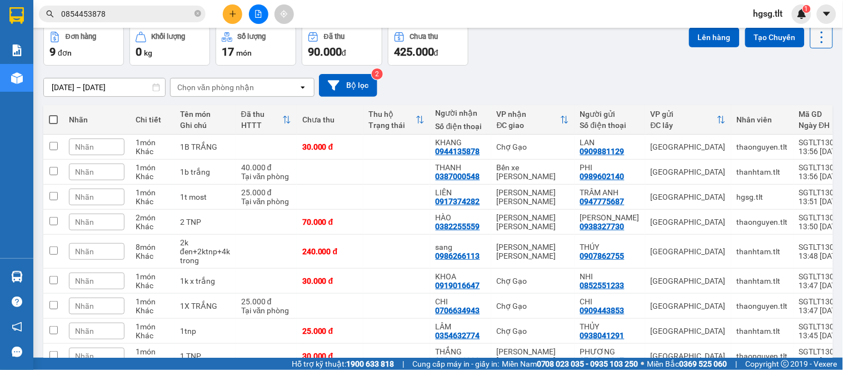
click at [821, 37] on button at bounding box center [821, 37] width 23 height 23
click at [793, 103] on span "Làm mới" at bounding box center [796, 107] width 31 height 11
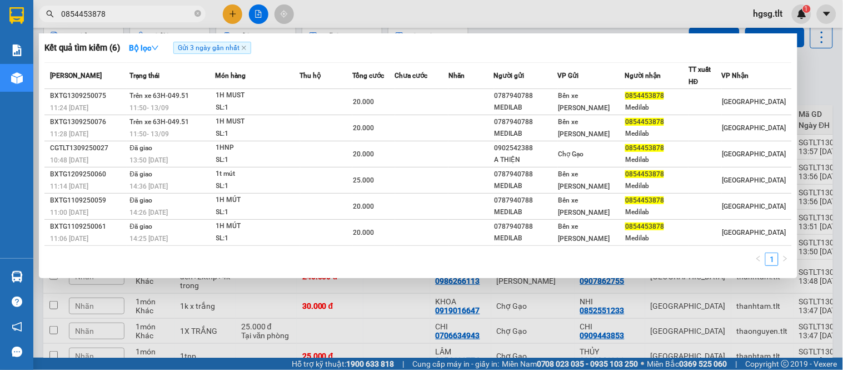
click at [157, 19] on input "0854453878" at bounding box center [126, 14] width 131 height 12
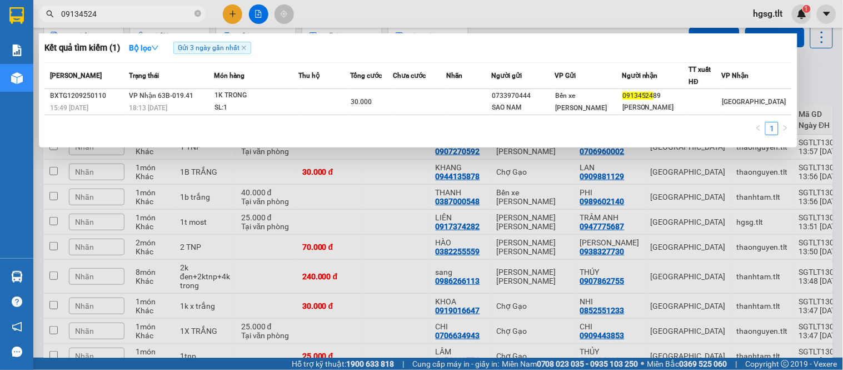
type input "09134524"
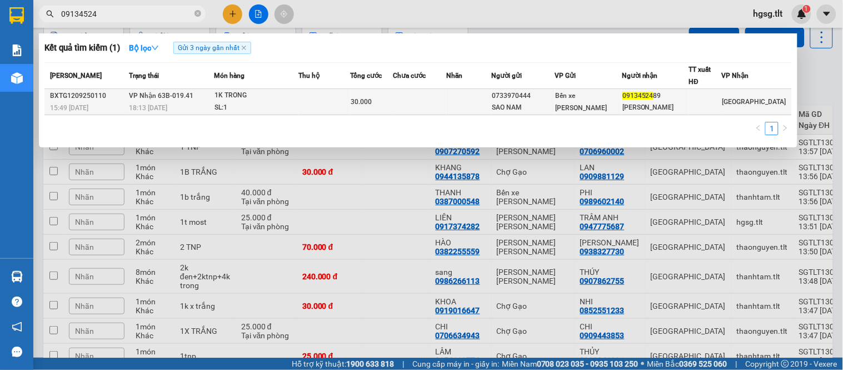
click at [263, 101] on div "1K TRONG" at bounding box center [256, 95] width 83 height 12
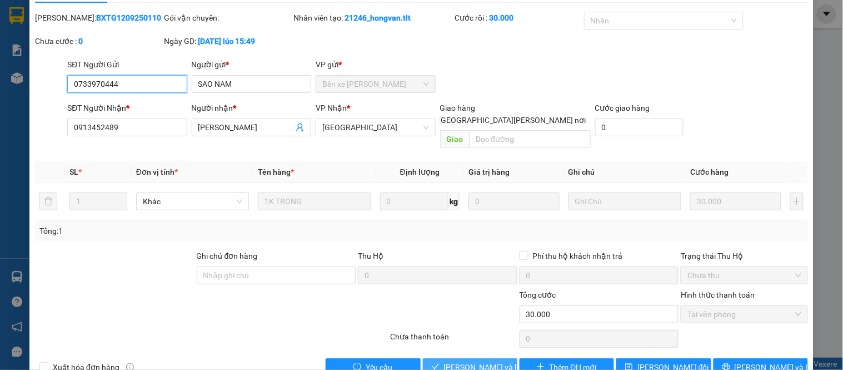
scroll to position [43, 0]
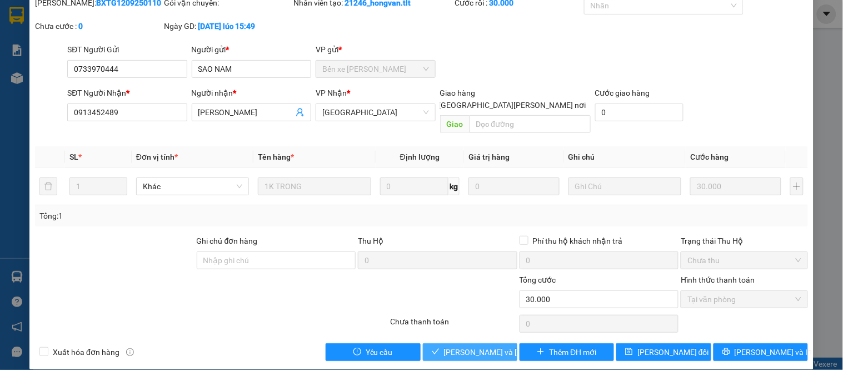
click at [485, 346] on span "Lưu và Giao hàng" at bounding box center [519, 352] width 150 height 12
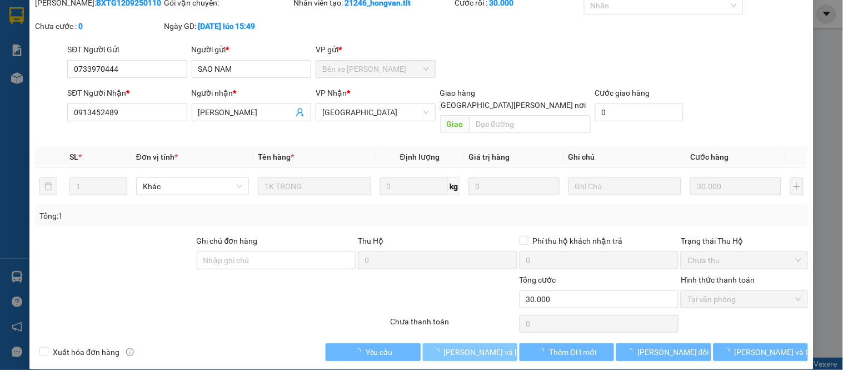
click at [485, 346] on span "Lưu và Giao hàng" at bounding box center [519, 352] width 150 height 12
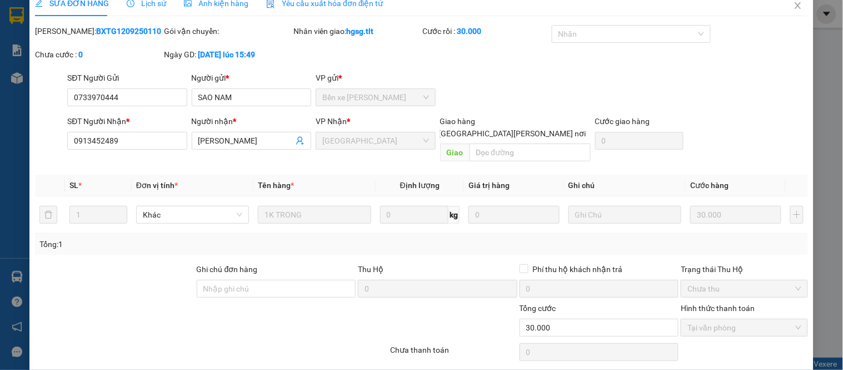
scroll to position [0, 0]
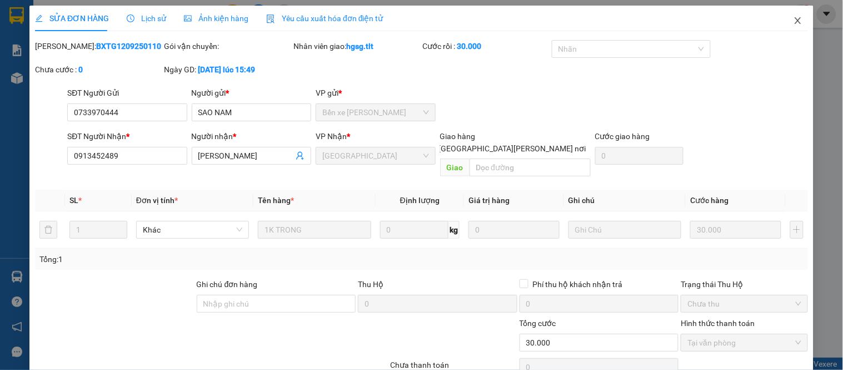
click at [794, 25] on icon "close" at bounding box center [798, 20] width 9 height 9
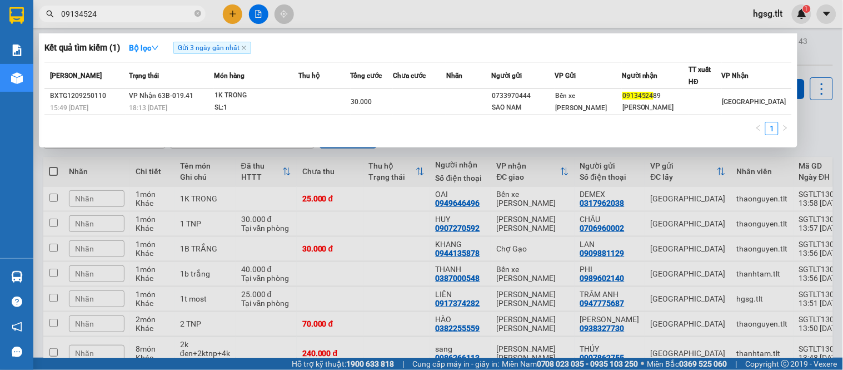
click at [131, 13] on input "09134524" at bounding box center [126, 14] width 131 height 12
click at [829, 106] on div at bounding box center [421, 185] width 843 height 370
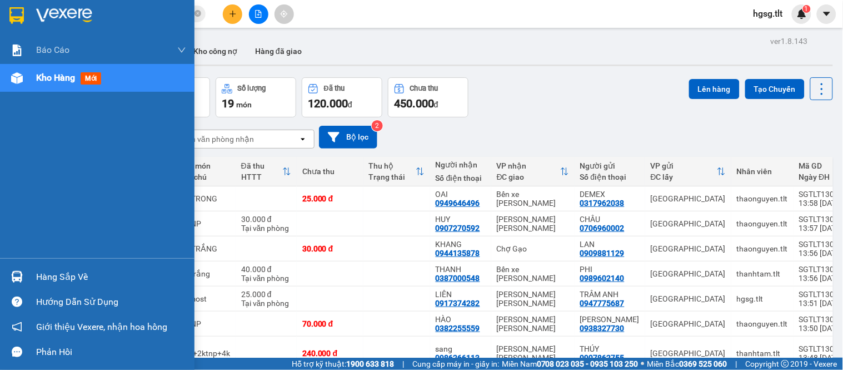
click at [58, 276] on div "Hàng sắp về" at bounding box center [111, 276] width 150 height 17
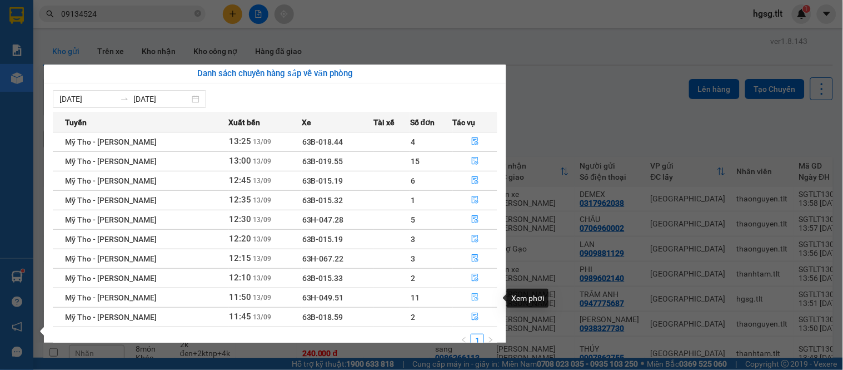
click at [472, 298] on icon "file-done" at bounding box center [475, 297] width 8 height 8
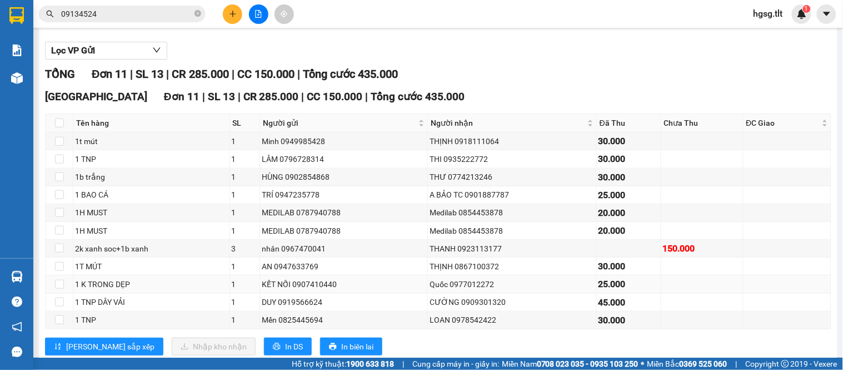
scroll to position [123, 0]
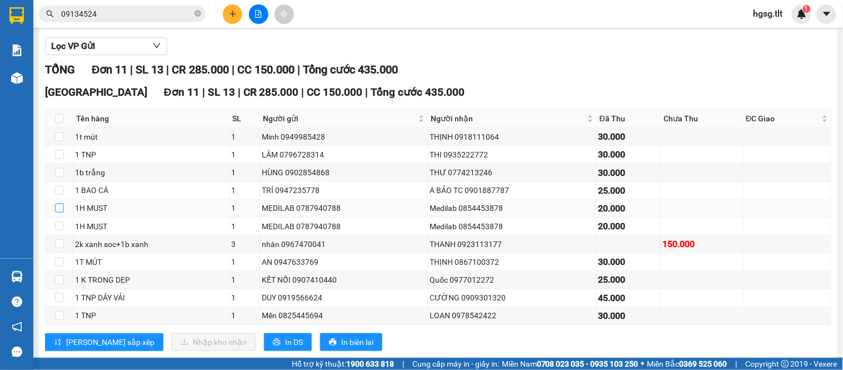
click at [58, 212] on input "checkbox" at bounding box center [59, 207] width 9 height 9
checkbox input "true"
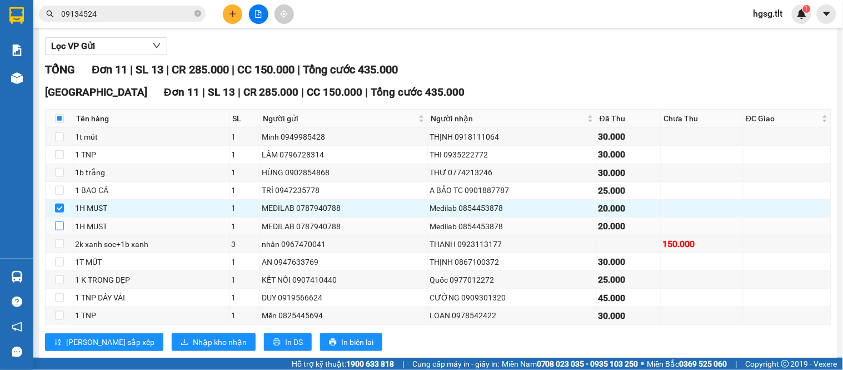
click at [63, 230] on input "checkbox" at bounding box center [59, 225] width 9 height 9
checkbox input "true"
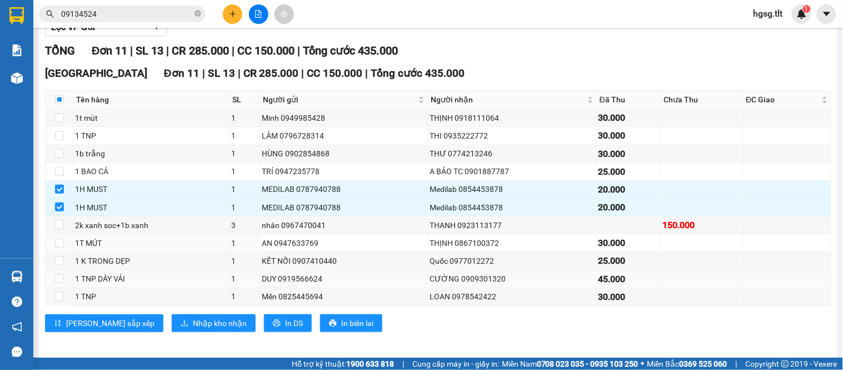
scroll to position [160, 0]
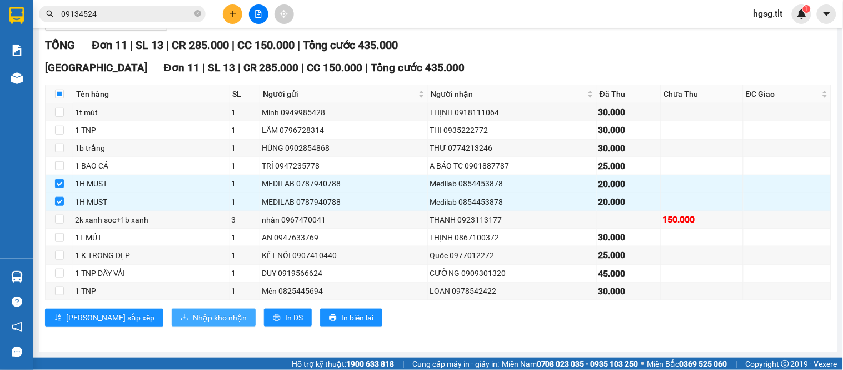
click at [193, 317] on span "Nhập kho nhận" at bounding box center [220, 317] width 54 height 12
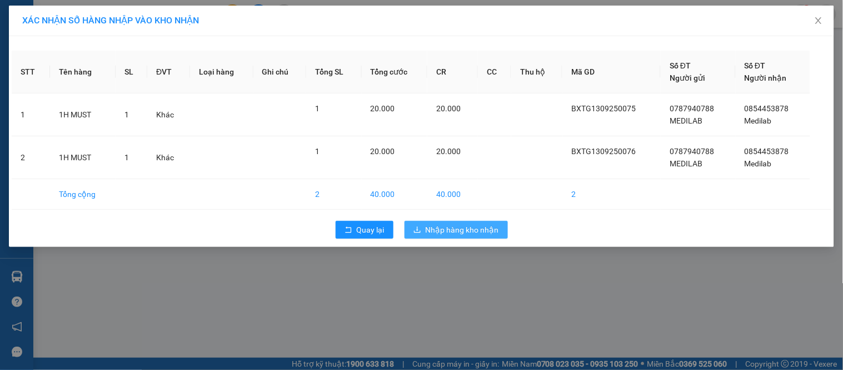
click at [421, 229] on icon "download" at bounding box center [417, 230] width 8 height 8
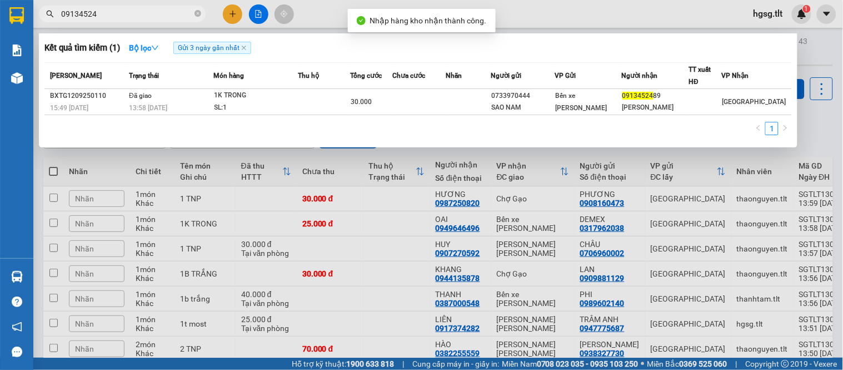
click at [131, 9] on input "09134524" at bounding box center [126, 14] width 131 height 12
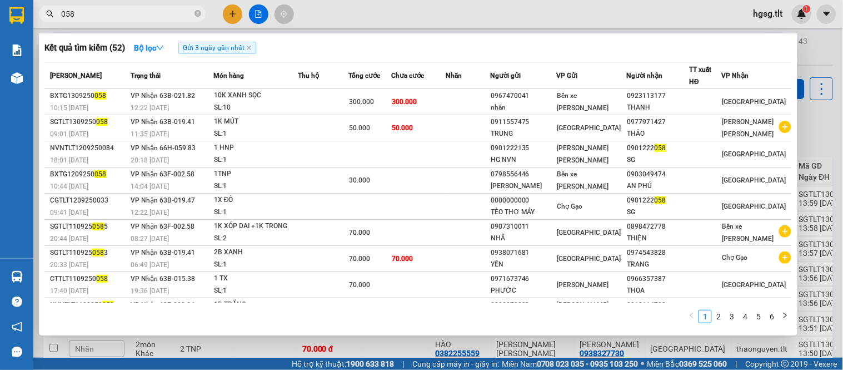
type input "058"
click at [155, 21] on span "058" at bounding box center [122, 14] width 167 height 17
click at [130, 12] on input "058" at bounding box center [126, 14] width 131 height 12
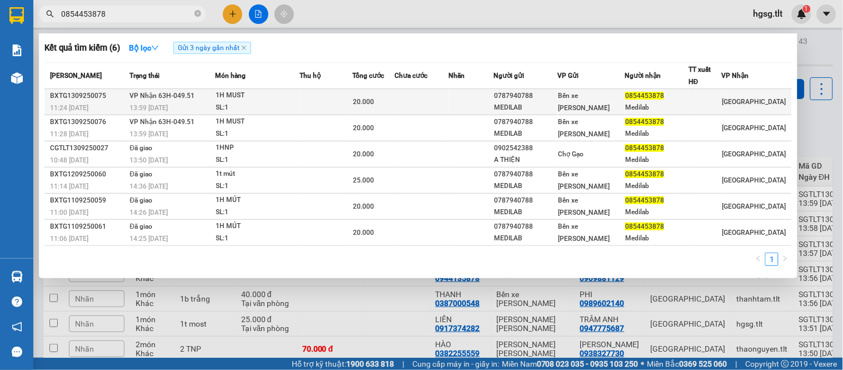
type input "0854453878"
click at [351, 96] on td at bounding box center [326, 102] width 52 height 26
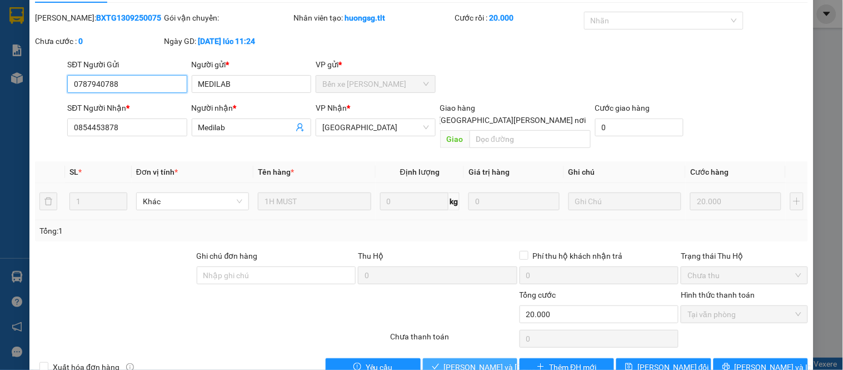
scroll to position [43, 0]
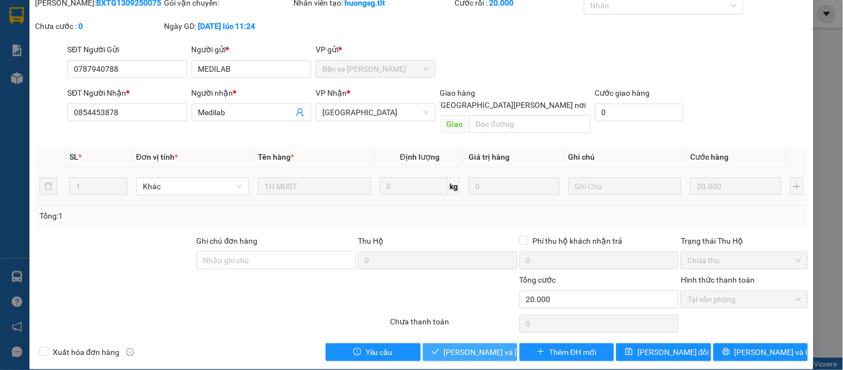
click at [473, 346] on span "Lưu và Giao hàng" at bounding box center [519, 352] width 150 height 12
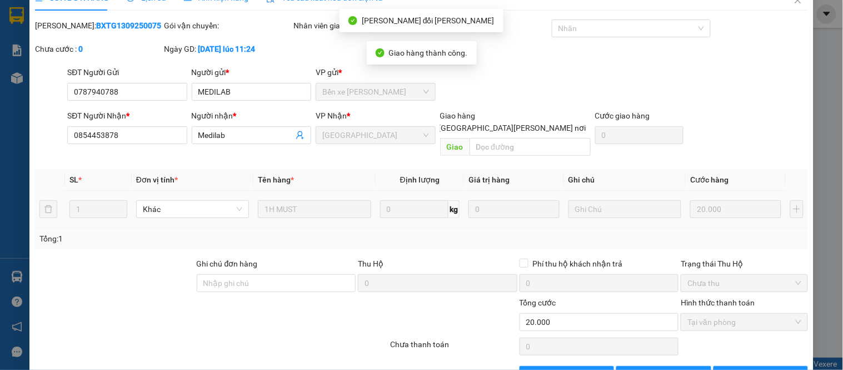
scroll to position [0, 0]
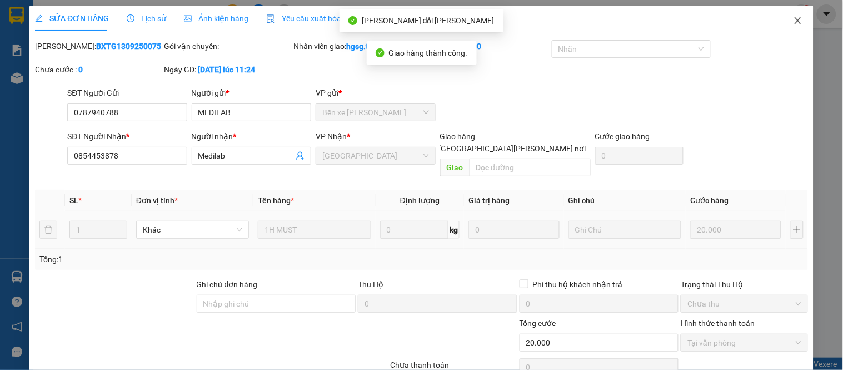
click at [785, 27] on span "Close" at bounding box center [798, 21] width 31 height 31
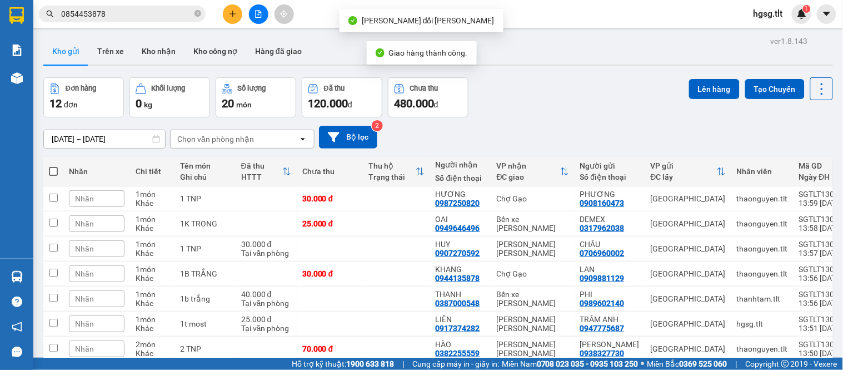
click at [130, 9] on input "0854453878" at bounding box center [126, 14] width 131 height 12
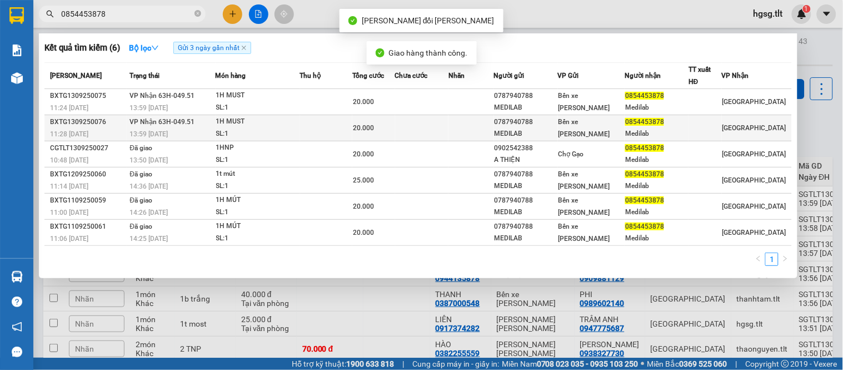
click at [195, 121] on td "VP Nhận 63H-049.51 13:59 - 13/09" at bounding box center [171, 128] width 88 height 26
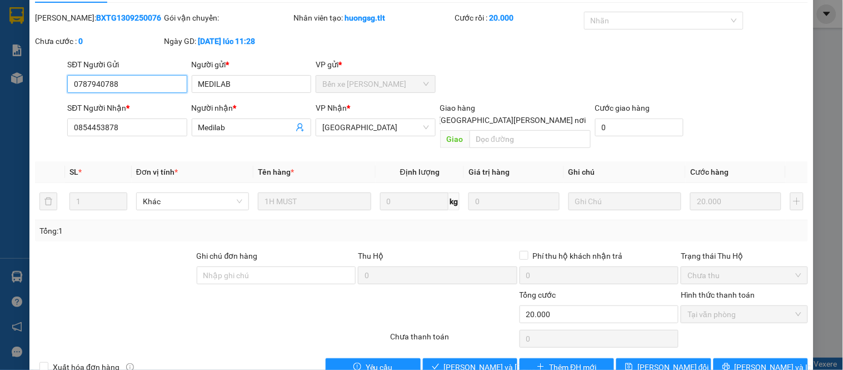
scroll to position [43, 0]
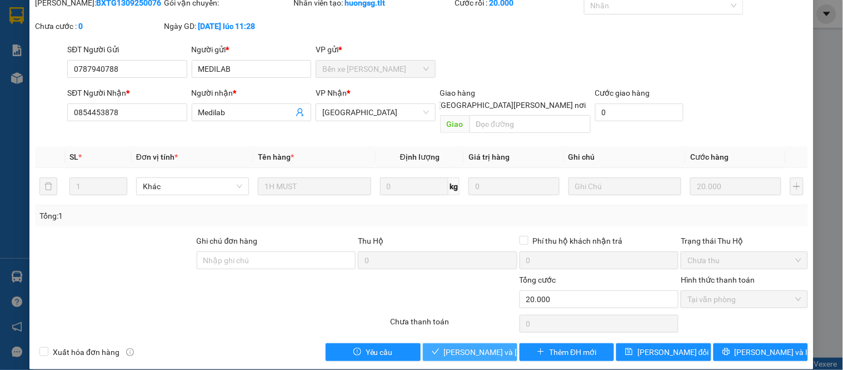
click at [453, 346] on span "Lưu và Giao hàng" at bounding box center [519, 352] width 150 height 12
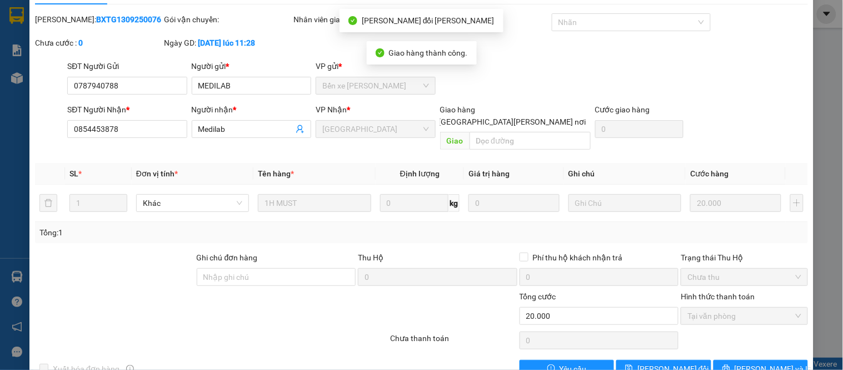
scroll to position [0, 0]
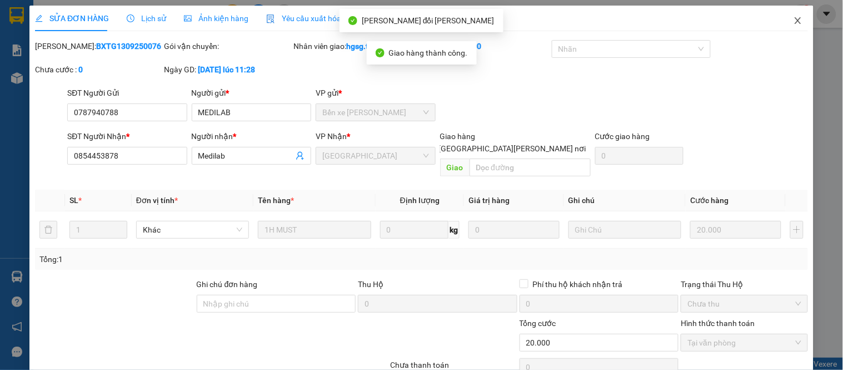
click at [790, 12] on span "Close" at bounding box center [798, 21] width 31 height 31
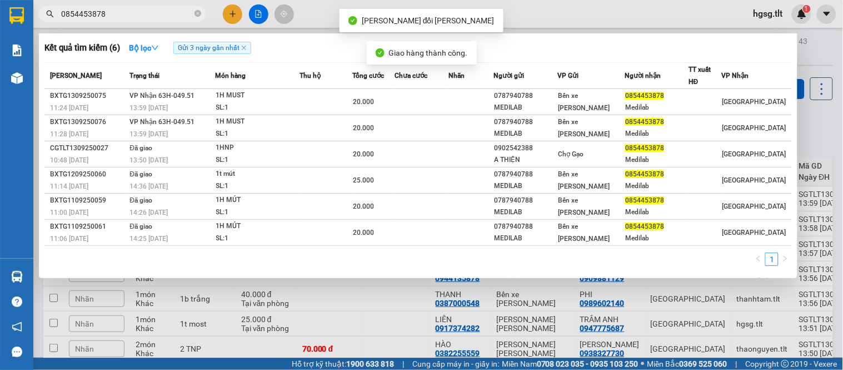
click at [117, 15] on input "0854453878" at bounding box center [126, 14] width 131 height 12
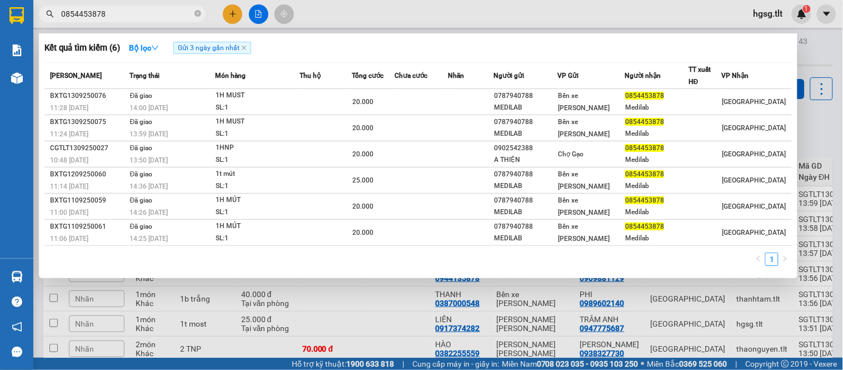
click at [821, 129] on div at bounding box center [421, 185] width 843 height 370
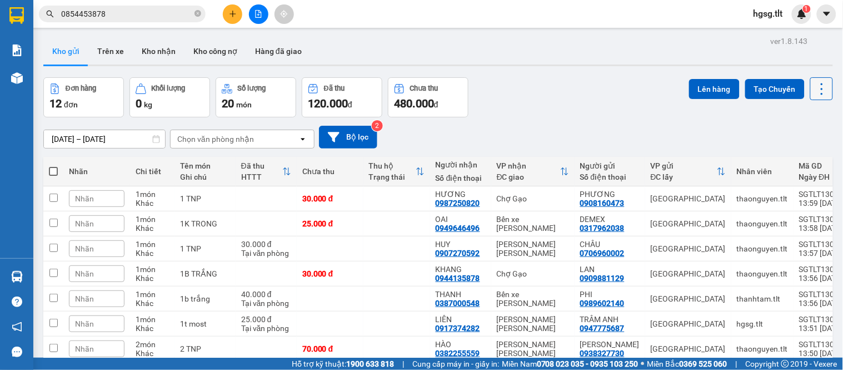
click at [814, 95] on icon at bounding box center [822, 89] width 16 height 16
click at [800, 152] on li "Làm mới" at bounding box center [791, 159] width 83 height 20
click at [814, 82] on icon at bounding box center [822, 89] width 16 height 16
click at [791, 156] on span "Làm mới" at bounding box center [796, 158] width 31 height 11
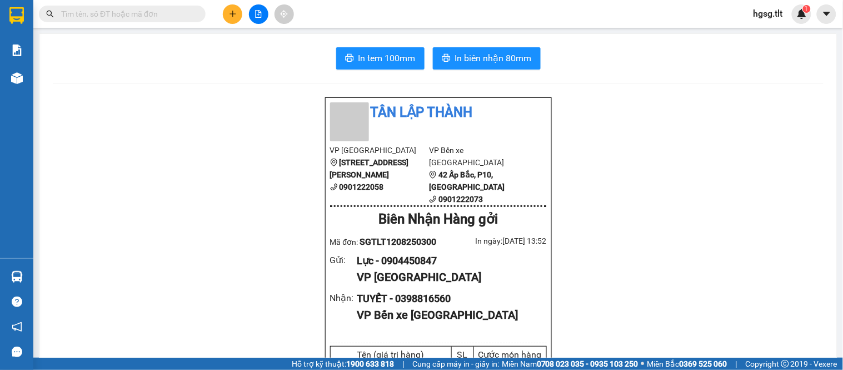
click at [157, 12] on input "text" at bounding box center [126, 14] width 131 height 12
paste input "0917374282"
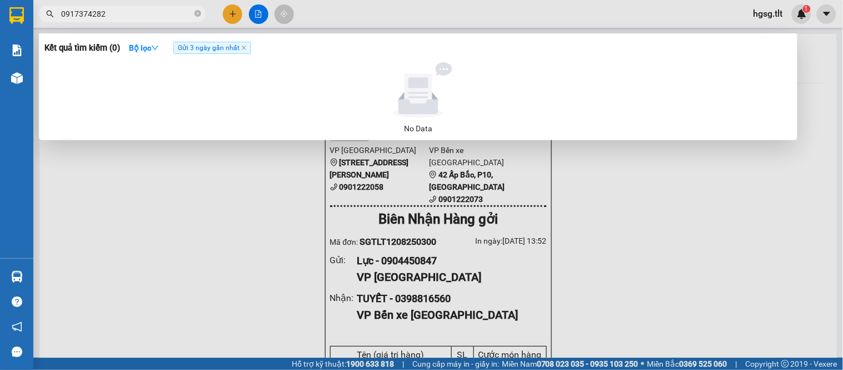
type input "0917374282"
click at [242, 44] on span "Gửi 3 ngày gần nhất" at bounding box center [212, 48] width 78 height 12
click at [243, 47] on icon "close" at bounding box center [244, 48] width 6 height 6
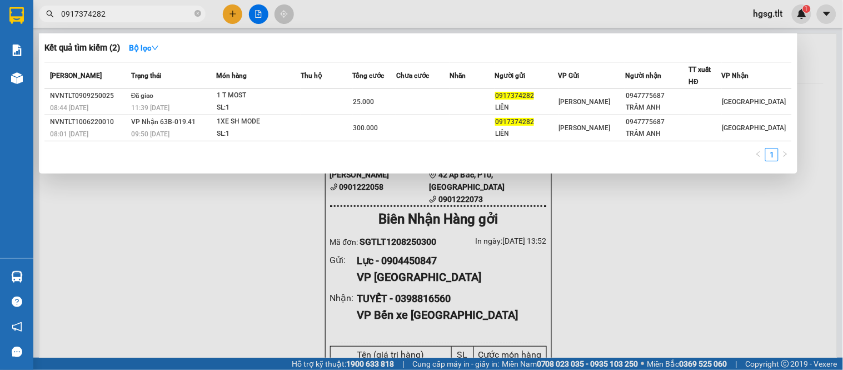
drag, startPoint x: 235, startPoint y: 248, endPoint x: 215, endPoint y: 240, distance: 21.2
click at [234, 248] on div at bounding box center [421, 185] width 843 height 370
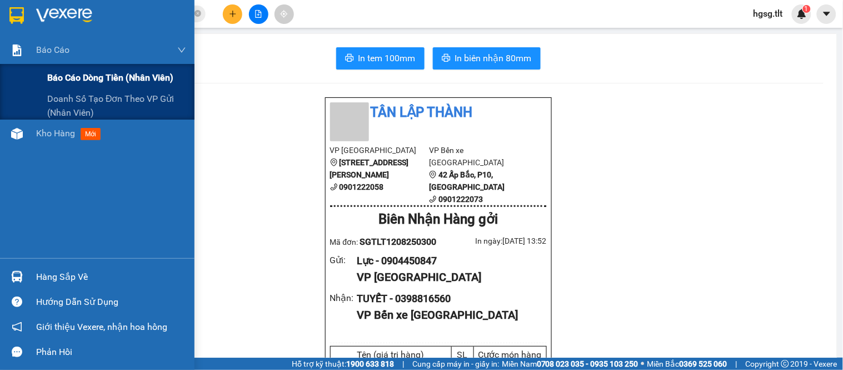
click at [77, 78] on span "Báo cáo dòng tiền (Nhân Viên)" at bounding box center [110, 78] width 126 height 14
